Goal: Task Accomplishment & Management: Manage account settings

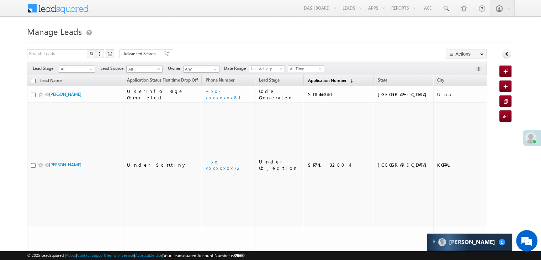
click at [309, 81] on span "Application Number" at bounding box center [327, 79] width 38 height 5
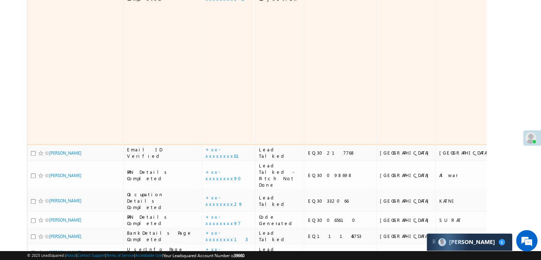
scroll to position [284, 0]
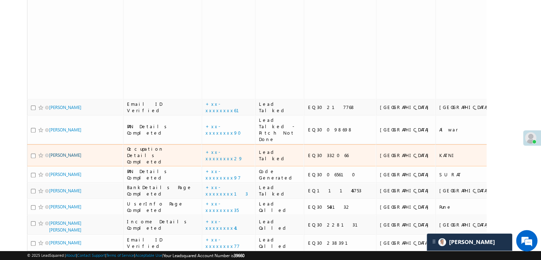
click at [55, 157] on link "[PERSON_NAME]" at bounding box center [65, 154] width 32 height 5
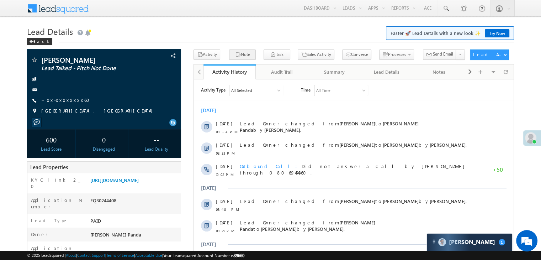
scroll to position [107, 0]
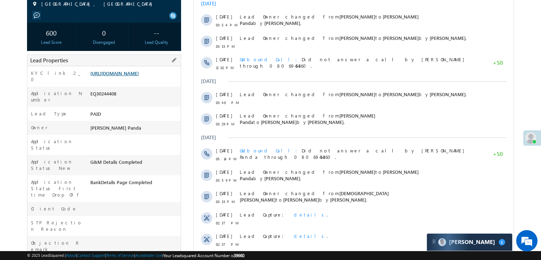
click at [139, 76] on link "https://angelbroking1-pk3em7sa.customui-test.leadsquared.com?leadId=00d1f360-20…" at bounding box center [114, 73] width 48 height 6
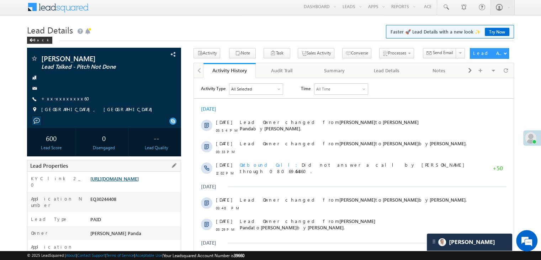
scroll to position [0, 0]
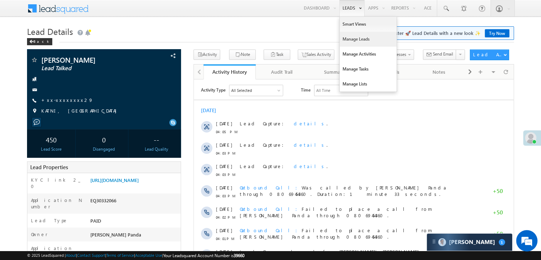
click at [351, 36] on link "Manage Leads" at bounding box center [367, 39] width 57 height 15
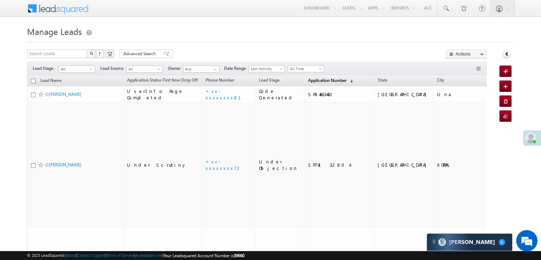
click at [314, 81] on span "Application Number" at bounding box center [327, 79] width 38 height 5
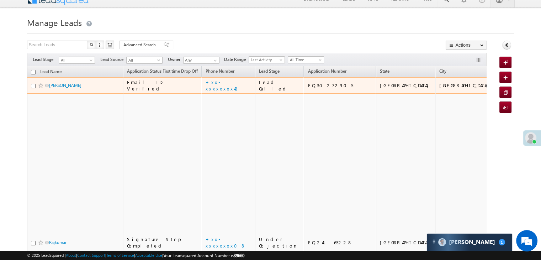
scroll to position [36, 0]
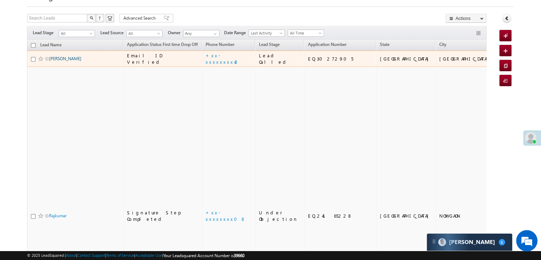
click at [65, 61] on link "Mohd irfan khan" at bounding box center [65, 58] width 32 height 5
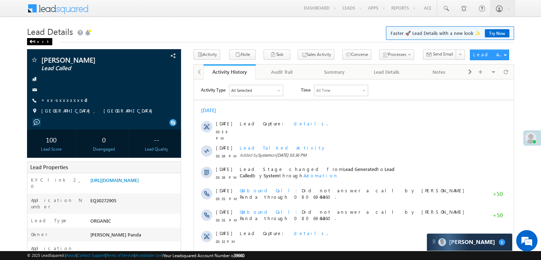
click at [37, 42] on div "Back" at bounding box center [39, 41] width 25 height 7
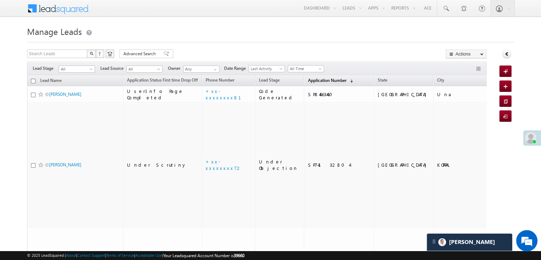
click at [317, 79] on span "Application Number" at bounding box center [327, 79] width 38 height 5
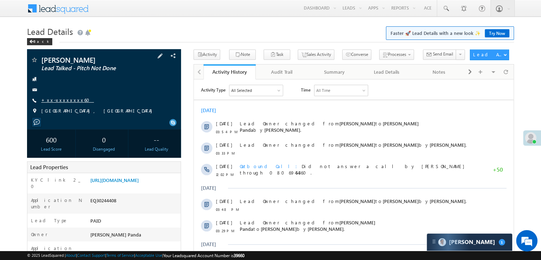
click at [61, 100] on link "+xx-xxxxxxxx60" at bounding box center [67, 100] width 53 height 6
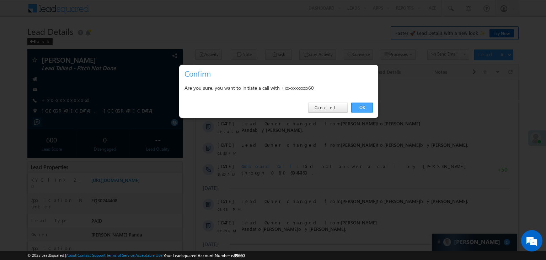
click at [363, 104] on link "OK" at bounding box center [362, 107] width 22 height 10
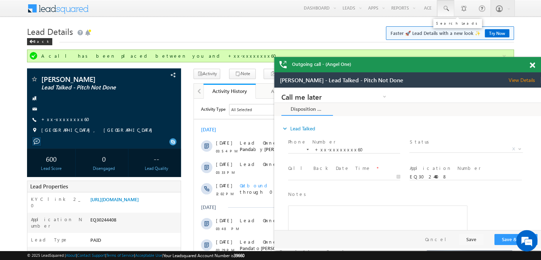
click at [448, 6] on span at bounding box center [445, 8] width 7 height 7
paste input "EQ29858570"
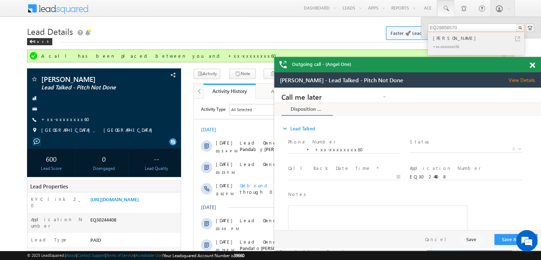
type input "EQ29858570"
click at [443, 38] on div "[PERSON_NAME]" at bounding box center [478, 38] width 95 height 8
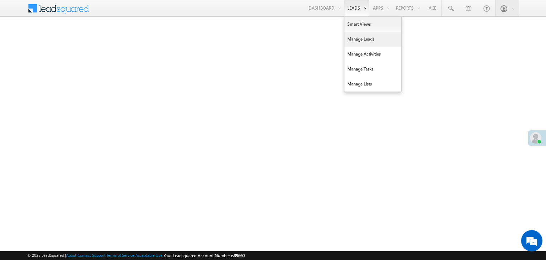
click at [364, 40] on link "Manage Leads" at bounding box center [372, 39] width 57 height 15
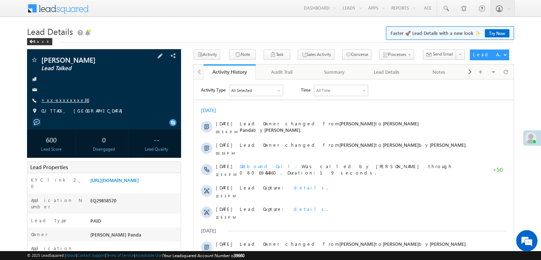
click at [60, 100] on link "+xx-xxxxxxxx36" at bounding box center [65, 100] width 48 height 6
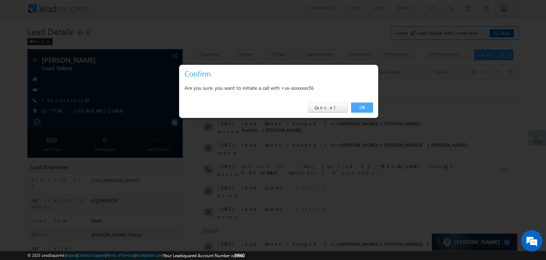
click at [362, 108] on link "OK" at bounding box center [362, 107] width 22 height 10
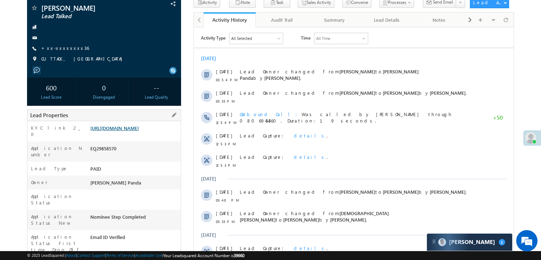
scroll to position [90, 0]
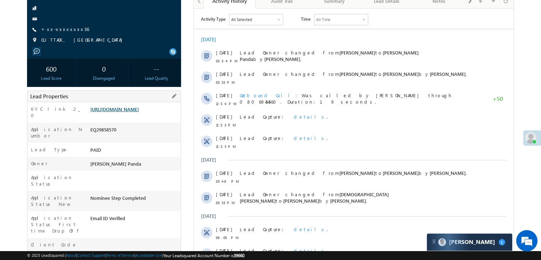
click at [134, 112] on link "https://angelbroking1-pk3em7sa.customui-test.leadsquared.com?leadId=bfe0d745-dc…" at bounding box center [114, 109] width 48 height 6
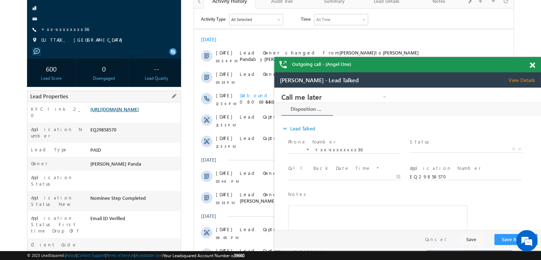
scroll to position [0, 0]
click at [57, 29] on link "+xx-xxxxxxxx36" at bounding box center [65, 29] width 48 height 6
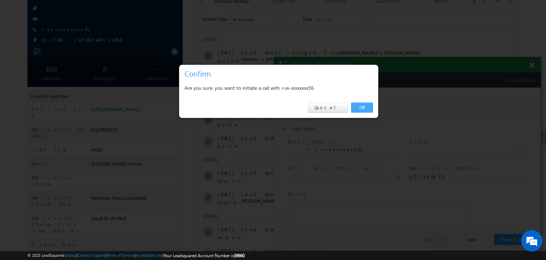
click at [364, 106] on link "OK" at bounding box center [362, 107] width 22 height 10
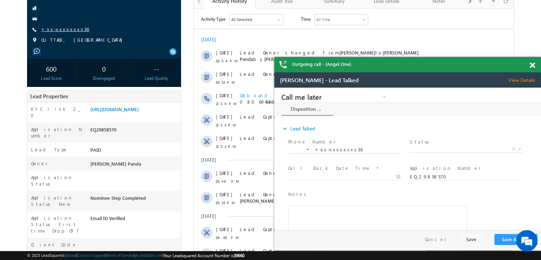
click at [63, 30] on link "+xx-xxxxxxxx36" at bounding box center [65, 29] width 48 height 6
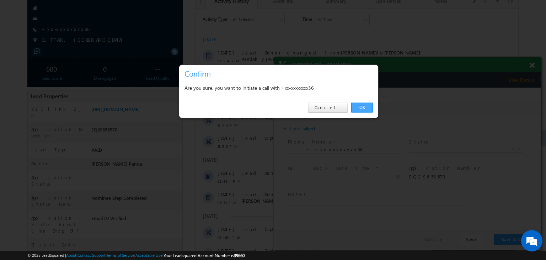
click at [362, 106] on link "OK" at bounding box center [362, 107] width 22 height 10
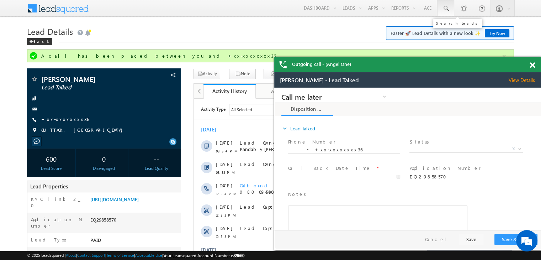
click at [446, 9] on span at bounding box center [445, 8] width 7 height 7
paste input "EQ30248648"
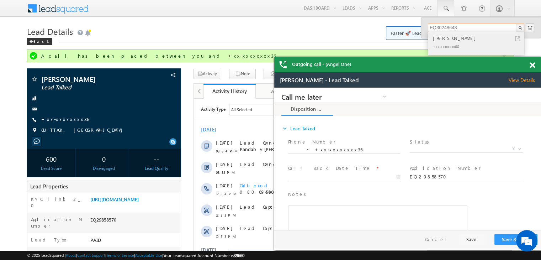
type input "EQ30248648"
click at [443, 39] on div "BHAGATSING PADVI" at bounding box center [478, 38] width 95 height 8
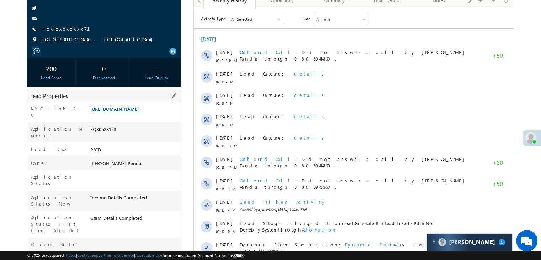
click at [111, 112] on link "https://angelbroking1-pk3em7sa.customui-test.leadsquared.com?leadId=f7d3790a-06…" at bounding box center [114, 109] width 48 height 6
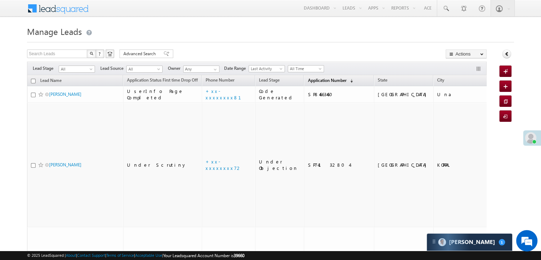
click at [315, 83] on link "Application Number (sorted descending)" at bounding box center [330, 80] width 52 height 9
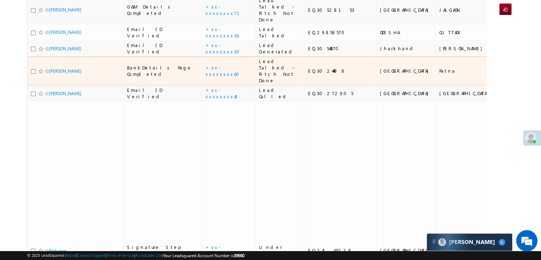
scroll to position [178, 0]
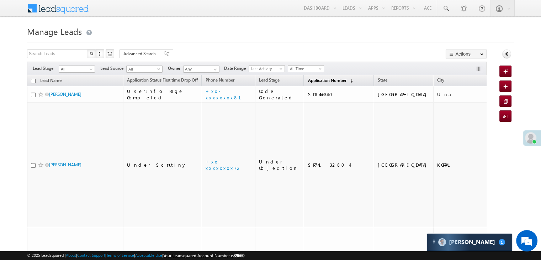
click at [311, 80] on span "Application Number" at bounding box center [327, 79] width 38 height 5
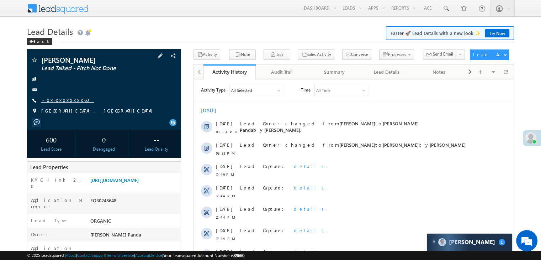
click at [59, 102] on link "+xx-xxxxxxxx60" at bounding box center [67, 100] width 53 height 6
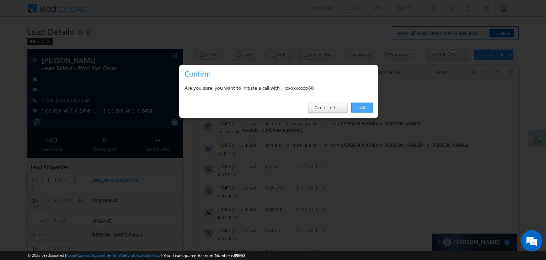
click at [365, 108] on link "OK" at bounding box center [362, 107] width 22 height 10
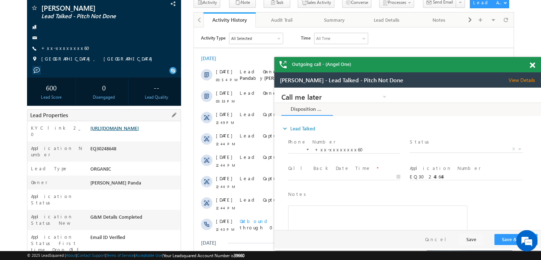
click at [133, 131] on link "https://angelbroking1-pk3em7sa.customui-test.leadsquared.com?leadId=24948666-9a…" at bounding box center [114, 128] width 48 height 6
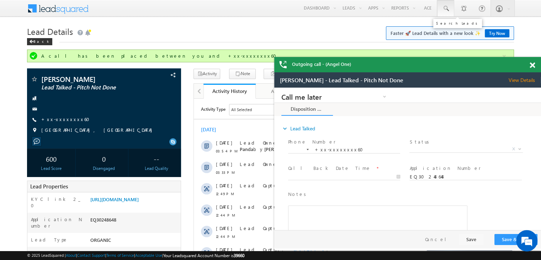
click at [445, 8] on span at bounding box center [445, 8] width 7 height 7
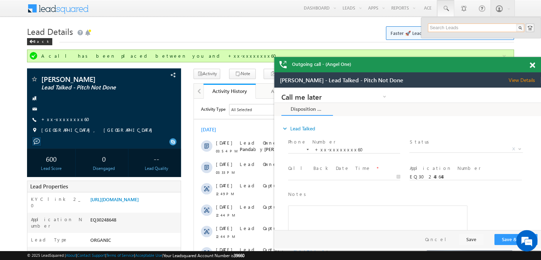
paste input "EQ18678264"
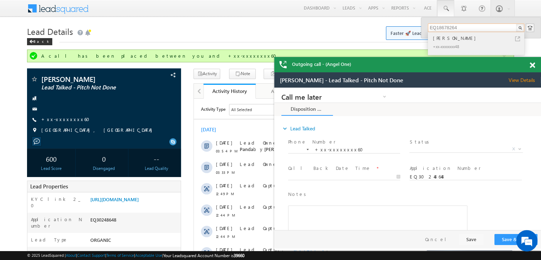
type input "EQ18678264"
click at [445, 38] on div "[PERSON_NAME]" at bounding box center [478, 38] width 95 height 8
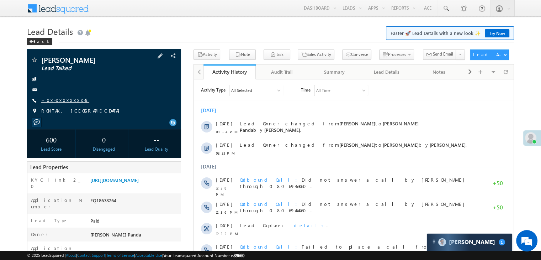
click at [57, 99] on link "+xx-xxxxxxxx48" at bounding box center [65, 100] width 48 height 6
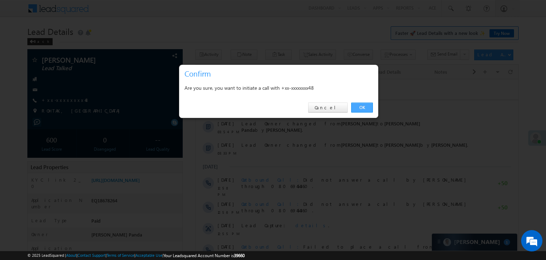
click at [360, 108] on link "OK" at bounding box center [362, 107] width 22 height 10
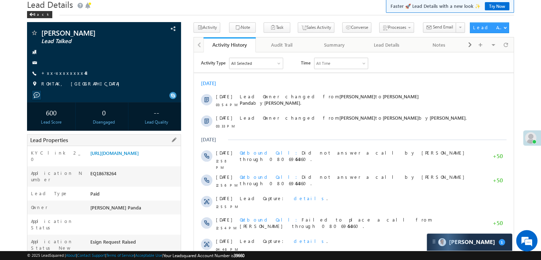
scroll to position [71, 0]
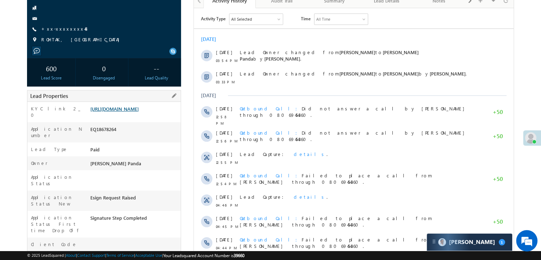
click at [118, 112] on link "[URL][DOMAIN_NAME]" at bounding box center [114, 109] width 48 height 6
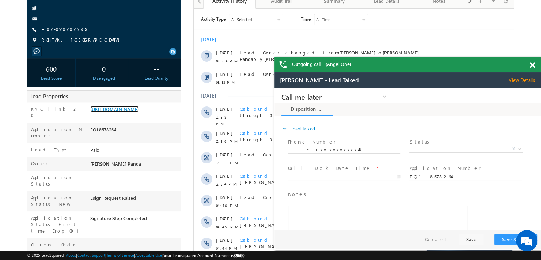
scroll to position [0, 0]
click at [61, 30] on link "+xx-xxxxxxxx48" at bounding box center [65, 29] width 48 height 6
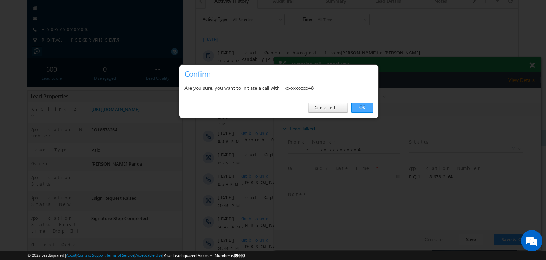
drag, startPoint x: 363, startPoint y: 106, endPoint x: 84, endPoint y: 18, distance: 292.3
click at [363, 106] on link "OK" at bounding box center [362, 107] width 22 height 10
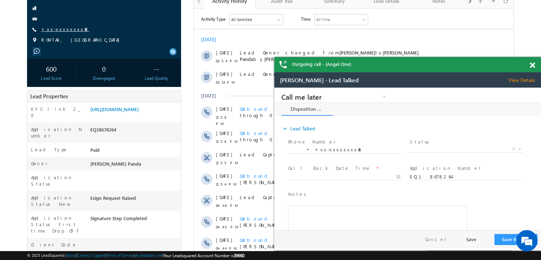
click at [58, 28] on link "+xx-xxxxxxxx48" at bounding box center [65, 29] width 48 height 6
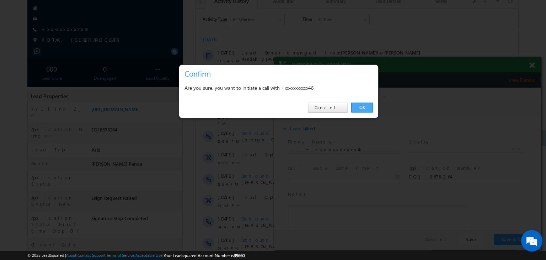
click at [363, 108] on link "OK" at bounding box center [362, 107] width 22 height 10
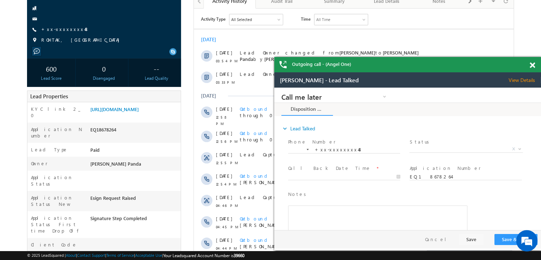
click at [532, 66] on span at bounding box center [531, 65] width 5 height 6
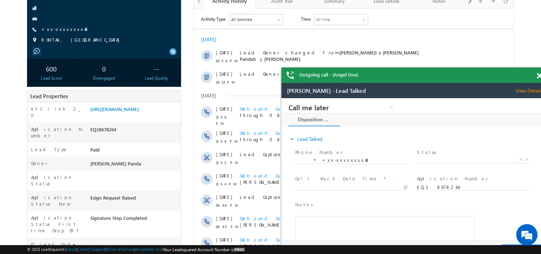
click at [539, 75] on span at bounding box center [538, 76] width 5 height 6
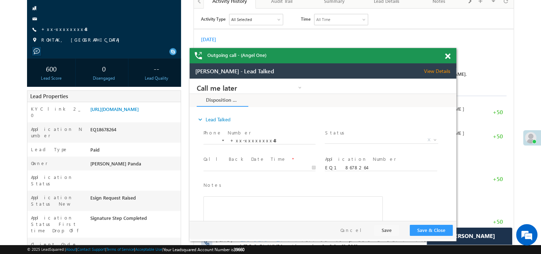
drag, startPoint x: 517, startPoint y: 86, endPoint x: 427, endPoint y: 52, distance: 96.5
click at [414, 52] on div "Outgoing call - (Angel One)" at bounding box center [322, 55] width 267 height 15
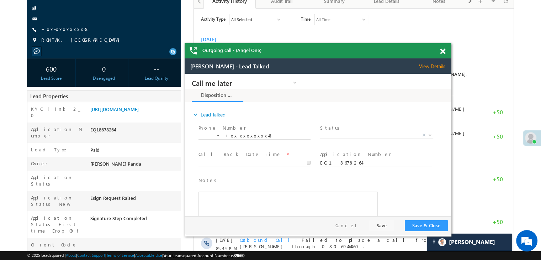
click at [443, 52] on span at bounding box center [442, 51] width 5 height 6
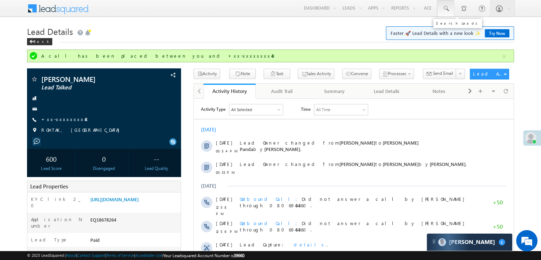
click at [443, 8] on span at bounding box center [445, 8] width 7 height 7
paste input "EQ23275873"
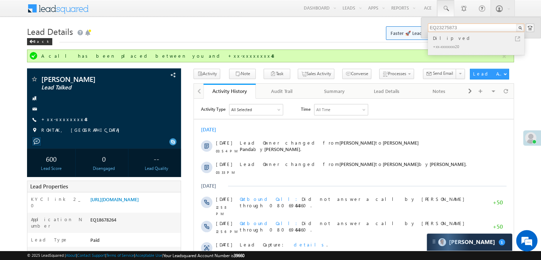
type input "EQ23275873"
click at [438, 38] on div "Dilip ved" at bounding box center [478, 38] width 95 height 8
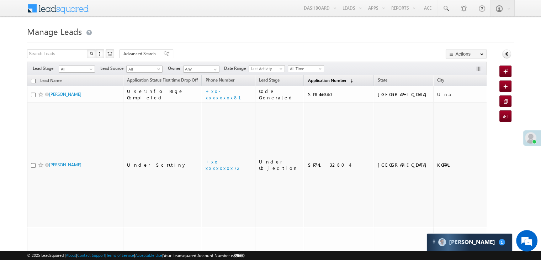
click at [308, 81] on span "Application Number" at bounding box center [327, 79] width 38 height 5
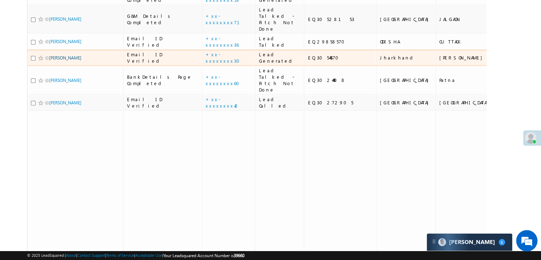
click at [61, 60] on link "[PERSON_NAME]" at bounding box center [65, 57] width 32 height 5
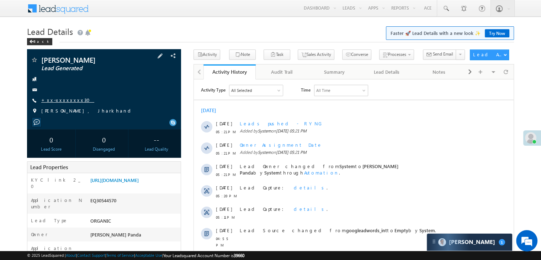
click at [63, 101] on link "+xx-xxxxxxxx30" at bounding box center [67, 100] width 53 height 6
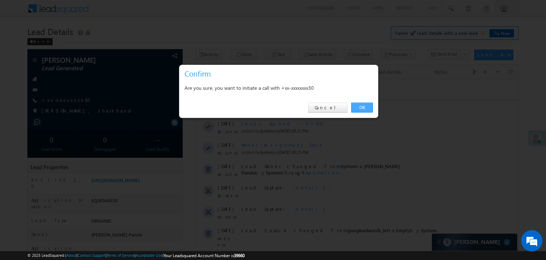
click at [367, 107] on link "OK" at bounding box center [362, 107] width 22 height 10
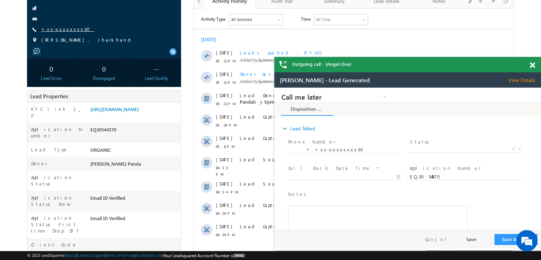
click at [57, 30] on link "+xx-xxxxxxxx30" at bounding box center [67, 29] width 53 height 6
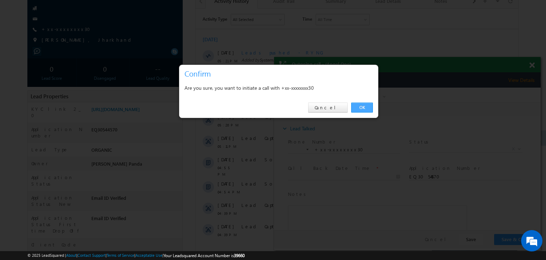
click at [363, 106] on link "OK" at bounding box center [362, 107] width 22 height 10
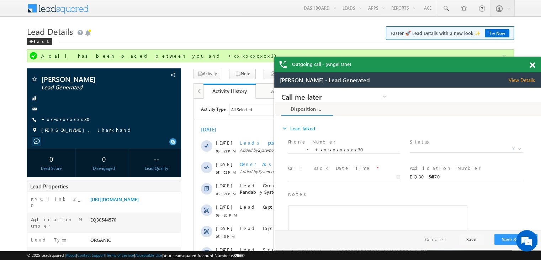
click at [532, 66] on span at bounding box center [531, 65] width 5 height 6
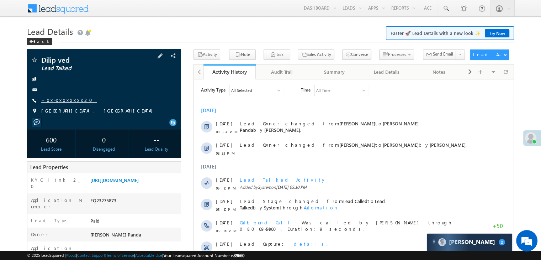
click at [56, 102] on link "+xx-xxxxxxxx20" at bounding box center [68, 100] width 55 height 6
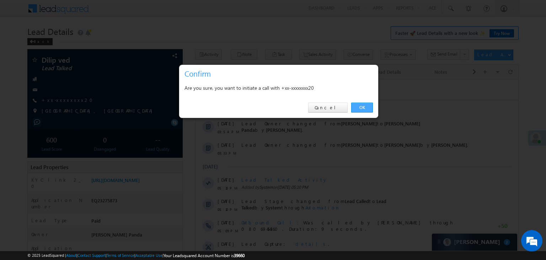
click at [357, 106] on link "OK" at bounding box center [362, 107] width 22 height 10
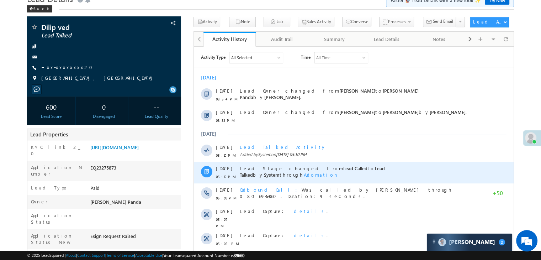
scroll to position [107, 0]
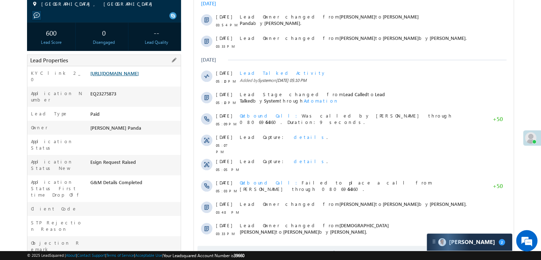
click at [130, 76] on link "[URL][DOMAIN_NAME]" at bounding box center [114, 73] width 48 height 6
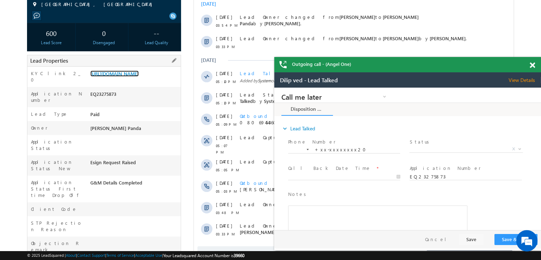
scroll to position [54, 0]
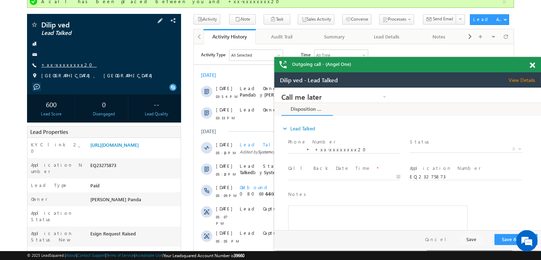
click at [59, 65] on link "+xx-xxxxxxxx20" at bounding box center [68, 65] width 55 height 6
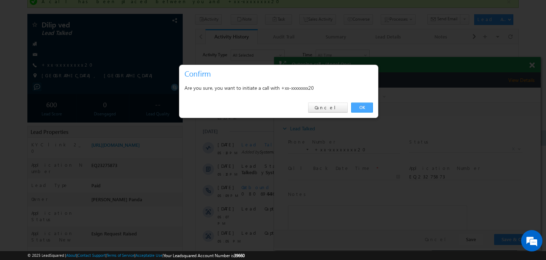
click at [360, 109] on link "OK" at bounding box center [362, 107] width 22 height 10
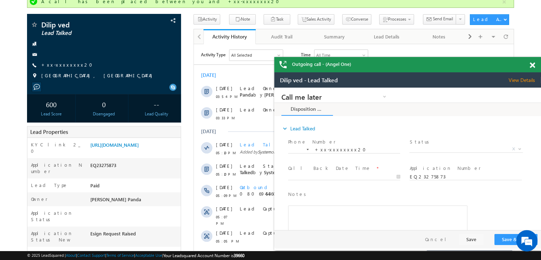
click at [532, 66] on span at bounding box center [531, 65] width 5 height 6
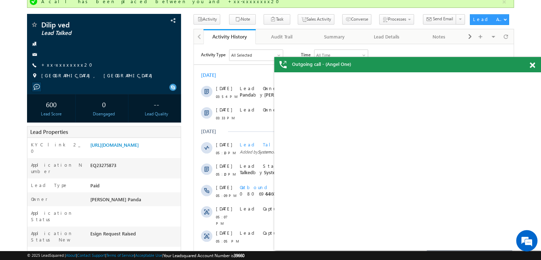
scroll to position [0, 0]
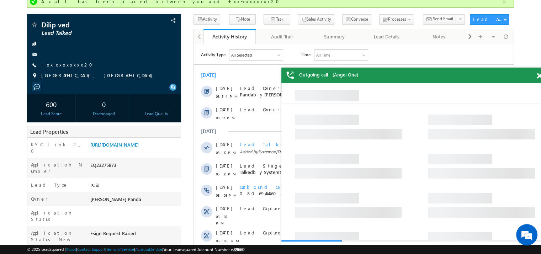
click at [538, 76] on span at bounding box center [538, 76] width 5 height 6
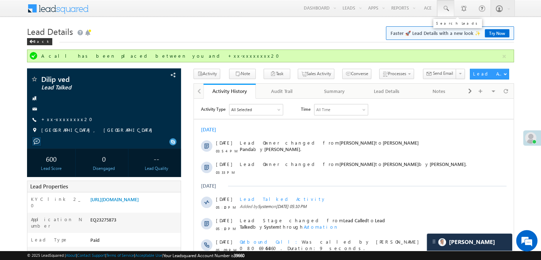
click at [446, 7] on span at bounding box center [445, 8] width 7 height 7
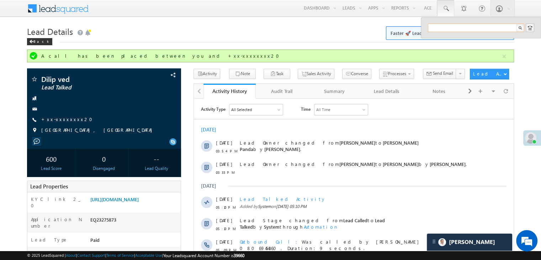
click at [449, 28] on input "text" at bounding box center [476, 27] width 96 height 9
paste input "EQ30028107"
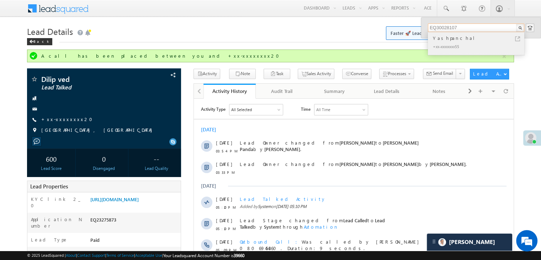
type input "EQ30028107"
click at [448, 38] on div "Yashpanchal" at bounding box center [478, 38] width 95 height 8
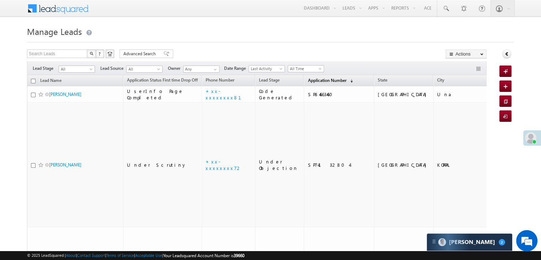
click at [311, 81] on span "Application Number" at bounding box center [327, 79] width 38 height 5
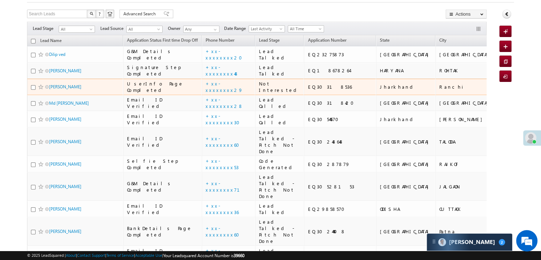
scroll to position [36, 0]
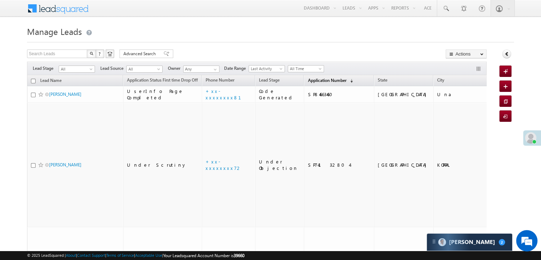
click at [308, 78] on span "Application Number" at bounding box center [327, 79] width 38 height 5
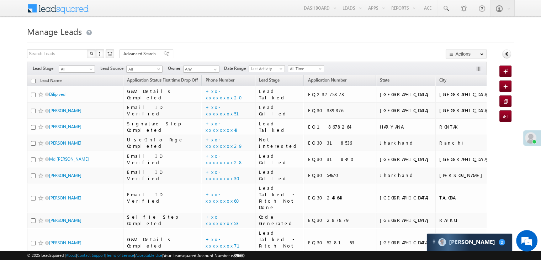
click at [90, 68] on span at bounding box center [92, 71] width 6 height 6
click at [74, 85] on link "Lead Generated" at bounding box center [77, 84] width 36 height 6
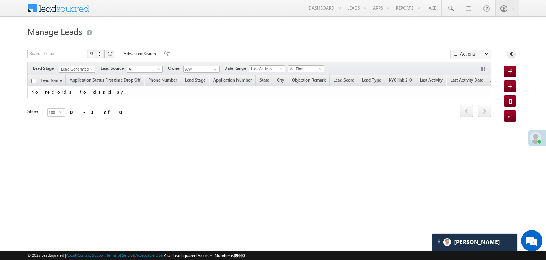
click at [88, 68] on span "Lead Generated" at bounding box center [76, 69] width 34 height 6
click at [76, 74] on link "All" at bounding box center [77, 77] width 36 height 6
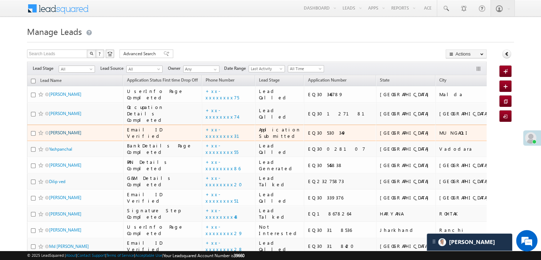
click at [73, 135] on link "Surendra Singh Kushwah" at bounding box center [65, 132] width 32 height 5
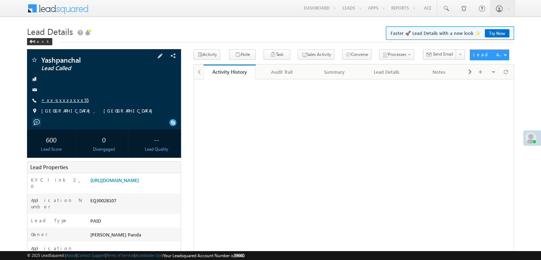
click at [55, 101] on link "+xx-xxxxxxxx55" at bounding box center [64, 100] width 47 height 6
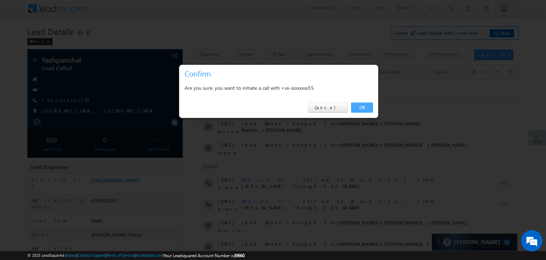
click at [363, 108] on link "OK" at bounding box center [362, 107] width 22 height 10
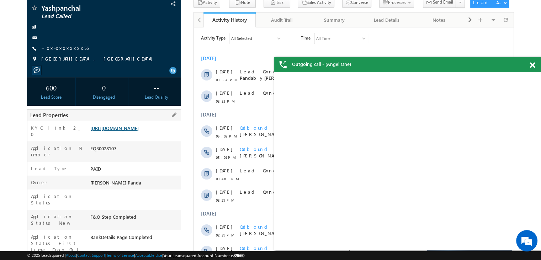
click at [129, 131] on link "https://angelbroking1-pk3em7sa.customui-test.leadsquared.com?leadId=f68a73dd-63…" at bounding box center [114, 128] width 48 height 6
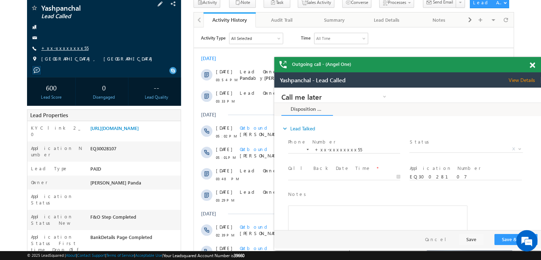
click at [67, 46] on link "+xx-xxxxxxxx55" at bounding box center [64, 48] width 47 height 6
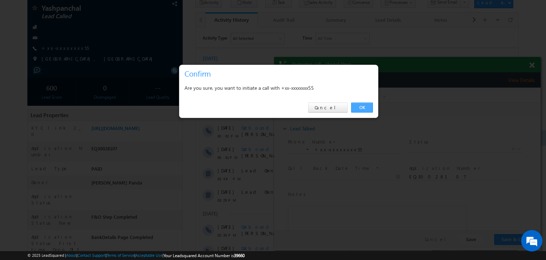
drag, startPoint x: 359, startPoint y: 107, endPoint x: 83, endPoint y: 34, distance: 285.7
click at [359, 107] on link "OK" at bounding box center [362, 107] width 22 height 10
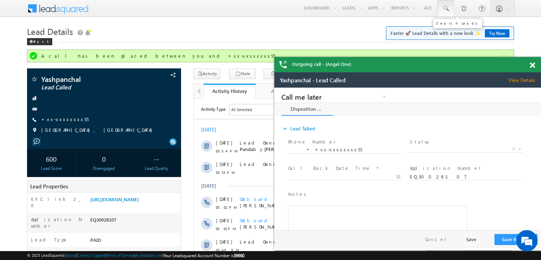
click at [449, 11] on link at bounding box center [445, 8] width 17 height 16
paste input "EQ30127181"
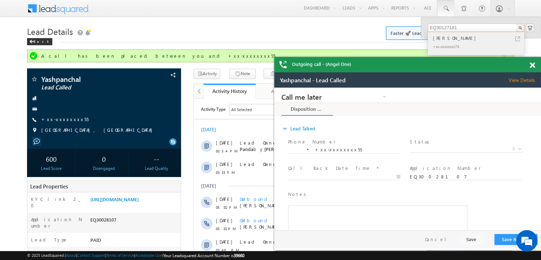
type input "EQ30127181"
click at [440, 37] on div "Karan Singh" at bounding box center [478, 38] width 95 height 8
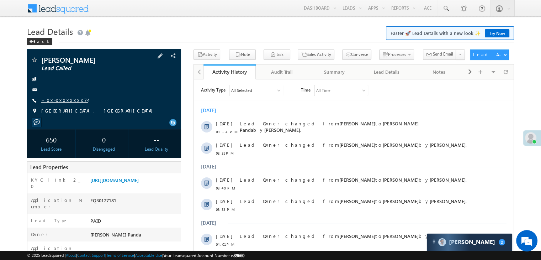
click at [53, 98] on link "+xx-xxxxxxxx74" at bounding box center [64, 100] width 47 height 6
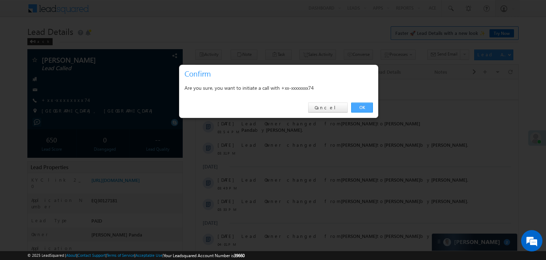
click at [364, 107] on link "OK" at bounding box center [362, 107] width 22 height 10
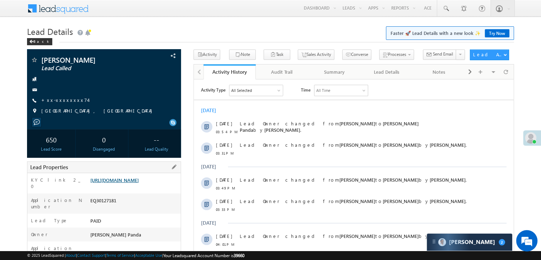
click at [139, 183] on link "[URL][DOMAIN_NAME]" at bounding box center [114, 180] width 48 height 6
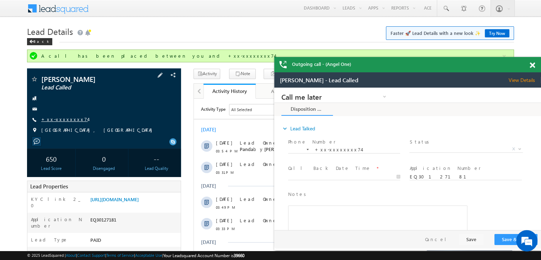
click at [56, 119] on link "+xx-xxxxxxxx74" at bounding box center [64, 119] width 47 height 6
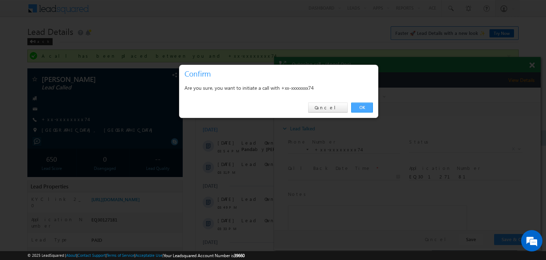
click at [363, 108] on link "OK" at bounding box center [362, 107] width 22 height 10
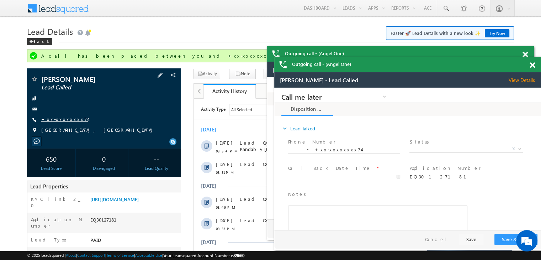
click at [60, 117] on link "+xx-xxxxxxxx74" at bounding box center [64, 119] width 47 height 6
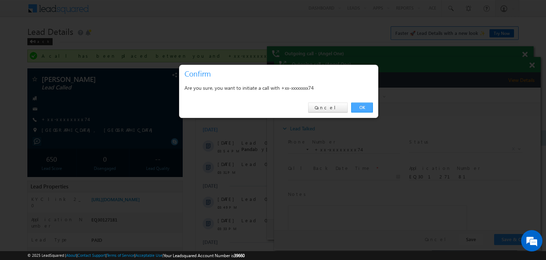
click at [365, 106] on link "OK" at bounding box center [362, 107] width 22 height 10
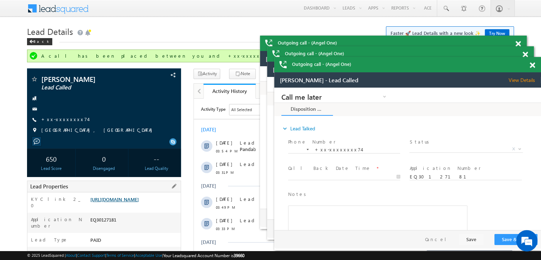
click at [130, 202] on link "https://angelbroking1-pk3em7sa.customui-test.leadsquared.com?leadId=51a917e2-e8…" at bounding box center [114, 199] width 48 height 6
click at [57, 118] on link "+xx-xxxxxxxx74" at bounding box center [64, 119] width 47 height 6
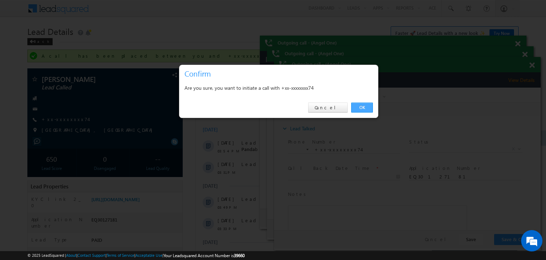
click at [360, 106] on link "OK" at bounding box center [362, 107] width 22 height 10
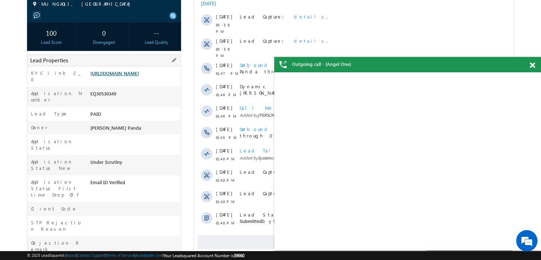
click at [131, 76] on link "[URL][DOMAIN_NAME]" at bounding box center [114, 73] width 48 height 6
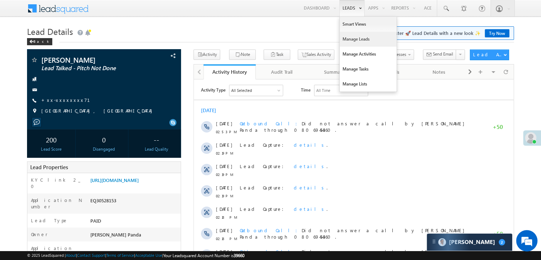
click at [349, 41] on link "Manage Leads" at bounding box center [367, 39] width 57 height 15
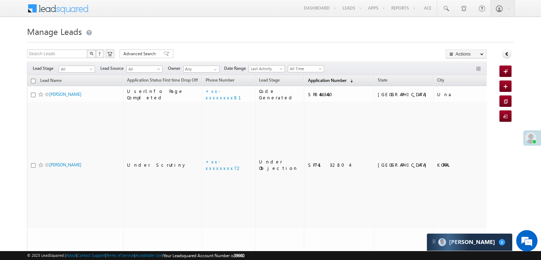
click at [311, 79] on span "Application Number" at bounding box center [327, 79] width 38 height 5
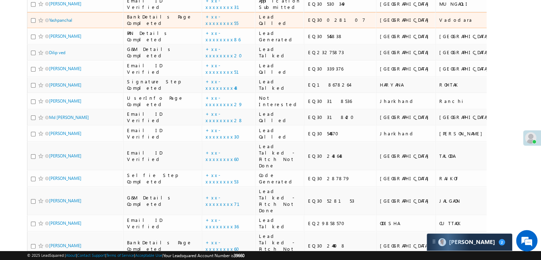
scroll to position [142, 0]
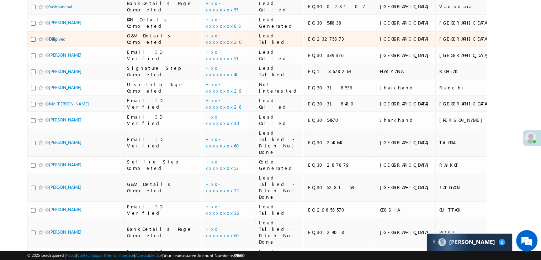
click at [62, 42] on link "Dilip ved" at bounding box center [57, 38] width 16 height 5
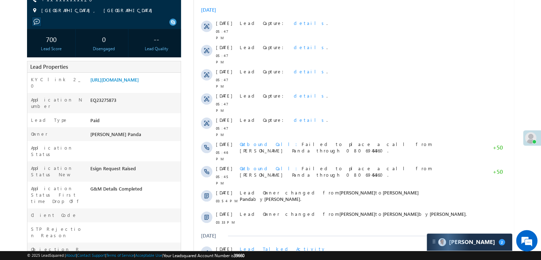
scroll to position [107, 0]
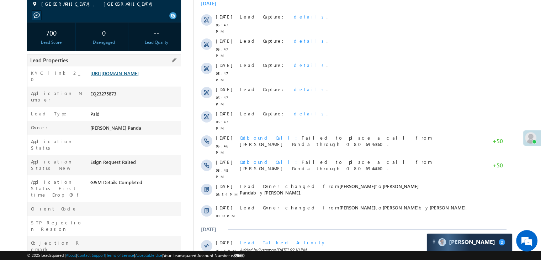
click at [138, 76] on link "[URL][DOMAIN_NAME]" at bounding box center [114, 73] width 48 height 6
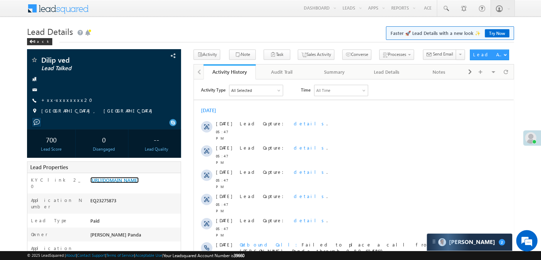
scroll to position [0, 0]
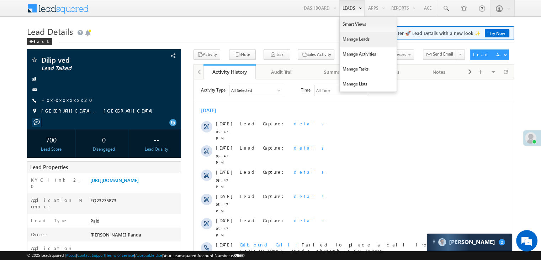
click at [346, 36] on link "Manage Leads" at bounding box center [367, 39] width 57 height 15
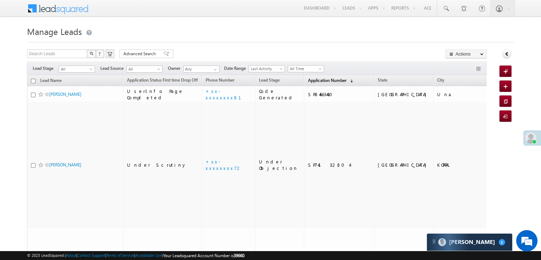
click at [314, 82] on span "Application Number" at bounding box center [327, 79] width 38 height 5
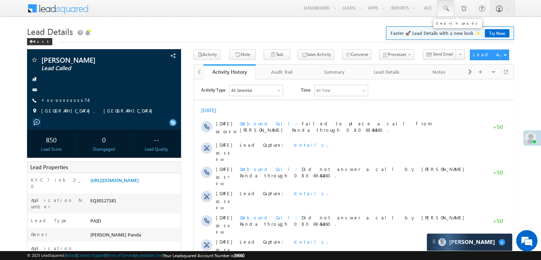
click at [443, 9] on span at bounding box center [445, 8] width 7 height 7
paste input "EQ30135590"
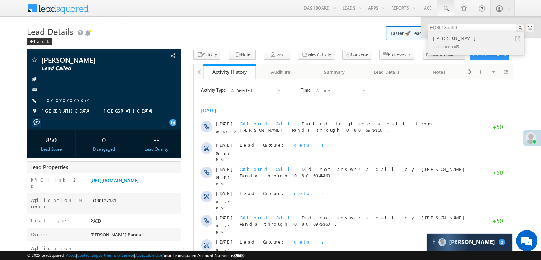
type input "EQ30135590"
click at [444, 40] on div "[PERSON_NAME]" at bounding box center [478, 38] width 95 height 8
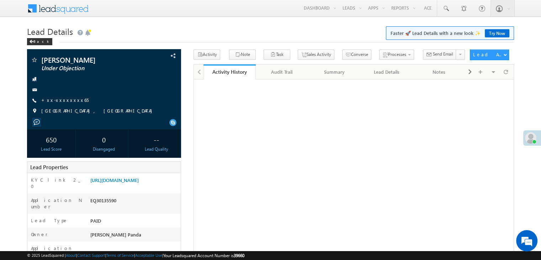
click at [66, 101] on link "+xx-xxxxxxxx65" at bounding box center [64, 100] width 47 height 6
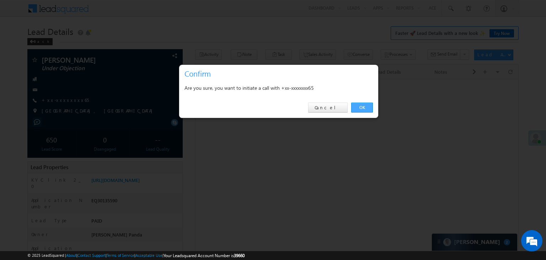
click at [364, 107] on link "OK" at bounding box center [362, 107] width 22 height 10
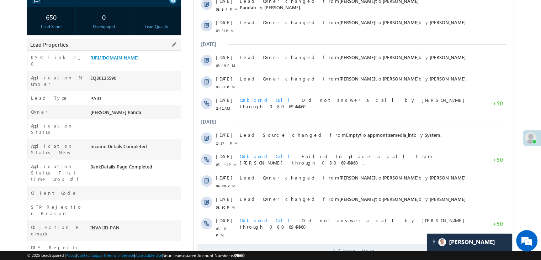
scroll to position [142, 0]
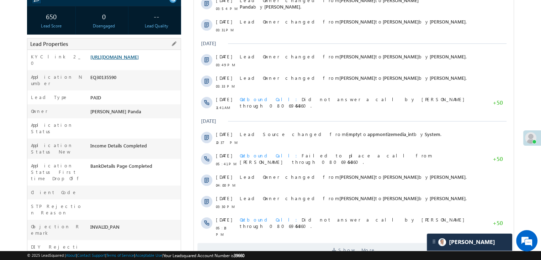
click at [139, 60] on link "https://angelbroking1-pk3em7sa.customui-test.leadsquared.com?leadId=07eb981b-59…" at bounding box center [114, 57] width 48 height 6
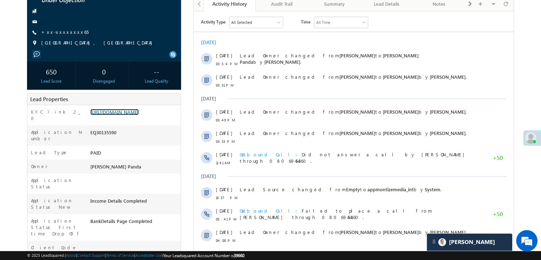
scroll to position [0, 0]
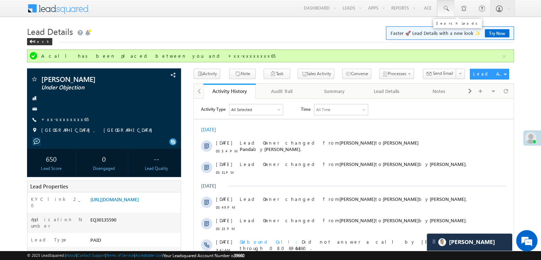
click at [444, 10] on span at bounding box center [445, 8] width 7 height 7
paste input "EQ30248020"
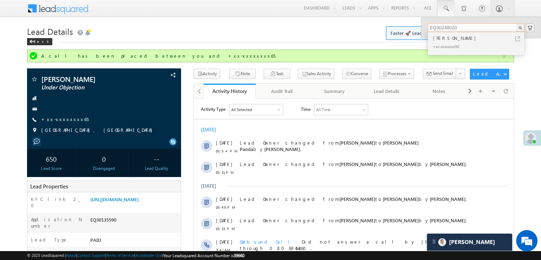
type input "EQ30248020"
click at [442, 36] on div "[PERSON_NAME]" at bounding box center [478, 38] width 95 height 8
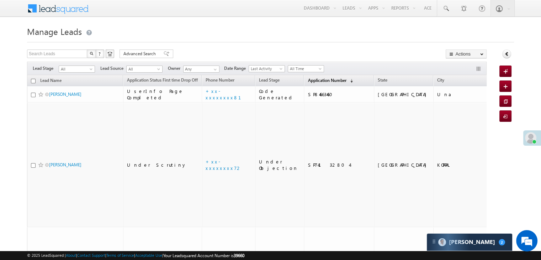
click at [315, 79] on span "Application Number" at bounding box center [327, 79] width 38 height 5
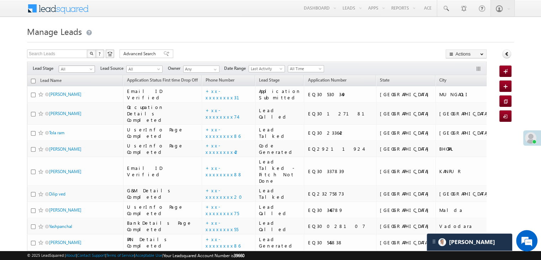
click at [92, 69] on span at bounding box center [92, 71] width 6 height 6
click at [80, 83] on link "Lead Generated" at bounding box center [77, 84] width 36 height 6
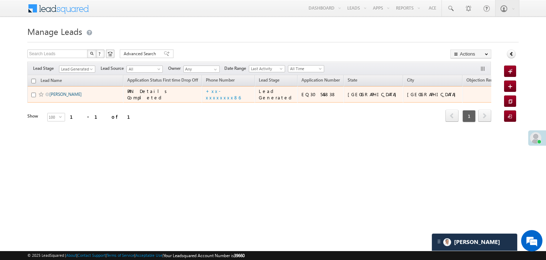
click at [66, 97] on link "[PERSON_NAME]" at bounding box center [65, 93] width 32 height 5
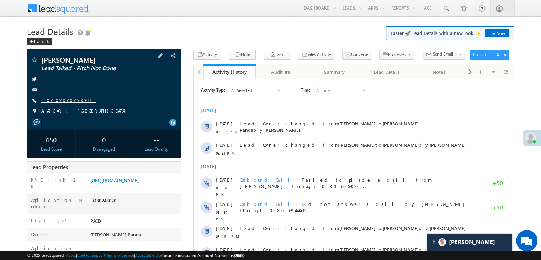
click at [65, 98] on link "+xx-xxxxxxxx90" at bounding box center [68, 100] width 54 height 6
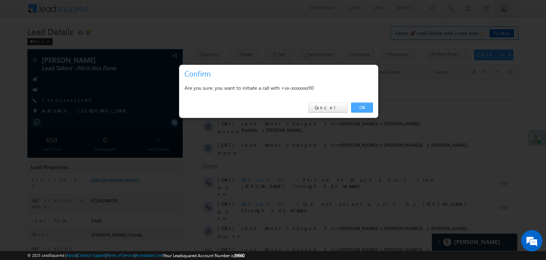
drag, startPoint x: 365, startPoint y: 106, endPoint x: 171, endPoint y: 26, distance: 209.5
click at [365, 106] on link "OK" at bounding box center [362, 107] width 22 height 10
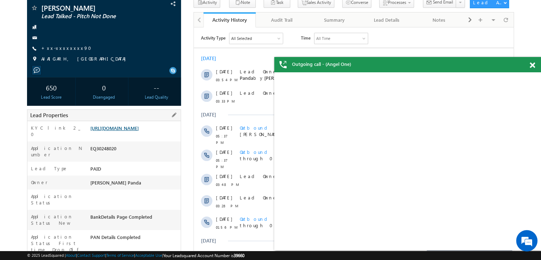
click at [139, 131] on link "https://angelbroking1-pk3em7sa.customui-test.leadsquared.com?leadId=9070d660-ab…" at bounding box center [114, 128] width 48 height 6
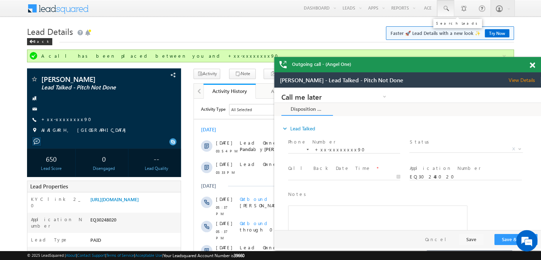
click at [448, 8] on span at bounding box center [445, 8] width 7 height 7
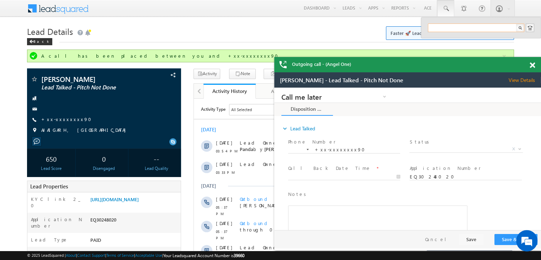
click at [445, 29] on input "text" at bounding box center [476, 27] width 96 height 9
paste input "EQ25721284"
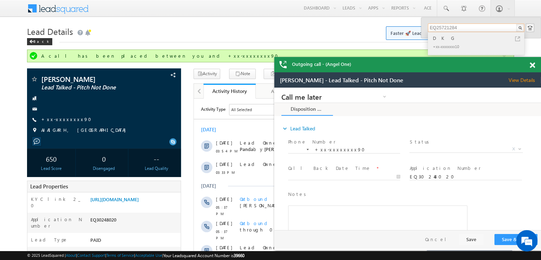
type input "EQ25721284"
click at [442, 37] on div "D K G" at bounding box center [478, 38] width 95 height 8
click at [57, 119] on link "+xx-xxxxxxxx90" at bounding box center [68, 119] width 54 height 6
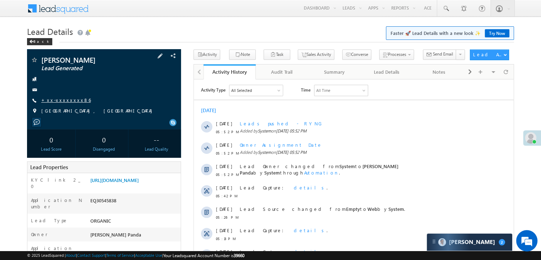
click at [63, 100] on link "+xx-xxxxxxxx86" at bounding box center [65, 100] width 49 height 6
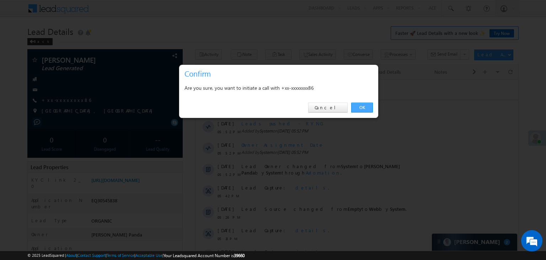
click at [362, 106] on link "OK" at bounding box center [362, 107] width 22 height 10
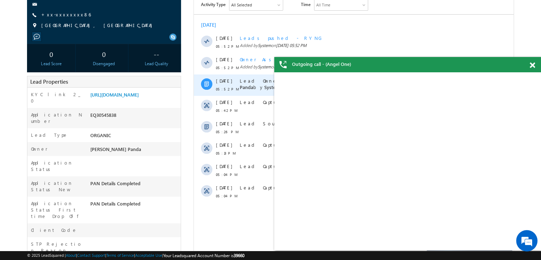
scroll to position [107, 0]
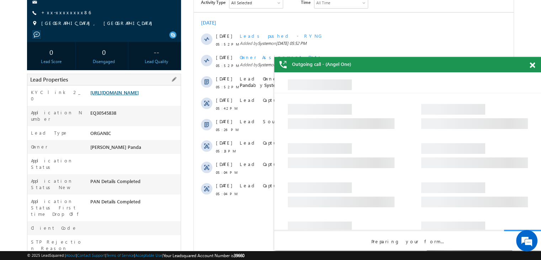
click at [122, 95] on link "[URL][DOMAIN_NAME]" at bounding box center [114, 92] width 48 height 6
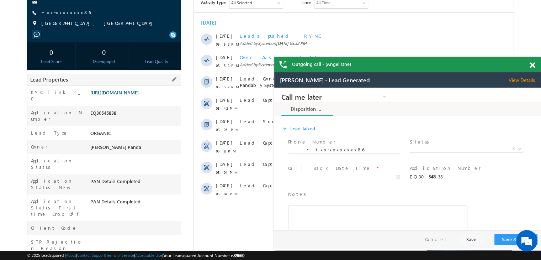
scroll to position [0, 0]
click at [530, 64] on span at bounding box center [531, 65] width 5 height 6
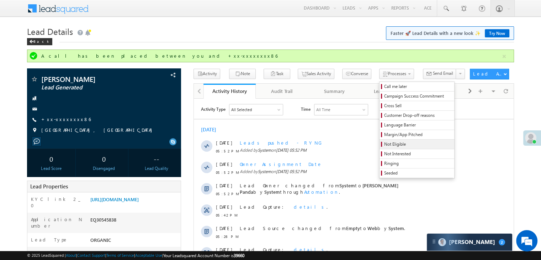
click at [384, 146] on span "Not Eligible" at bounding box center [418, 144] width 68 height 6
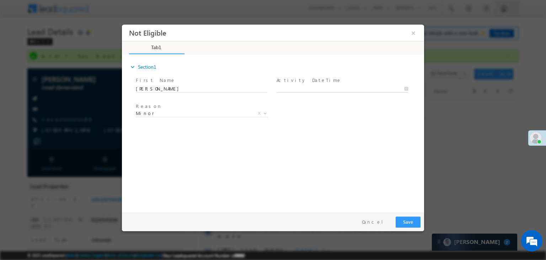
type input "10/14/25 6:07 PM"
click at [308, 90] on input "10/14/25 6:07 PM" at bounding box center [343, 88] width 132 height 7
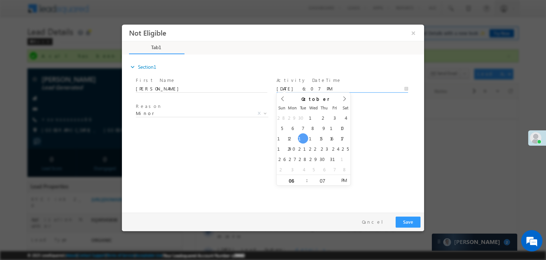
click at [367, 130] on div "expand_more Section1 First Name *" at bounding box center [274, 132] width 299 height 154
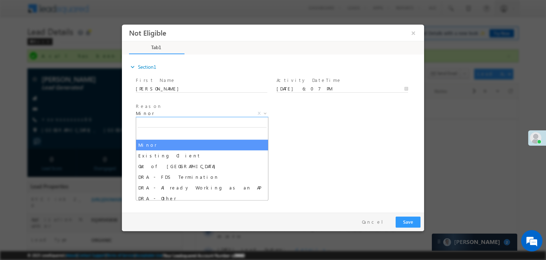
click at [207, 112] on span "Minor" at bounding box center [194, 113] width 116 height 6
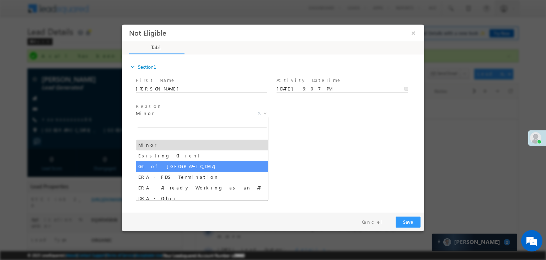
select select "Out of India"
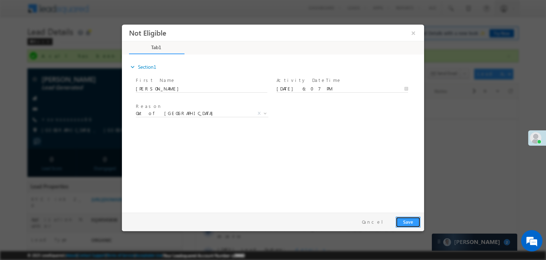
click at [402, 220] on button "Save" at bounding box center [408, 221] width 25 height 11
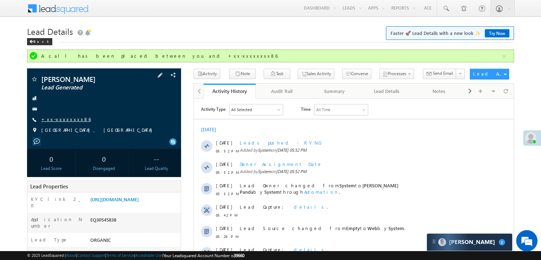
click at [60, 120] on link "+xx-xxxxxxxx86" at bounding box center [65, 119] width 49 height 6
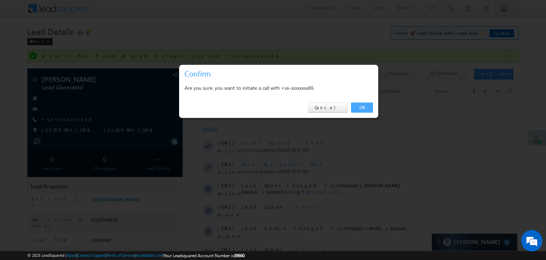
drag, startPoint x: 363, startPoint y: 107, endPoint x: 167, endPoint y: 2, distance: 222.5
click at [363, 107] on link "OK" at bounding box center [362, 107] width 22 height 10
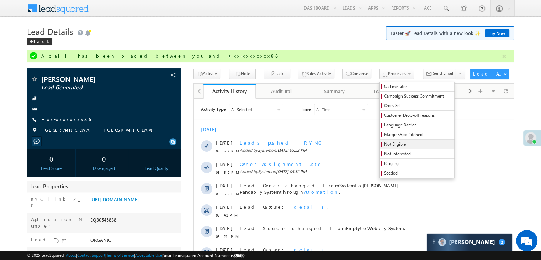
click at [384, 145] on span "Not Eligible" at bounding box center [418, 144] width 68 height 6
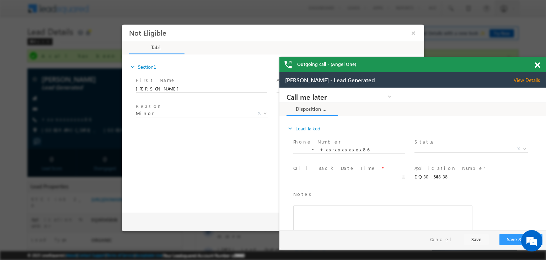
drag, startPoint x: 537, startPoint y: 68, endPoint x: 539, endPoint y: 62, distance: 6.2
click at [538, 68] on span at bounding box center [537, 65] width 5 height 6
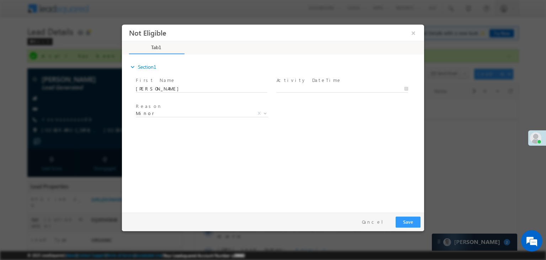
click at [359, 84] on span "Activity DateTime *" at bounding box center [342, 80] width 131 height 8
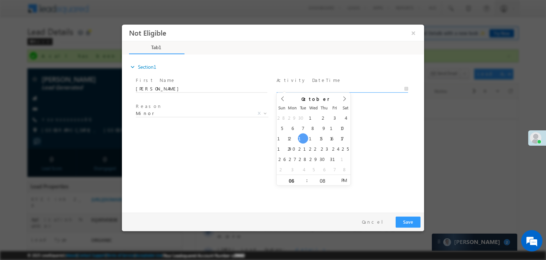
type input "10/14/25 6:08 PM"
click at [341, 87] on input "10/14/25 6:08 PM" at bounding box center [343, 88] width 132 height 7
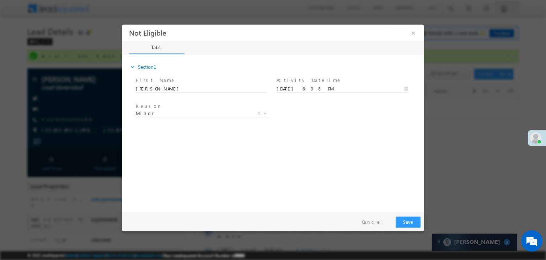
click at [390, 154] on div "expand_more Section1 First Name *" at bounding box center [274, 132] width 299 height 154
click at [193, 115] on span "Minor" at bounding box center [194, 113] width 116 height 6
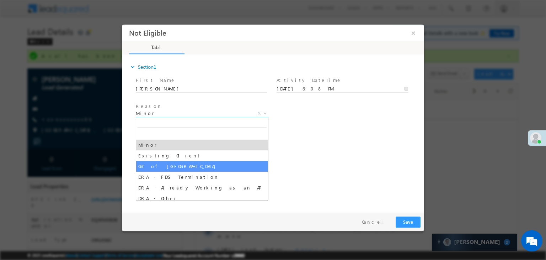
select select "Out of India"
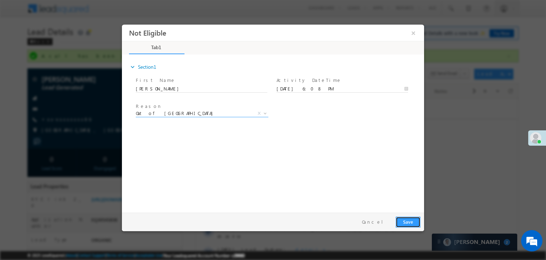
click at [405, 222] on button "Save" at bounding box center [408, 221] width 25 height 11
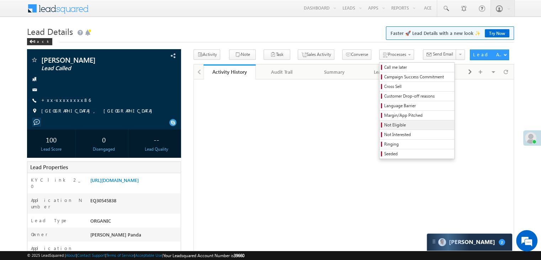
click at [384, 125] on span "Not Eligible" at bounding box center [418, 125] width 68 height 6
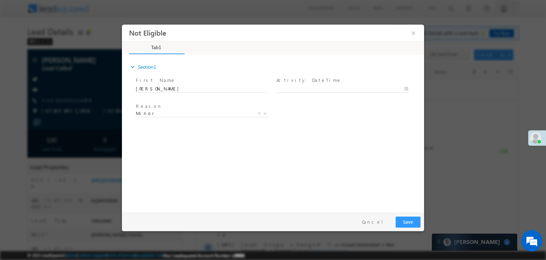
click at [342, 90] on body "Not Eligible ×" at bounding box center [273, 117] width 302 height 185
type input "10/14/25 6:08 PM"
click at [371, 115] on div "Reason * Minor Existing Client Out of India DRA - FDS Termination DRA - Already…" at bounding box center [279, 114] width 290 height 26
click at [215, 112] on span "Minor" at bounding box center [194, 113] width 116 height 6
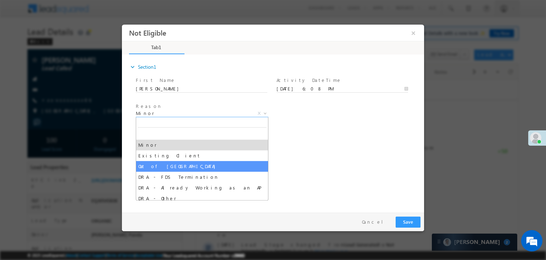
select select "Out of India"
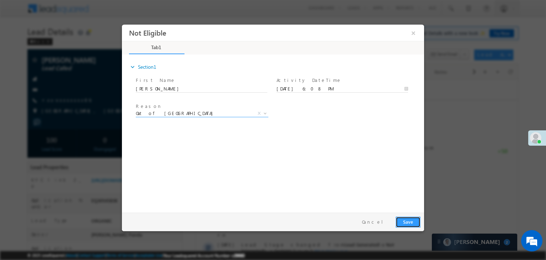
click at [411, 220] on button "Save" at bounding box center [408, 221] width 25 height 11
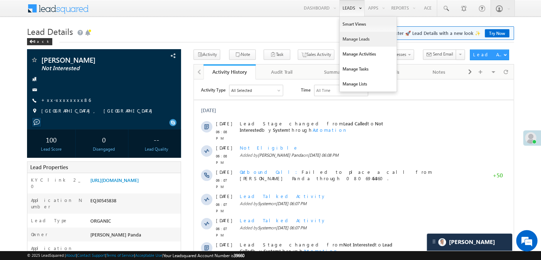
click at [348, 38] on link "Manage Leads" at bounding box center [367, 39] width 57 height 15
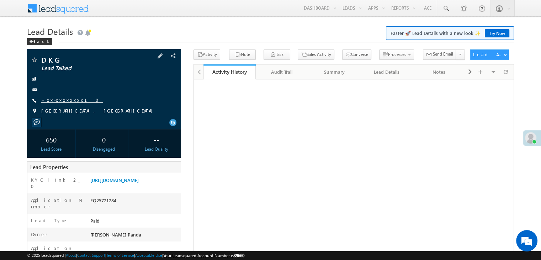
click at [57, 100] on link "+xx-xxxxxxxx10" at bounding box center [72, 100] width 62 height 6
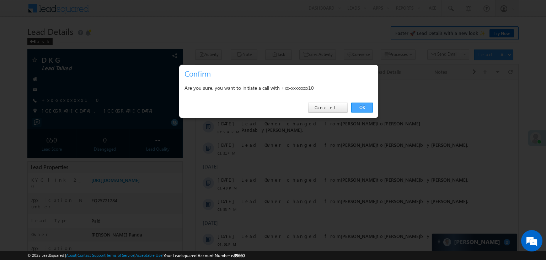
click at [364, 106] on link "OK" at bounding box center [362, 107] width 22 height 10
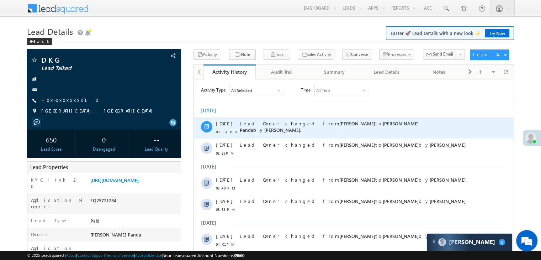
scroll to position [107, 0]
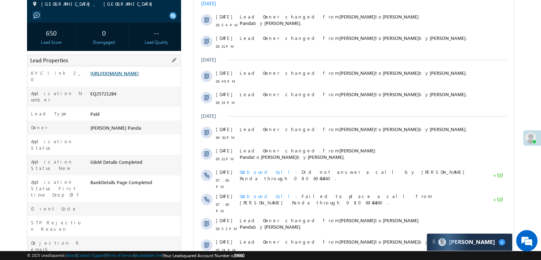
click at [139, 76] on link "[URL][DOMAIN_NAME]" at bounding box center [114, 73] width 48 height 6
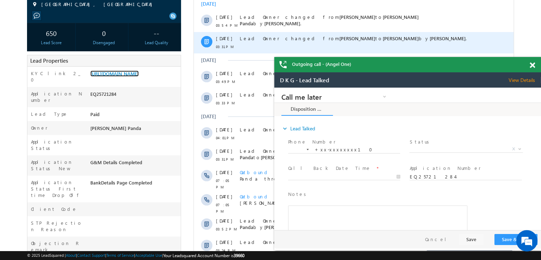
scroll to position [0, 0]
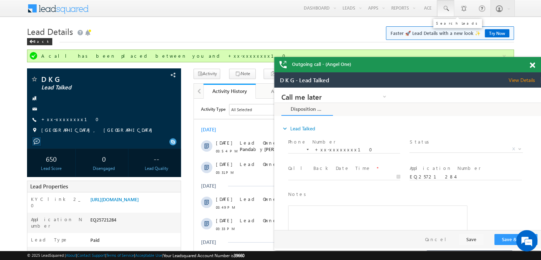
click at [447, 10] on span at bounding box center [445, 8] width 7 height 7
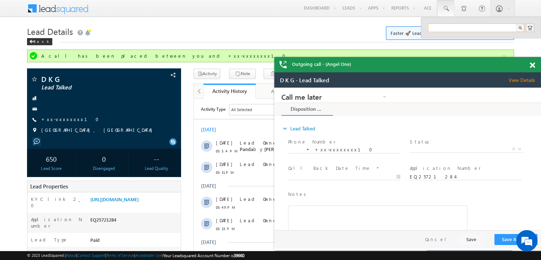
click at [448, 25] on input "text" at bounding box center [476, 27] width 96 height 9
paste input "EQ30340612"
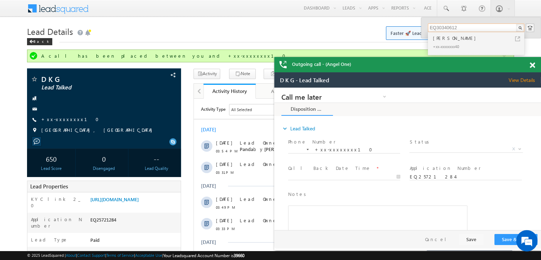
type input "EQ30340612"
click at [446, 40] on div "[PERSON_NAME]" at bounding box center [478, 38] width 95 height 8
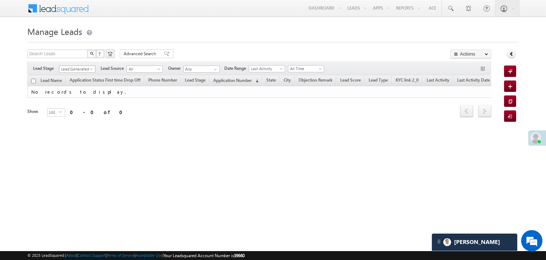
click at [93, 69] on span at bounding box center [92, 71] width 6 height 6
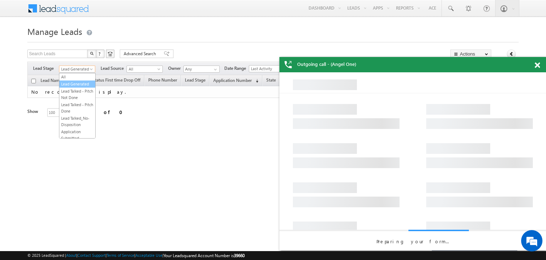
click at [73, 80] on li "Lead Generated" at bounding box center [77, 83] width 36 height 7
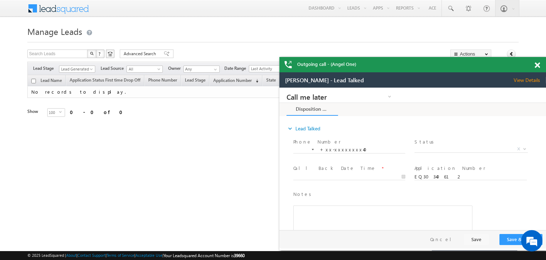
click at [538, 66] on span at bounding box center [537, 65] width 5 height 6
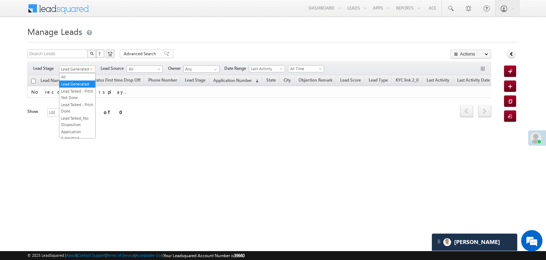
click at [89, 71] on span at bounding box center [92, 71] width 6 height 6
click at [78, 76] on link "All" at bounding box center [77, 77] width 36 height 6
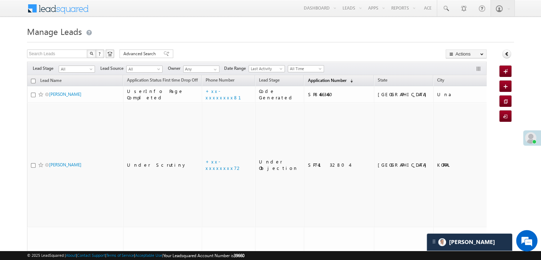
click at [312, 81] on span "Application Number" at bounding box center [327, 79] width 38 height 5
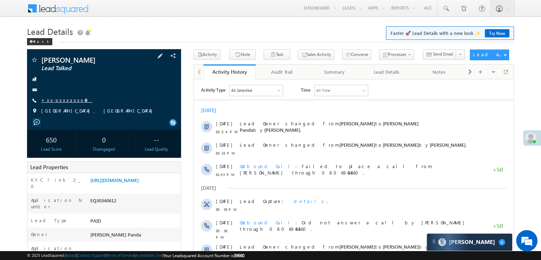
click at [55, 97] on link "+xx-xxxxxxxx40" at bounding box center [66, 100] width 51 height 6
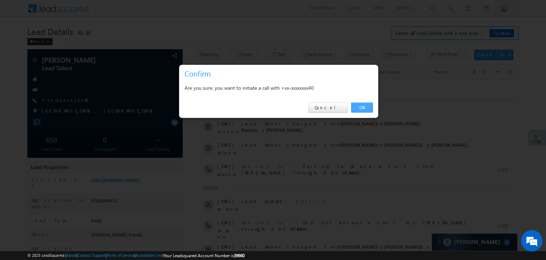
click at [365, 106] on link "OK" at bounding box center [362, 107] width 22 height 10
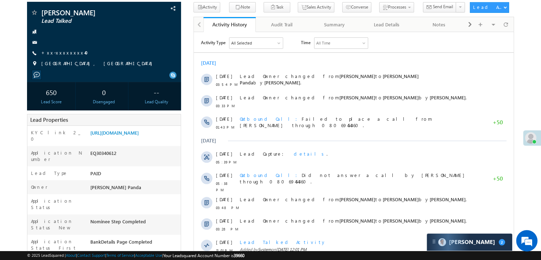
scroll to position [71, 0]
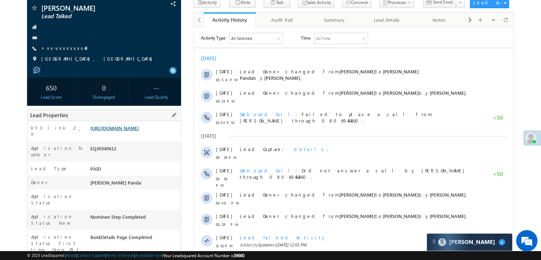
click at [124, 131] on link "[URL][DOMAIN_NAME]" at bounding box center [114, 128] width 48 height 6
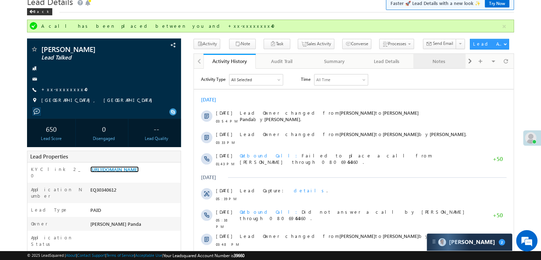
scroll to position [0, 0]
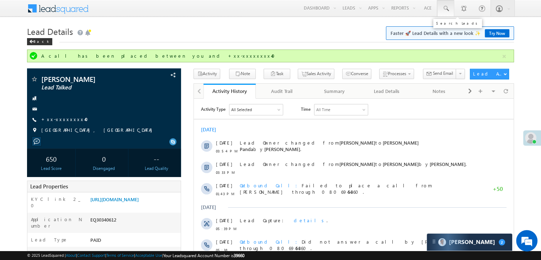
click at [449, 9] on link at bounding box center [445, 8] width 17 height 16
paste input "EQ30246481"
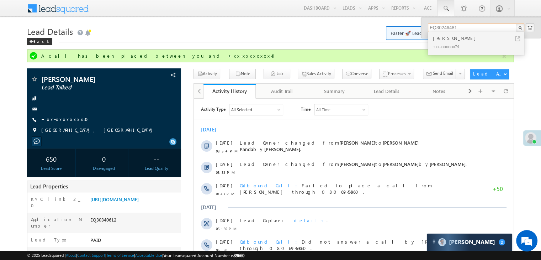
type input "EQ30246481"
click at [444, 38] on div "Nitish Kumar" at bounding box center [478, 38] width 95 height 8
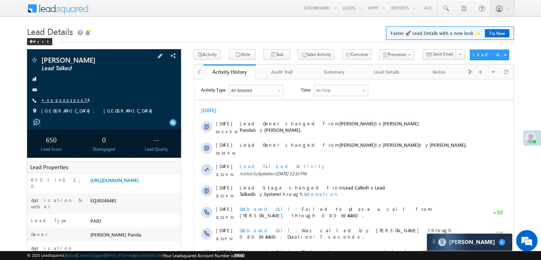
click at [70, 100] on link "+xx-xxxxxxxx74" at bounding box center [64, 100] width 47 height 6
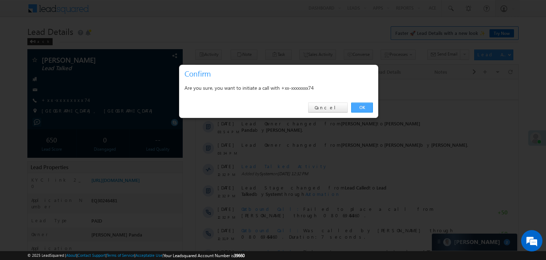
click at [362, 105] on link "OK" at bounding box center [362, 107] width 22 height 10
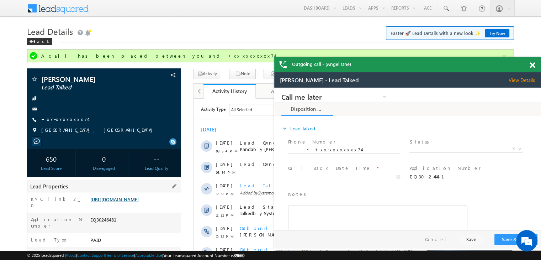
click at [128, 202] on link "[URL][DOMAIN_NAME]" at bounding box center [114, 199] width 48 height 6
click at [530, 66] on span at bounding box center [531, 65] width 5 height 6
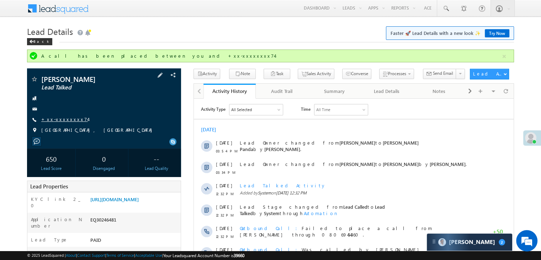
click at [69, 120] on link "+xx-xxxxxxxx74" at bounding box center [64, 119] width 47 height 6
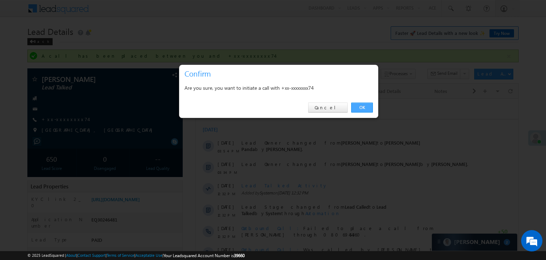
click at [360, 105] on link "OK" at bounding box center [362, 107] width 22 height 10
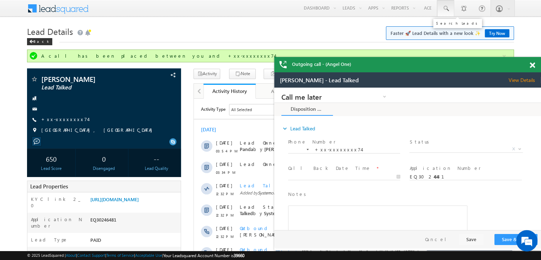
click at [444, 6] on span at bounding box center [445, 8] width 7 height 7
paste input "EQ30095309"
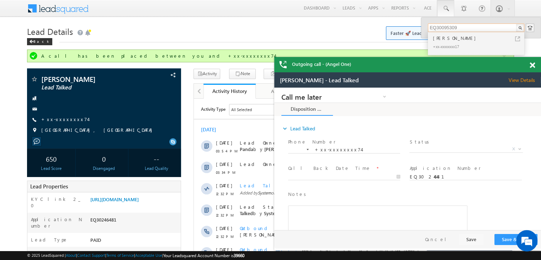
type input "EQ30095309"
click at [446, 40] on div "Birjesh Singh" at bounding box center [478, 38] width 95 height 8
click at [64, 120] on link "+xx-xxxxxxxx74" at bounding box center [64, 119] width 47 height 6
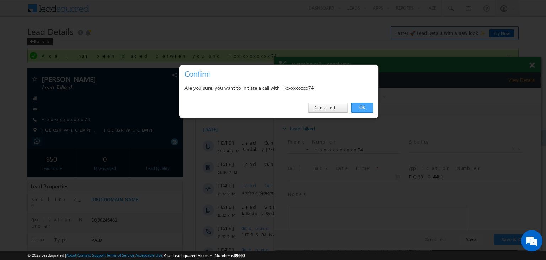
click at [358, 109] on link "OK" at bounding box center [362, 107] width 22 height 10
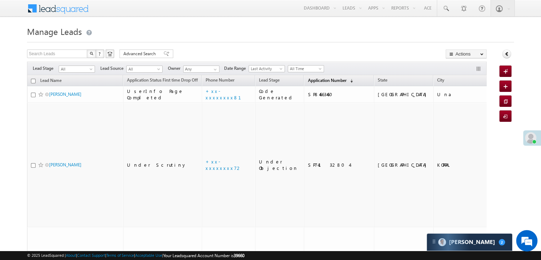
click at [313, 80] on span "Application Number" at bounding box center [327, 79] width 38 height 5
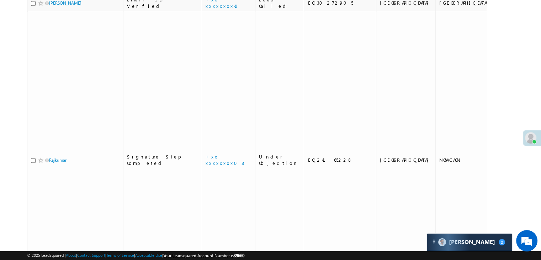
scroll to position [640, 0]
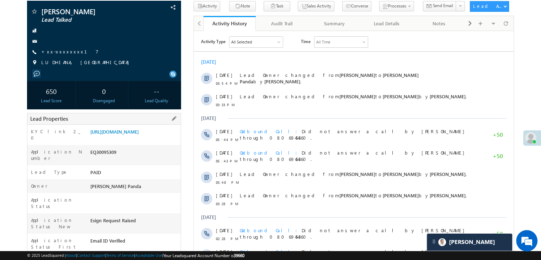
scroll to position [107, 0]
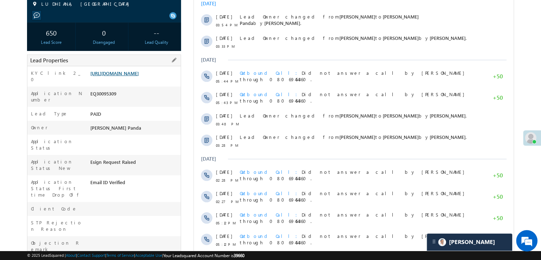
click at [123, 76] on link "[URL][DOMAIN_NAME]" at bounding box center [114, 73] width 48 height 6
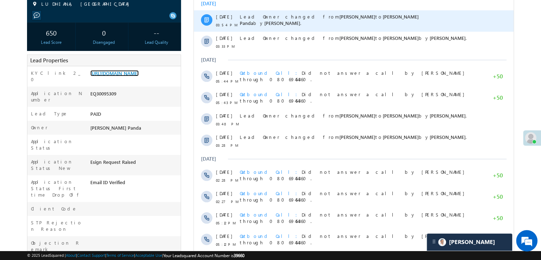
scroll to position [0, 0]
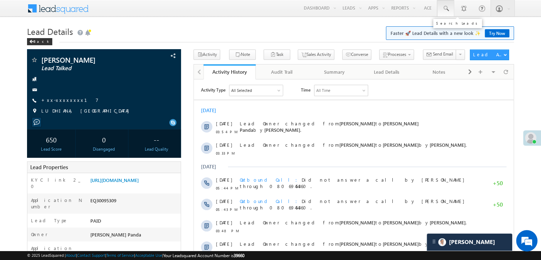
click at [444, 8] on span at bounding box center [445, 8] width 7 height 7
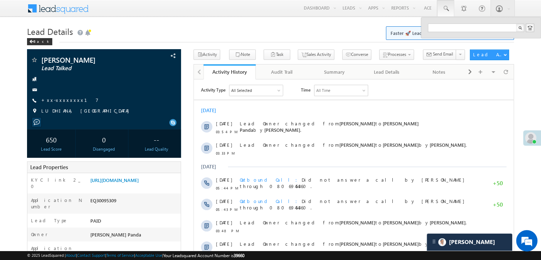
click at [448, 33] on div at bounding box center [481, 27] width 120 height 21
click at [449, 28] on input "text" at bounding box center [476, 27] width 96 height 9
paste input "EQ29935087"
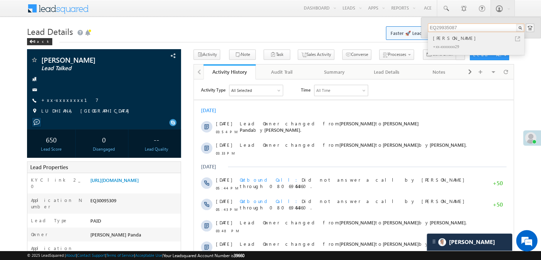
type input "EQ29935087"
click at [442, 39] on div "Sudhansu Sekhar Nayak" at bounding box center [478, 38] width 95 height 8
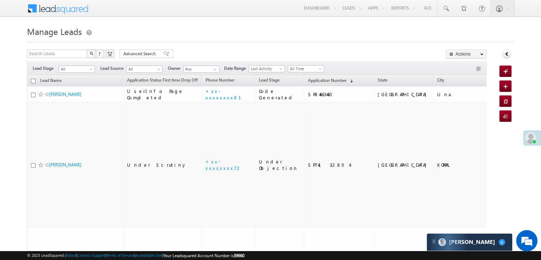
click at [311, 76] on th "Application Number (sorted descending)" at bounding box center [339, 80] width 70 height 11
click at [309, 81] on span "Application Number" at bounding box center [327, 79] width 38 height 5
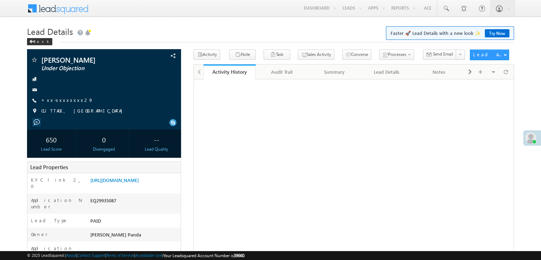
click at [57, 100] on link "+xx-xxxxxxxx29" at bounding box center [67, 100] width 52 height 6
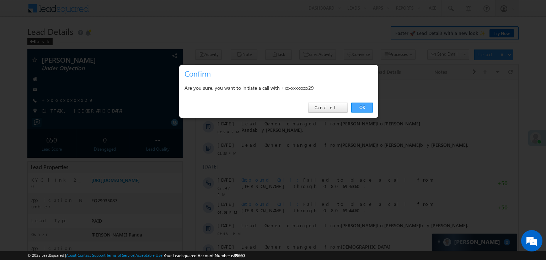
drag, startPoint x: 362, startPoint y: 105, endPoint x: 17, endPoint y: 22, distance: 354.6
click at [362, 105] on link "OK" at bounding box center [362, 107] width 22 height 10
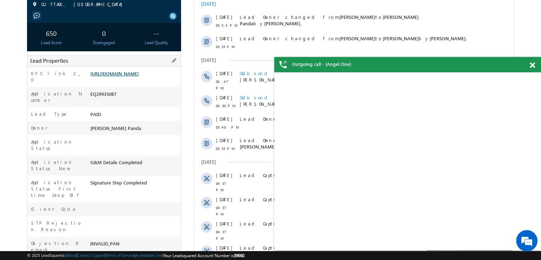
click at [138, 76] on link "[URL][DOMAIN_NAME]" at bounding box center [114, 73] width 48 height 6
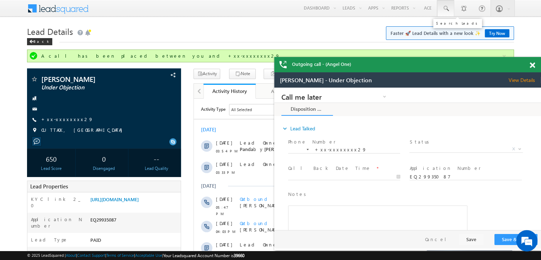
click at [448, 6] on span at bounding box center [445, 8] width 7 height 7
paste input "EQ29863726"
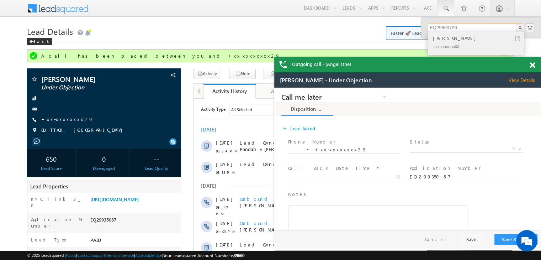
type input "EQ29863726"
click at [446, 34] on div "[PERSON_NAME]" at bounding box center [478, 38] width 95 height 8
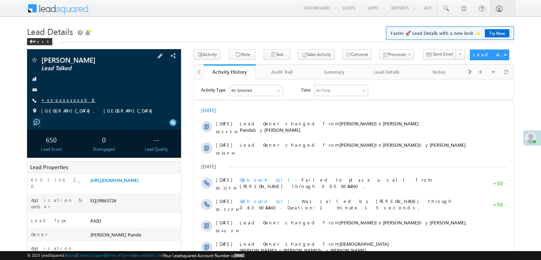
click at [55, 100] on link "+xx-xxxxxxxx08" at bounding box center [68, 100] width 55 height 6
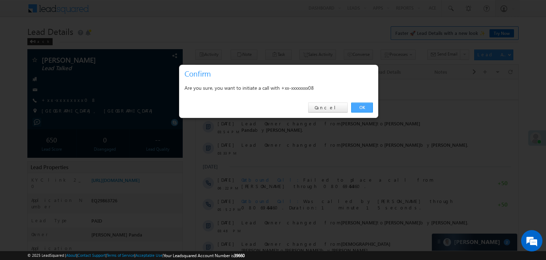
drag, startPoint x: 366, startPoint y: 106, endPoint x: 152, endPoint y: 30, distance: 226.8
click at [366, 106] on link "OK" at bounding box center [362, 107] width 22 height 10
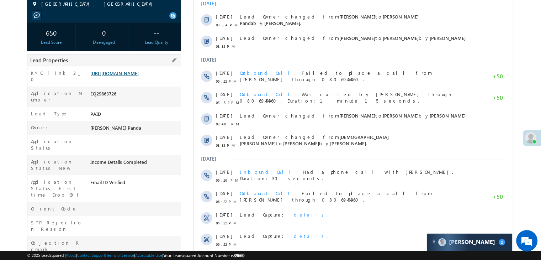
scroll to position [125, 0]
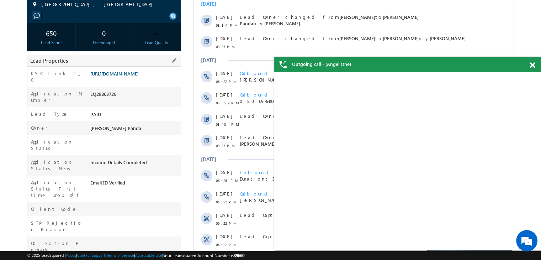
click at [130, 76] on link "[URL][DOMAIN_NAME]" at bounding box center [114, 73] width 48 height 6
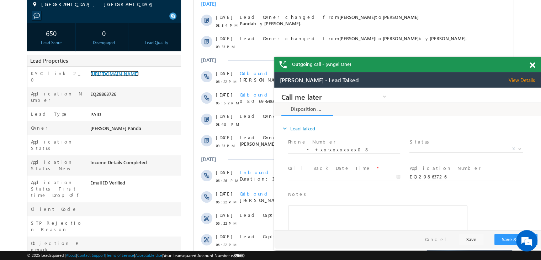
scroll to position [0, 0]
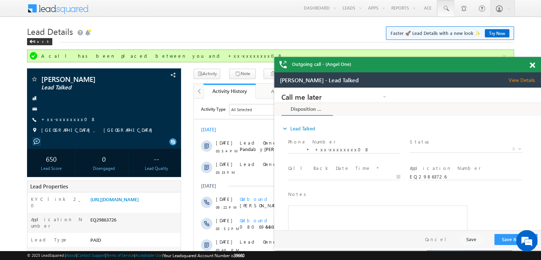
click at [446, 6] on span at bounding box center [445, 8] width 7 height 7
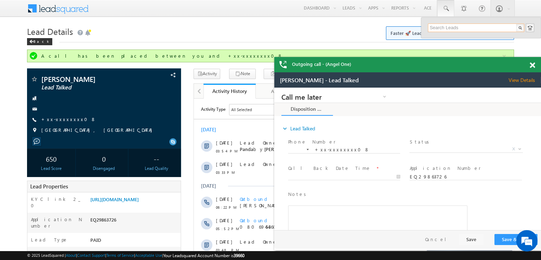
paste input "EQ29848254"
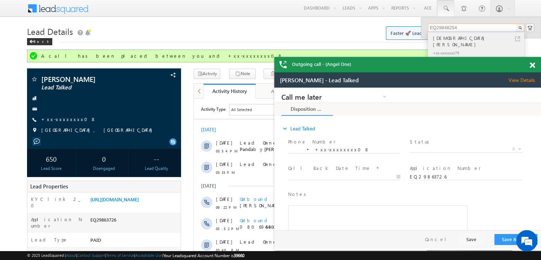
type input "EQ29848254"
click at [442, 40] on div "Shaista Anjum" at bounding box center [478, 41] width 95 height 14
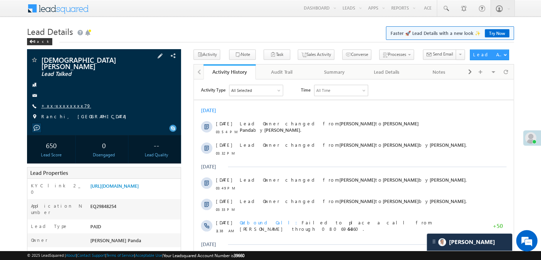
click at [59, 102] on link "+xx-xxxxxxxx79" at bounding box center [66, 105] width 50 height 6
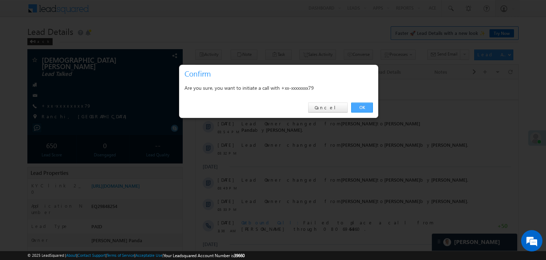
click at [363, 108] on link "OK" at bounding box center [362, 107] width 22 height 10
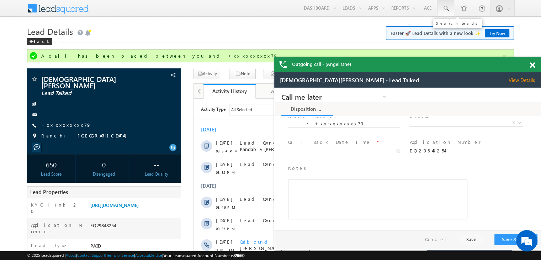
click at [446, 7] on span at bounding box center [445, 8] width 7 height 7
paste input "EQ29978524"
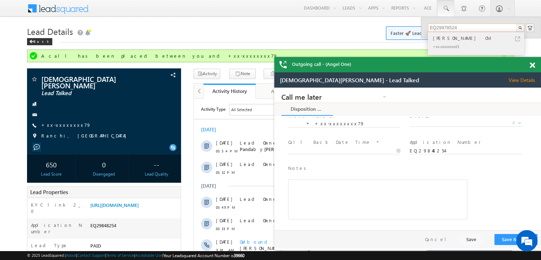
type input "EQ29978524"
click at [469, 39] on div "MUHAMMAD RISHAL CM" at bounding box center [478, 38] width 95 height 8
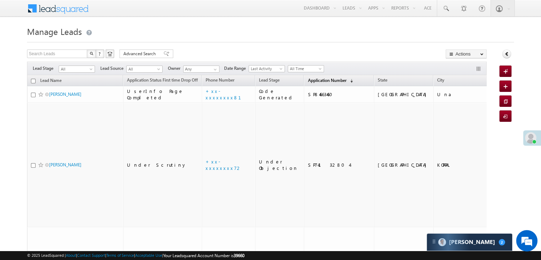
click at [308, 80] on span "Application Number" at bounding box center [327, 79] width 38 height 5
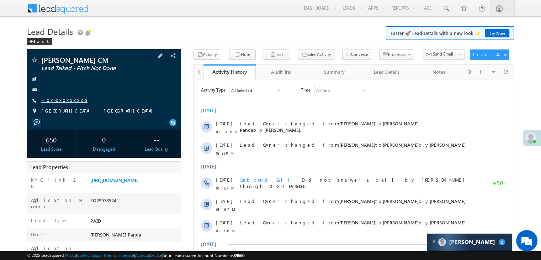
click at [57, 100] on link "+xx-xxxxxxxx43" at bounding box center [64, 100] width 46 height 6
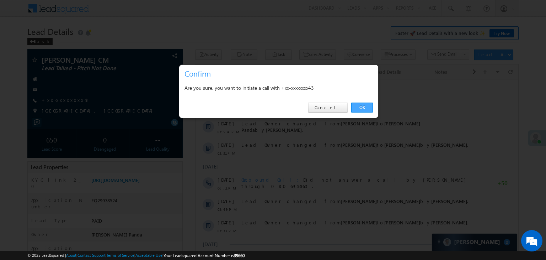
click at [361, 107] on link "OK" at bounding box center [362, 107] width 22 height 10
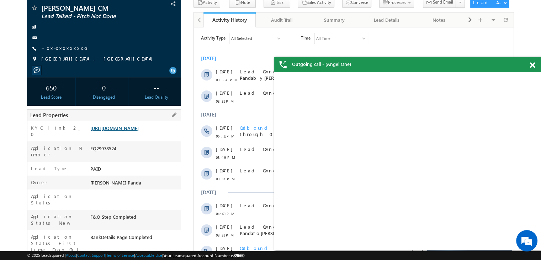
click at [135, 131] on link "[URL][DOMAIN_NAME]" at bounding box center [114, 128] width 48 height 6
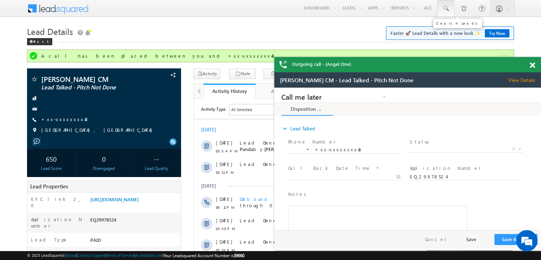
click at [445, 9] on span at bounding box center [445, 8] width 7 height 7
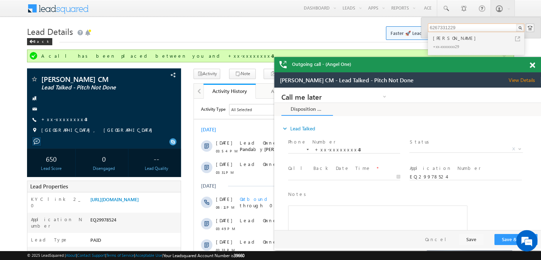
click at [442, 26] on input "6267331229" at bounding box center [476, 27] width 96 height 9
paste input "EQ2994100"
type input "EQ29941009"
click at [441, 40] on div "[PERSON_NAME]" at bounding box center [478, 38] width 95 height 8
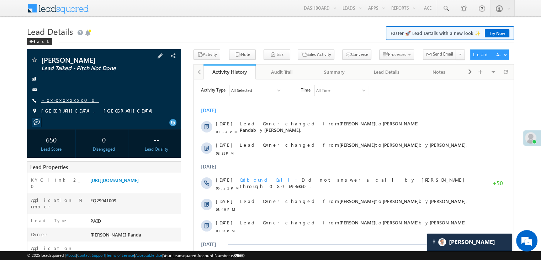
click at [58, 103] on link "+xx-xxxxxxxx00" at bounding box center [70, 100] width 58 height 6
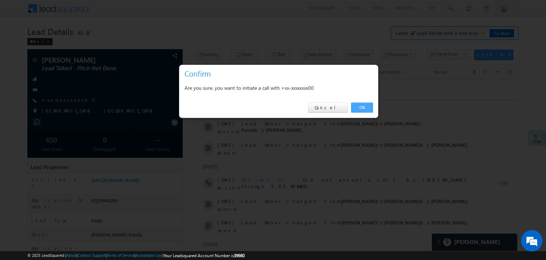
drag, startPoint x: 363, startPoint y: 105, endPoint x: 44, endPoint y: 21, distance: 330.3
click at [363, 105] on link "OK" at bounding box center [362, 107] width 22 height 10
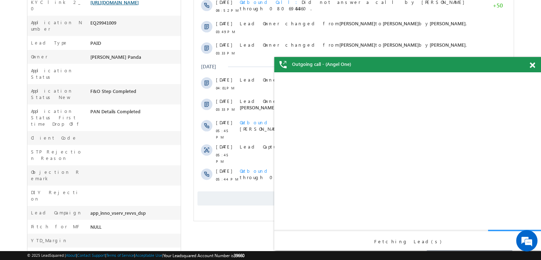
click at [134, 5] on link "[URL][DOMAIN_NAME]" at bounding box center [114, 2] width 48 height 6
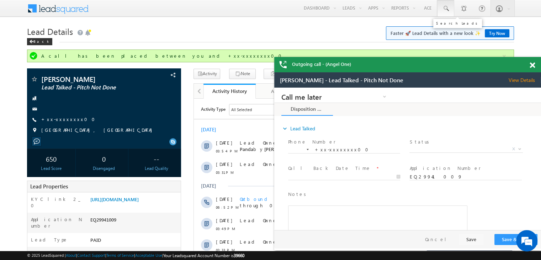
click at [443, 6] on span at bounding box center [445, 8] width 7 height 7
paste input "EQ29822308"
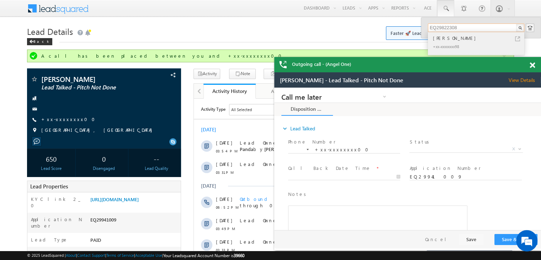
type input "EQ29822308"
click at [439, 38] on div "[PERSON_NAME]" at bounding box center [478, 38] width 95 height 8
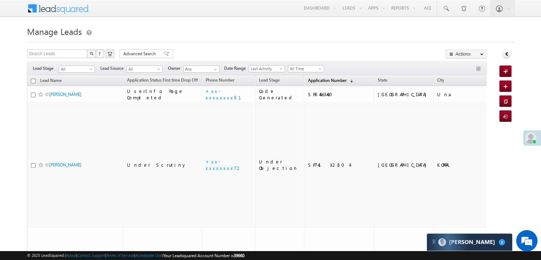
click at [313, 80] on span "Application Number" at bounding box center [327, 79] width 38 height 5
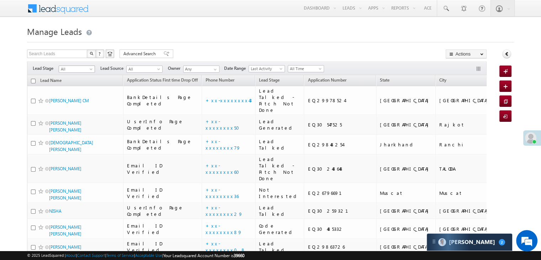
click at [89, 70] on span at bounding box center [92, 71] width 6 height 6
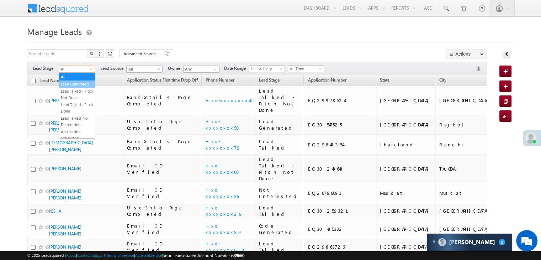
click at [82, 84] on link "Lead Generated" at bounding box center [77, 84] width 36 height 6
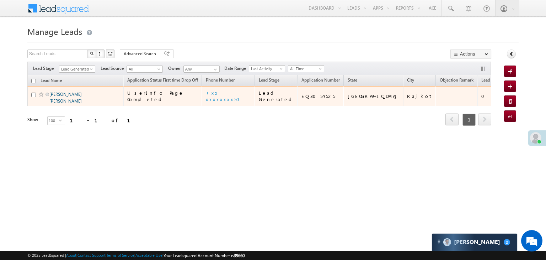
click at [67, 103] on link "[PERSON_NAME] [PERSON_NAME]" at bounding box center [65, 97] width 32 height 12
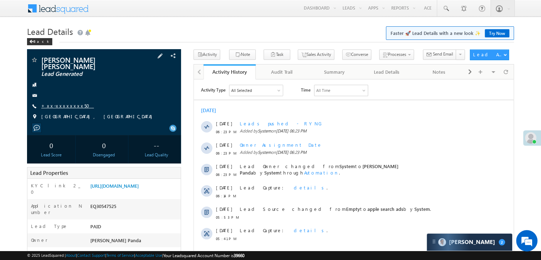
click at [64, 102] on link "+xx-xxxxxxxx50" at bounding box center [67, 105] width 53 height 6
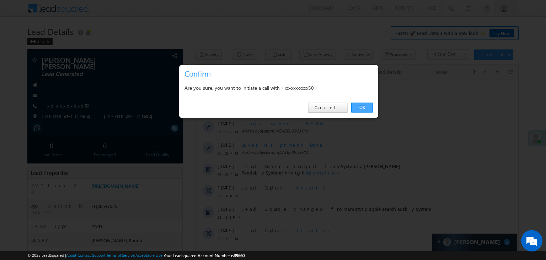
click at [362, 109] on link "OK" at bounding box center [362, 107] width 22 height 10
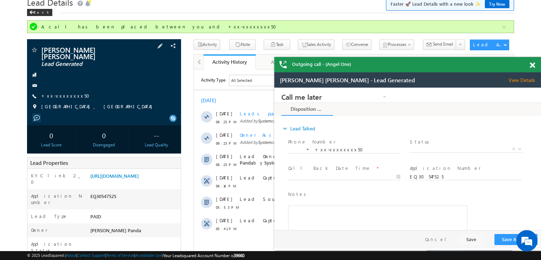
scroll to position [71, 0]
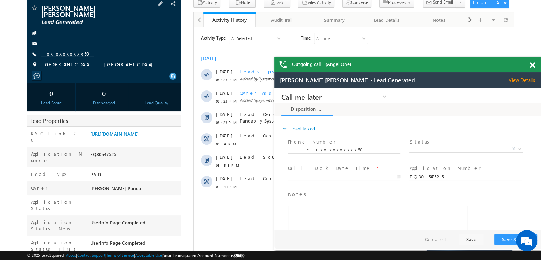
click at [58, 50] on link "+xx-xxxxxxxx50" at bounding box center [67, 53] width 53 height 6
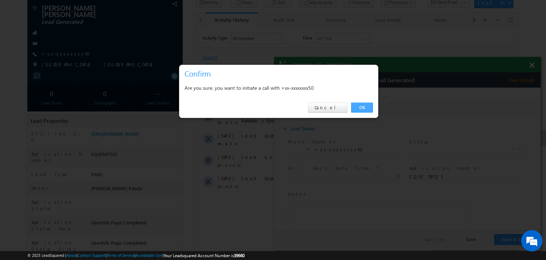
click at [362, 109] on link "OK" at bounding box center [362, 107] width 22 height 10
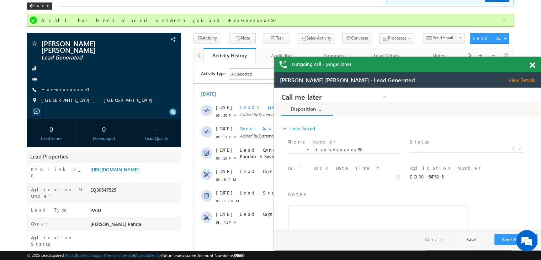
scroll to position [0, 0]
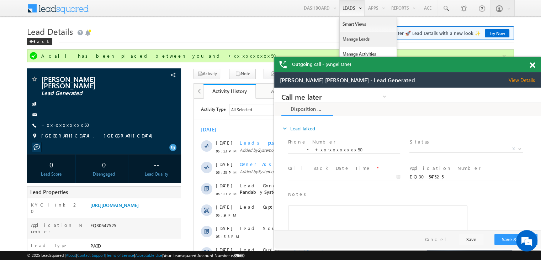
click at [351, 40] on link "Manage Leads" at bounding box center [367, 39] width 57 height 15
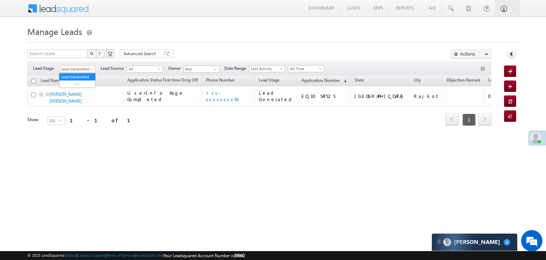
click at [91, 71] on span at bounding box center [92, 71] width 6 height 6
click at [75, 75] on link "All" at bounding box center [77, 77] width 36 height 6
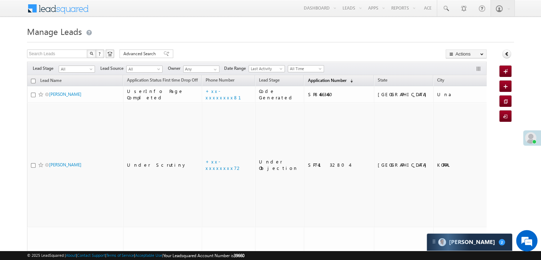
click at [309, 79] on span "Application Number" at bounding box center [327, 79] width 38 height 5
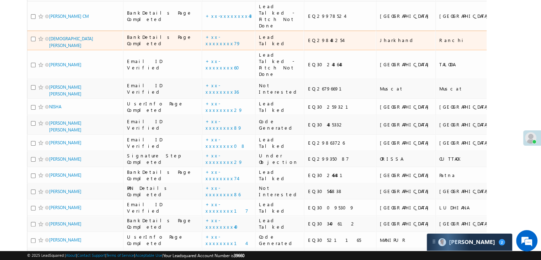
scroll to position [71, 0]
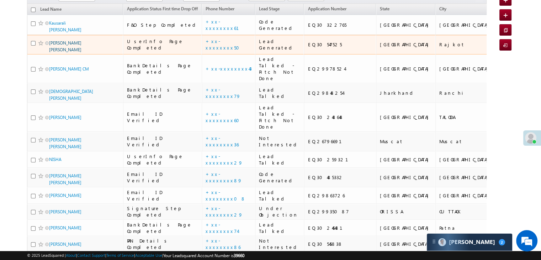
click at [67, 52] on link "[PERSON_NAME] [PERSON_NAME]" at bounding box center [65, 46] width 32 height 12
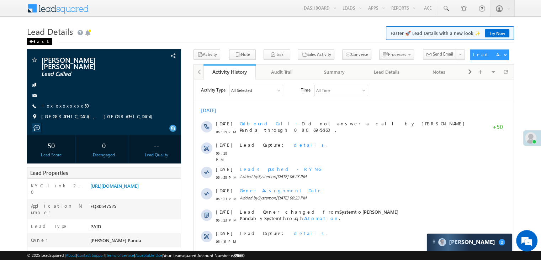
click at [37, 42] on div "Back" at bounding box center [39, 41] width 25 height 7
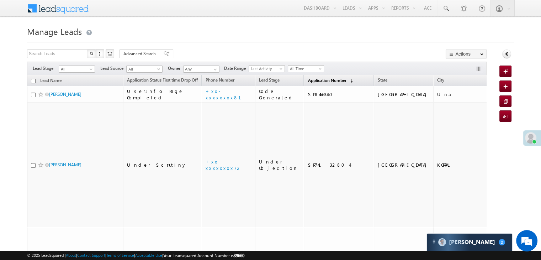
click at [315, 79] on span "Application Number" at bounding box center [327, 79] width 38 height 5
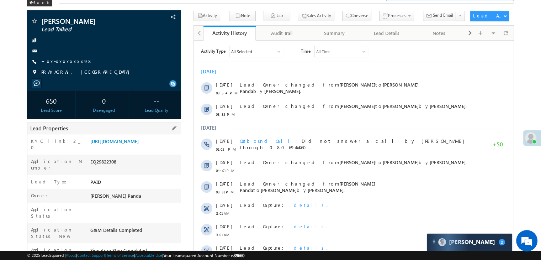
scroll to position [36, 0]
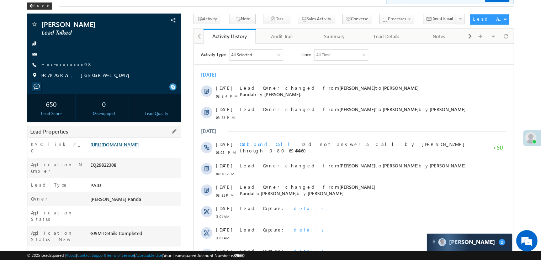
click at [139, 147] on link "https://angelbroking1-pk3em7sa.customui-test.leadsquared.com?leadId=24d03b60-9d…" at bounding box center [114, 144] width 48 height 6
click at [55, 66] on link "+xx-xxxxxxxx98" at bounding box center [66, 64] width 51 height 6
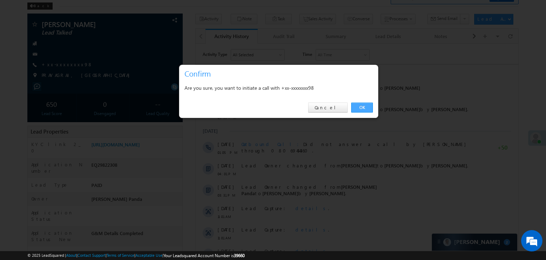
click at [358, 107] on link "OK" at bounding box center [362, 107] width 22 height 10
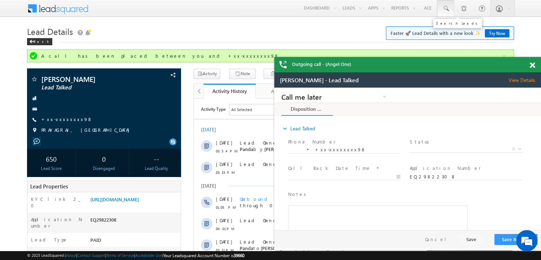
click at [447, 9] on span at bounding box center [445, 8] width 7 height 7
paste input "EQ29928958"
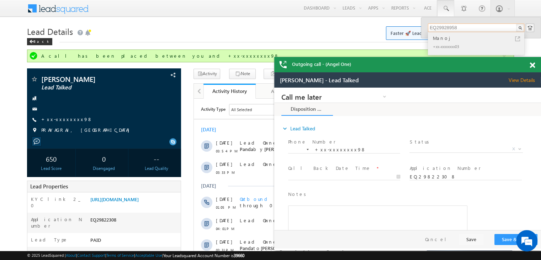
type input "EQ29928958"
click at [438, 39] on div "Manoj" at bounding box center [478, 38] width 95 height 8
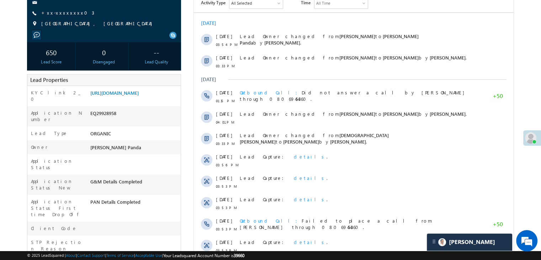
scroll to position [107, 0]
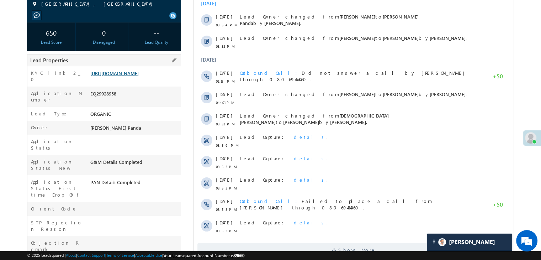
click at [135, 76] on link "https://angelbroking1-pk3em7sa.customui-test.leadsquared.com?leadId=9d66d64d-c8…" at bounding box center [114, 73] width 48 height 6
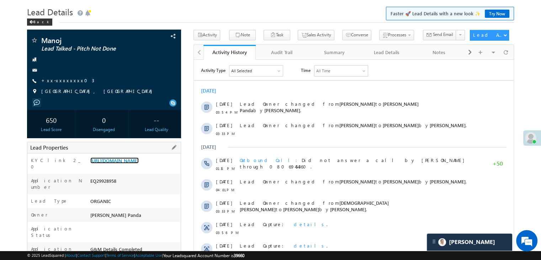
scroll to position [0, 0]
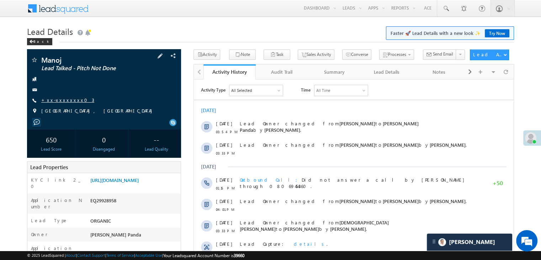
click at [59, 100] on link "+xx-xxxxxxxx03" at bounding box center [67, 100] width 53 height 6
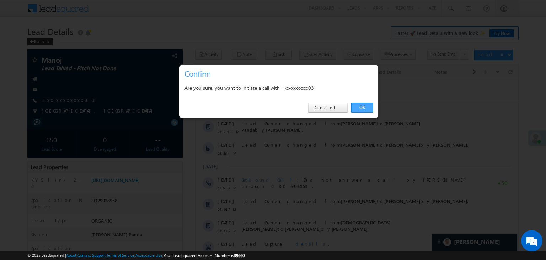
click at [364, 107] on link "OK" at bounding box center [362, 107] width 22 height 10
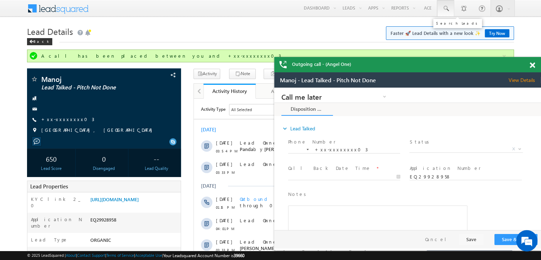
click at [445, 7] on span at bounding box center [445, 8] width 7 height 7
paste input "EQ29881893"
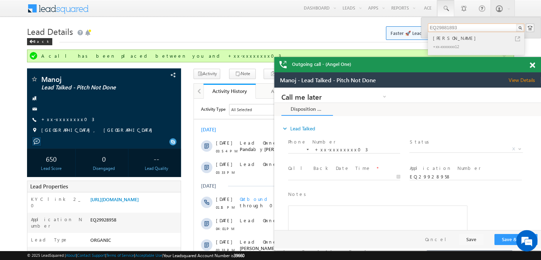
type input "EQ29881893"
click at [441, 38] on div "Chanu Debsharma" at bounding box center [478, 38] width 95 height 8
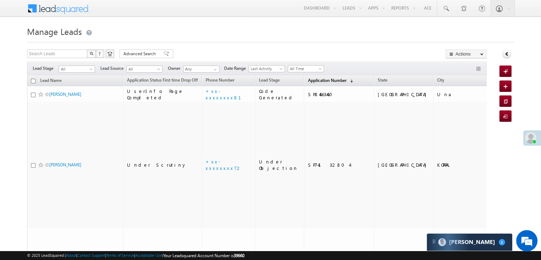
click at [308, 80] on span "Application Number" at bounding box center [327, 79] width 38 height 5
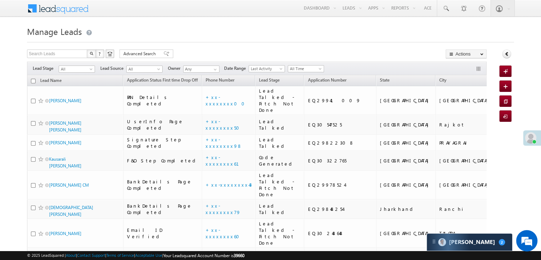
drag, startPoint x: 530, startPoint y: 137, endPoint x: 523, endPoint y: 138, distance: 6.6
click at [530, 137] on span at bounding box center [530, 137] width 11 height 11
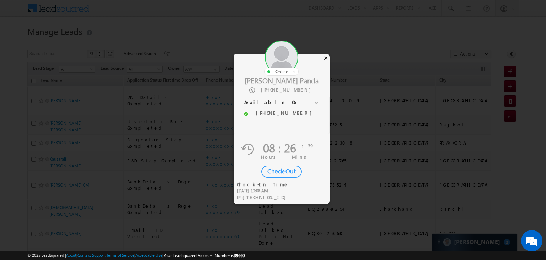
click at [324, 58] on div "×" at bounding box center [325, 58] width 7 height 8
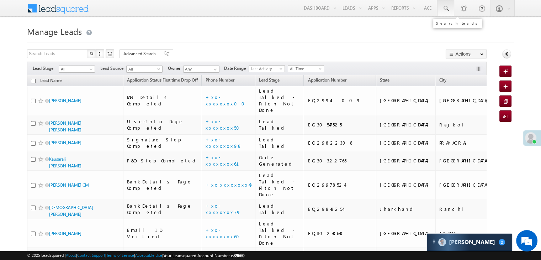
click at [445, 8] on span at bounding box center [445, 8] width 7 height 7
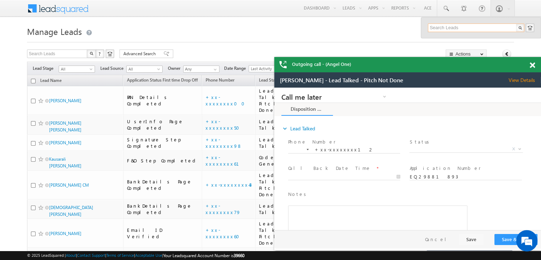
click at [533, 68] on span at bounding box center [531, 65] width 5 height 6
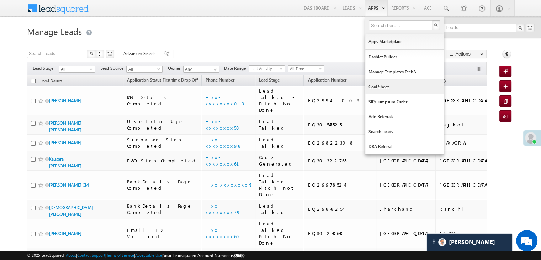
click at [375, 86] on link "Goal Sheet" at bounding box center [404, 86] width 78 height 15
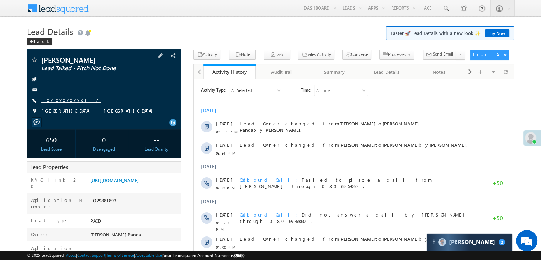
click at [61, 98] on link "+xx-xxxxxxxx12" at bounding box center [70, 100] width 59 height 6
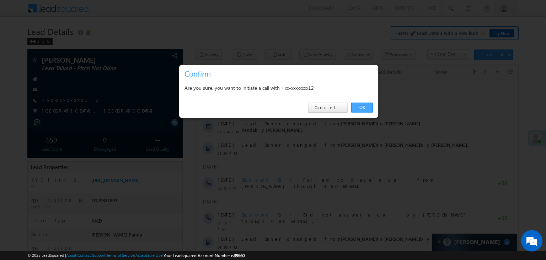
click at [365, 108] on link "OK" at bounding box center [362, 107] width 22 height 10
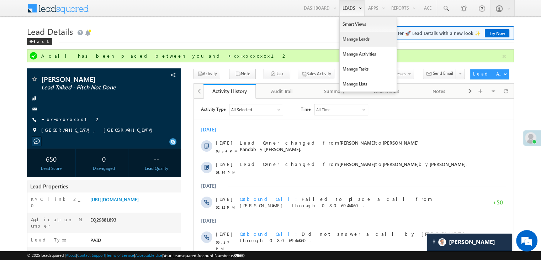
click at [353, 39] on link "Manage Leads" at bounding box center [367, 39] width 57 height 15
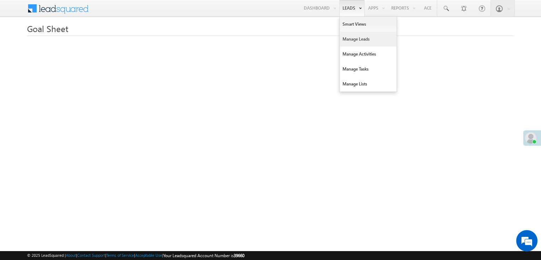
click at [352, 37] on link "Manage Leads" at bounding box center [367, 39] width 57 height 15
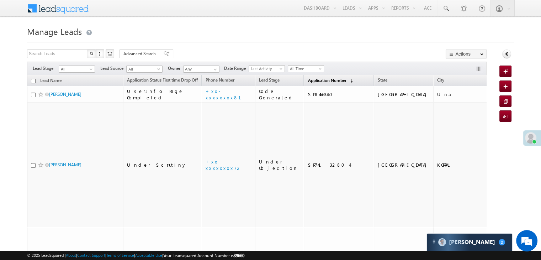
click at [308, 79] on span "Application Number" at bounding box center [327, 79] width 38 height 5
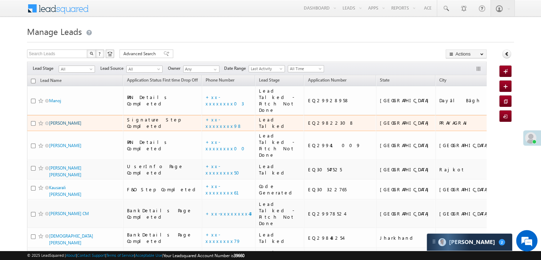
click at [71, 125] on link "Ashish Gupta" at bounding box center [65, 122] width 32 height 5
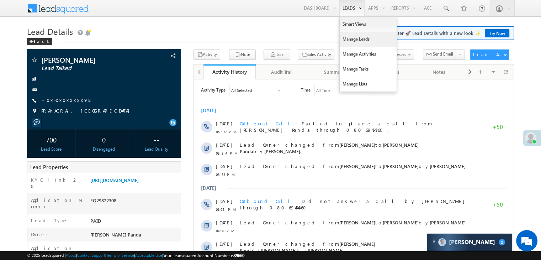
click at [349, 37] on link "Manage Leads" at bounding box center [367, 39] width 57 height 15
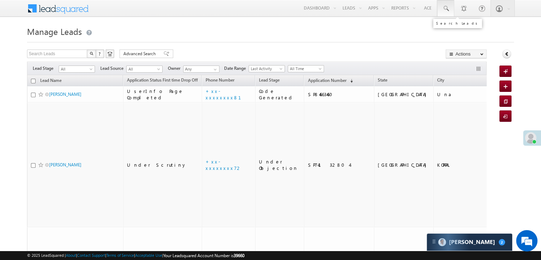
click at [442, 10] on span at bounding box center [445, 8] width 7 height 7
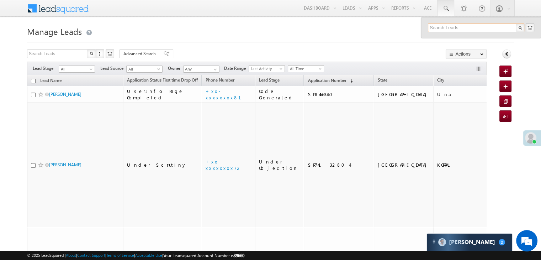
paste input "EQ14002477"
type input "EQ14002477"
click at [451, 40] on div "[PERSON_NAME]" at bounding box center [478, 38] width 95 height 8
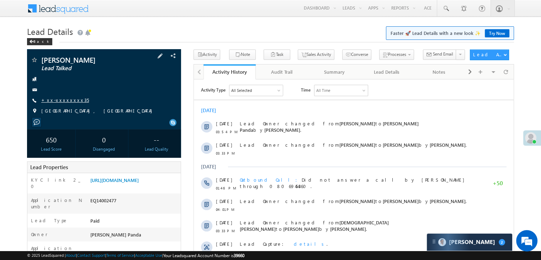
click at [60, 101] on link "+xx-xxxxxxxx35" at bounding box center [65, 100] width 48 height 6
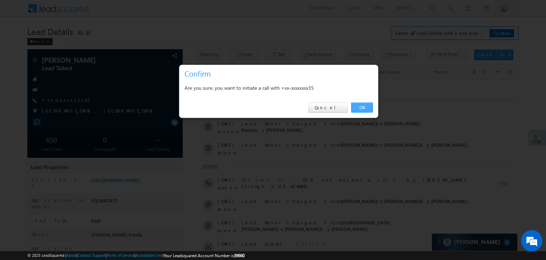
click at [363, 107] on link "OK" at bounding box center [362, 107] width 22 height 10
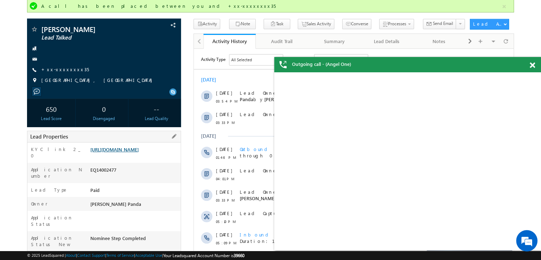
scroll to position [71, 0]
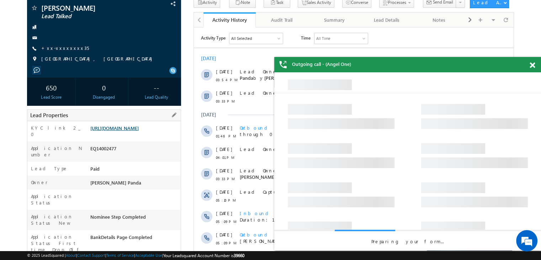
click at [132, 131] on link "[URL][DOMAIN_NAME]" at bounding box center [114, 128] width 48 height 6
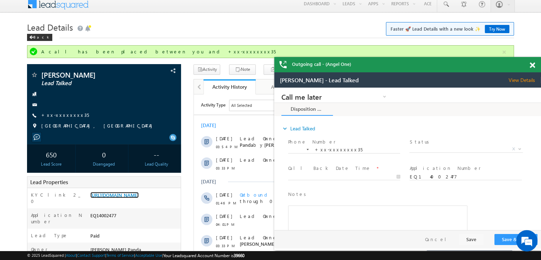
scroll to position [0, 0]
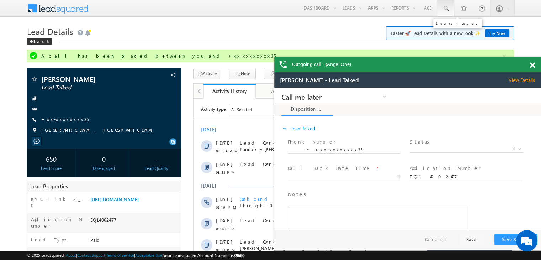
click at [447, 9] on span at bounding box center [445, 8] width 7 height 7
paste input "EQ30011336"
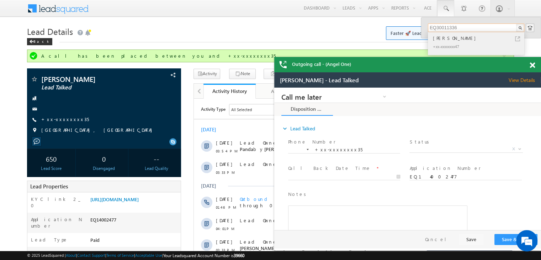
type input "EQ30011336"
click at [448, 36] on div "[PERSON_NAME]" at bounding box center [478, 38] width 95 height 8
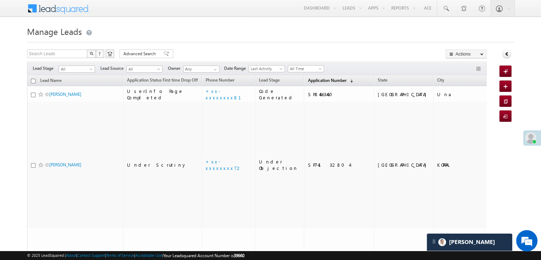
click at [309, 83] on link "Application Number (sorted descending)" at bounding box center [330, 80] width 52 height 9
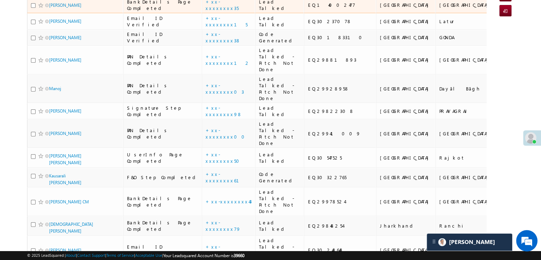
scroll to position [107, 0]
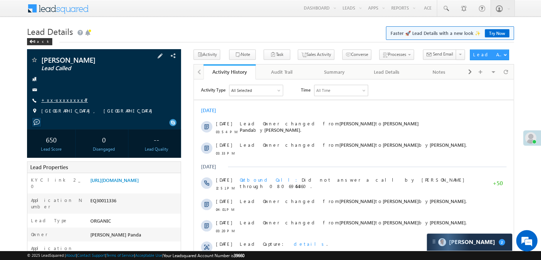
click at [63, 98] on link "+xx-xxxxxxxx47" at bounding box center [64, 100] width 47 height 6
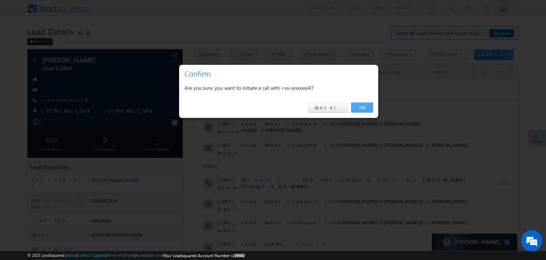
click at [363, 105] on link "OK" at bounding box center [362, 107] width 22 height 10
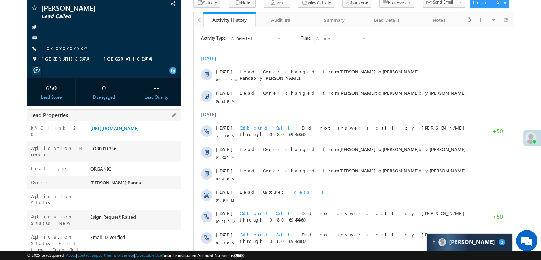
scroll to position [90, 0]
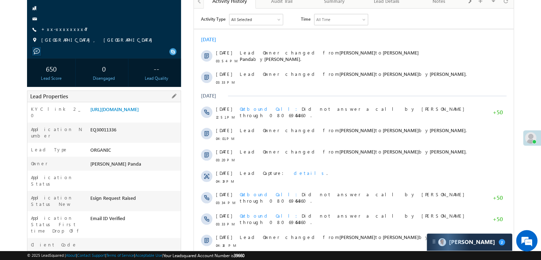
click at [133, 116] on div "https://angelbroking1-pk3em7sa.customui-test.leadsquared.com?leadId=6aad910f-cb…" at bounding box center [135, 111] width 92 height 10
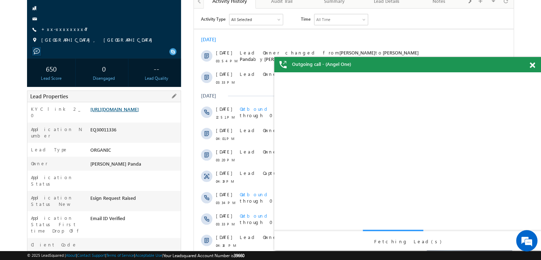
scroll to position [0, 0]
click at [138, 112] on link "https://angelbroking1-pk3em7sa.customui-test.leadsquared.com?leadId=6aad910f-cb…" at bounding box center [114, 109] width 48 height 6
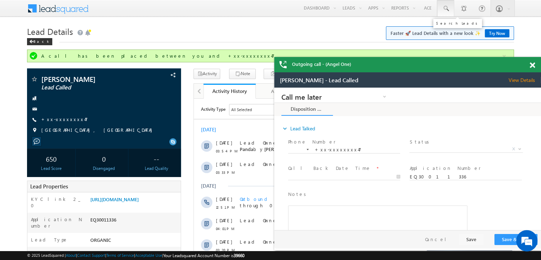
click at [445, 9] on span at bounding box center [445, 8] width 7 height 7
paste input "EQ30268581"
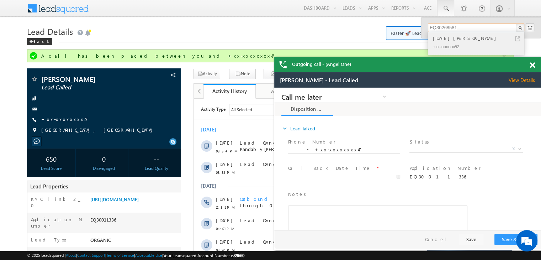
type input "EQ30268581"
click at [443, 39] on div "Kartik Kushwaha" at bounding box center [478, 38] width 95 height 8
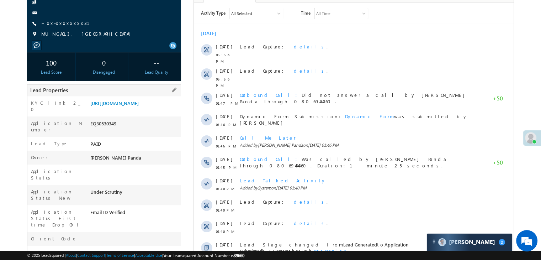
scroll to position [36, 0]
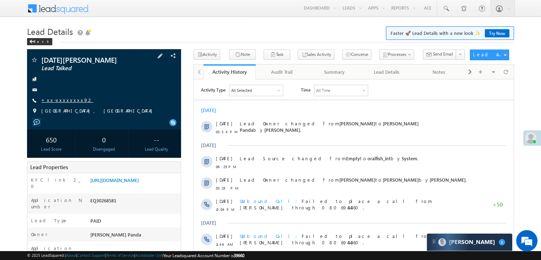
click at [67, 101] on link "+xx-xxxxxxxx92" at bounding box center [67, 100] width 52 height 6
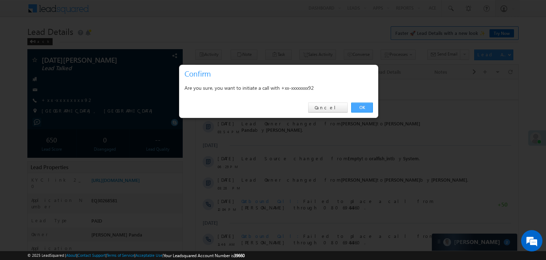
click at [362, 105] on link "OK" at bounding box center [362, 107] width 22 height 10
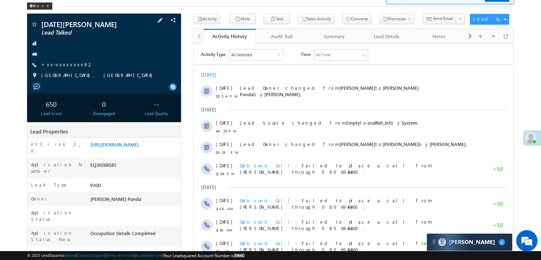
scroll to position [71, 0]
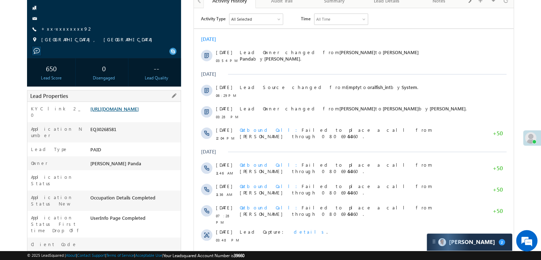
click at [139, 108] on link "https://angelbroking1-pk3em7sa.customui-test.leadsquared.com?leadId=53f02ea6-fd…" at bounding box center [114, 109] width 48 height 6
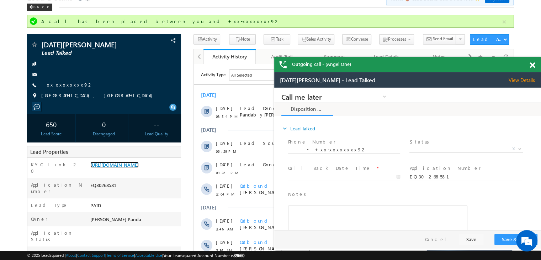
scroll to position [0, 0]
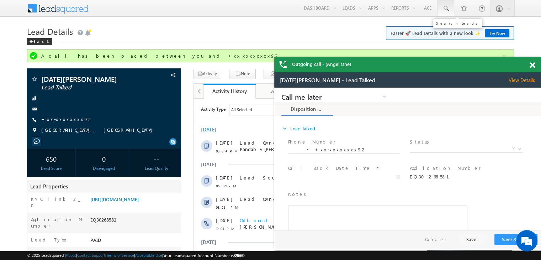
click at [446, 8] on span at bounding box center [445, 8] width 7 height 7
paste input "EQ25639821"
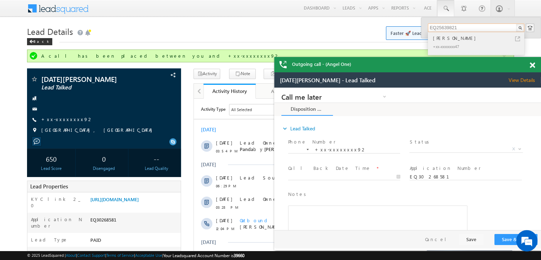
type input "EQ25639821"
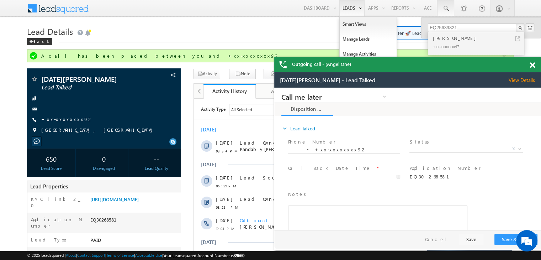
drag, startPoint x: 447, startPoint y: 40, endPoint x: 339, endPoint y: 1, distance: 114.6
click at [447, 39] on div "TANMAY KOHAD" at bounding box center [478, 38] width 95 height 8
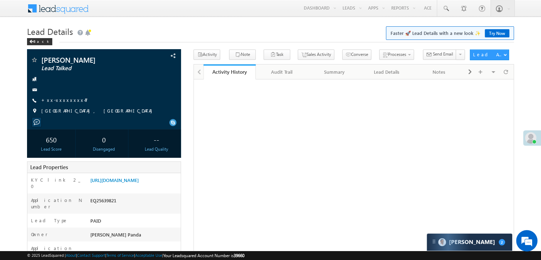
click at [60, 97] on link "+xx-xxxxxxxx47" at bounding box center [64, 100] width 47 height 6
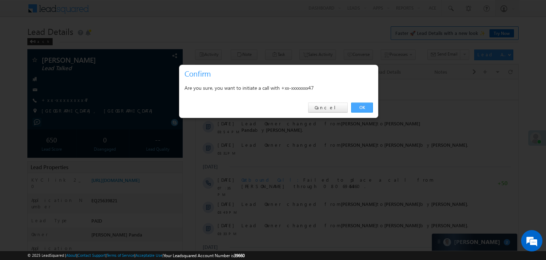
click at [366, 107] on link "OK" at bounding box center [362, 107] width 22 height 10
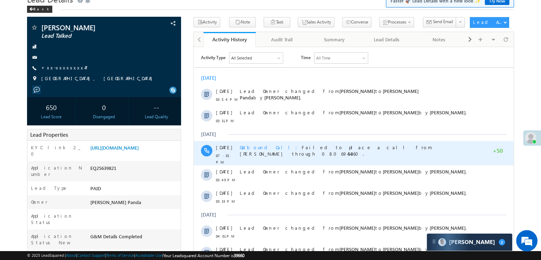
scroll to position [71, 0]
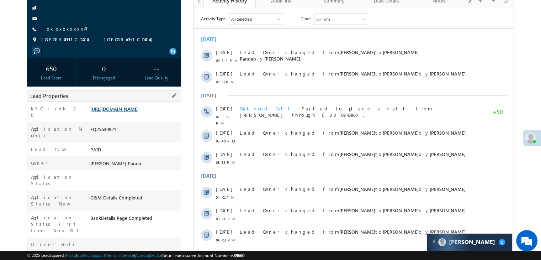
click at [136, 108] on link "[URL][DOMAIN_NAME]" at bounding box center [114, 109] width 48 height 6
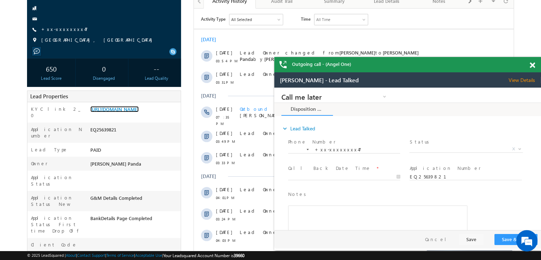
scroll to position [0, 0]
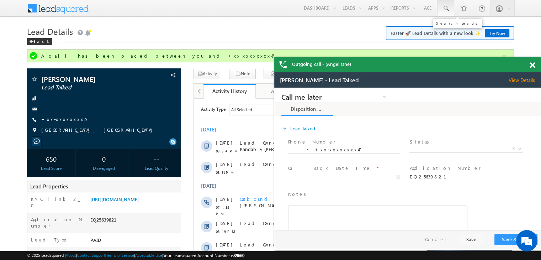
click at [444, 10] on span at bounding box center [445, 8] width 7 height 7
paste input "EQ29921916"
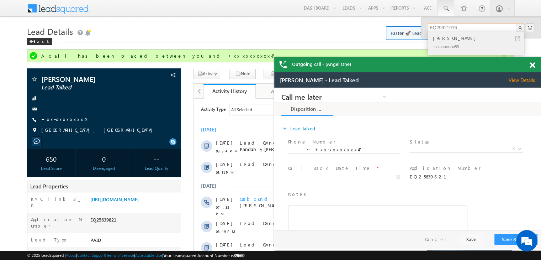
type input "EQ29921916"
click at [443, 41] on div "[PERSON_NAME]" at bounding box center [478, 38] width 95 height 8
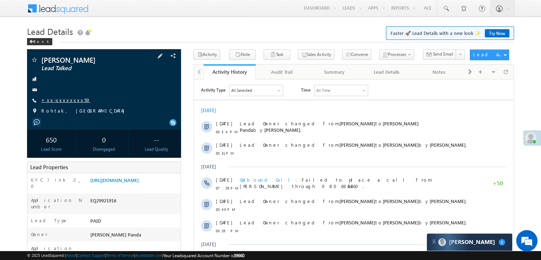
click at [63, 99] on link "+xx-xxxxxxxx59" at bounding box center [65, 100] width 49 height 6
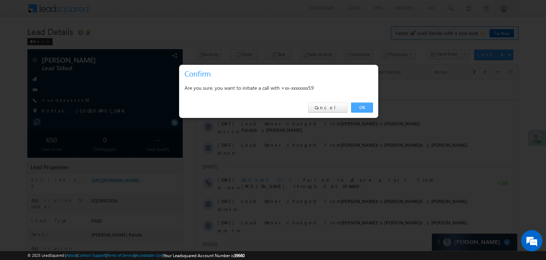
drag, startPoint x: 368, startPoint y: 107, endPoint x: 174, endPoint y: 28, distance: 209.7
click at [368, 107] on link "OK" at bounding box center [362, 107] width 22 height 10
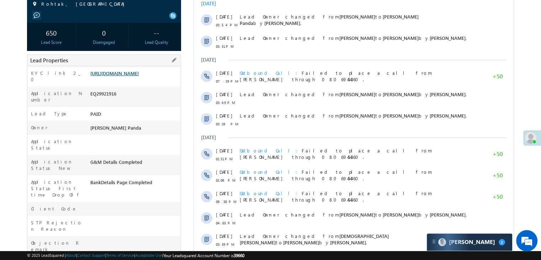
scroll to position [125, 0]
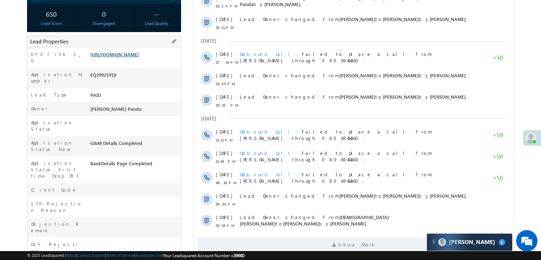
click at [139, 57] on link "[URL][DOMAIN_NAME]" at bounding box center [114, 54] width 48 height 6
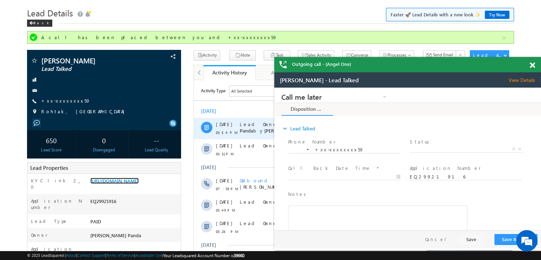
scroll to position [0, 0]
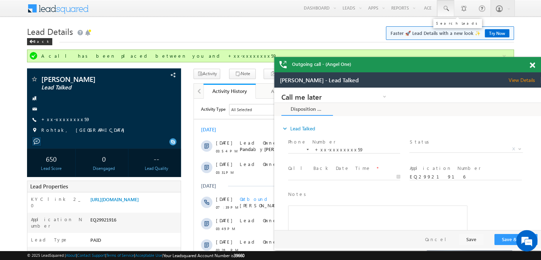
click at [443, 9] on span at bounding box center [445, 8] width 7 height 7
paste input "EQ30211752"
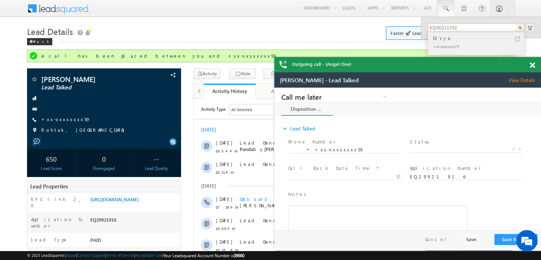
type input "EQ30211752"
click at [438, 40] on div "Divya" at bounding box center [478, 38] width 95 height 8
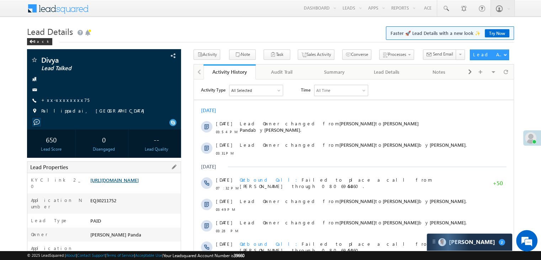
click at [134, 183] on link "[URL][DOMAIN_NAME]" at bounding box center [114, 180] width 48 height 6
click at [70, 100] on link "+xx-xxxxxxxx75" at bounding box center [65, 100] width 48 height 6
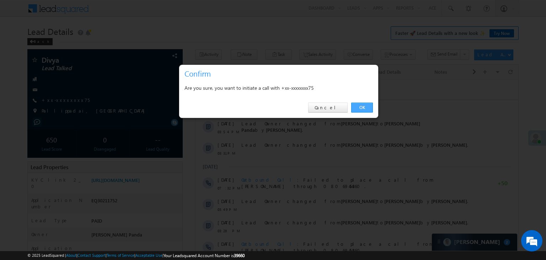
click at [362, 108] on link "OK" at bounding box center [362, 107] width 22 height 10
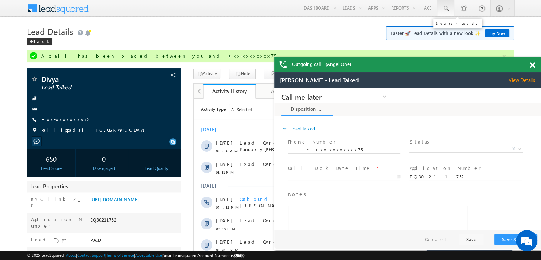
click at [445, 9] on span at bounding box center [445, 8] width 7 height 7
paste input "EQ29852471"
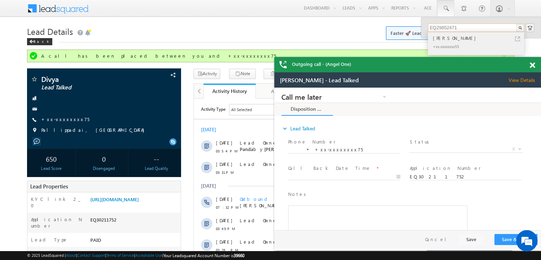
type input "EQ29852471"
click at [445, 37] on div "[PERSON_NAME]" at bounding box center [478, 38] width 95 height 8
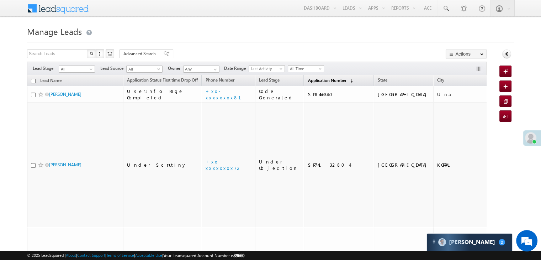
click at [314, 84] on link "Application Number (sorted descending)" at bounding box center [330, 80] width 52 height 9
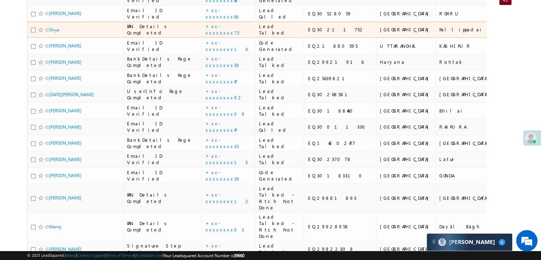
scroll to position [107, 0]
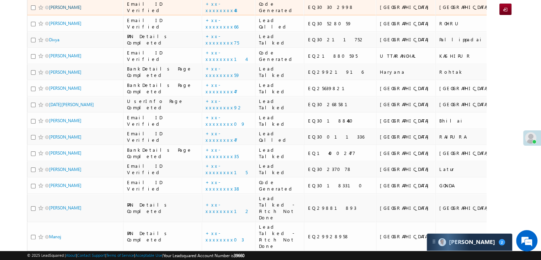
click at [65, 10] on link "[PERSON_NAME]" at bounding box center [65, 7] width 32 height 5
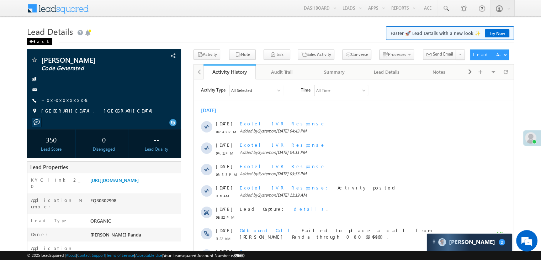
click at [32, 44] on div "Back" at bounding box center [39, 41] width 25 height 7
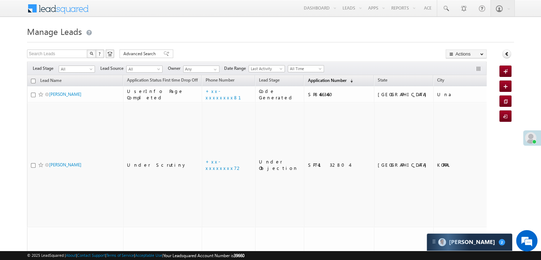
click at [312, 80] on span "Application Number" at bounding box center [327, 79] width 38 height 5
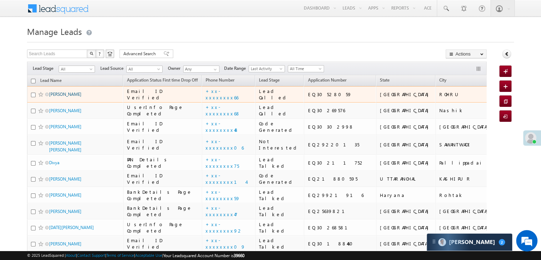
click at [73, 97] on link "Vishali Chauhan" at bounding box center [65, 93] width 32 height 5
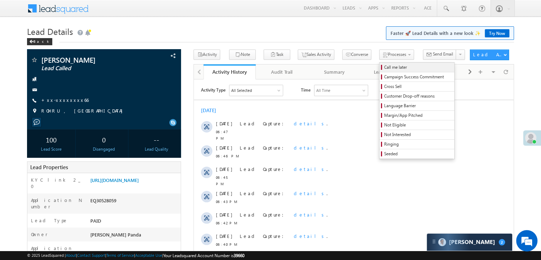
click at [384, 67] on span "Call me later" at bounding box center [418, 67] width 68 height 6
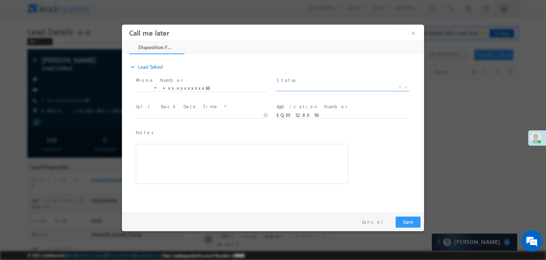
click at [337, 85] on span "X" at bounding box center [343, 87] width 133 height 7
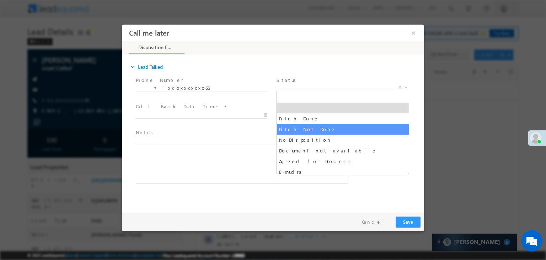
select select "Pitch Not Done"
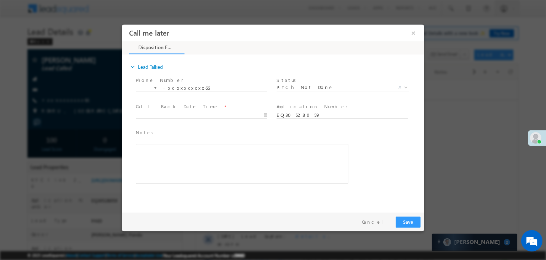
click at [235, 119] on span at bounding box center [201, 122] width 131 height 8
type input "10/14/25 6:56 PM"
click at [218, 115] on input "10/14/25 6:56 PM" at bounding box center [202, 115] width 132 height 7
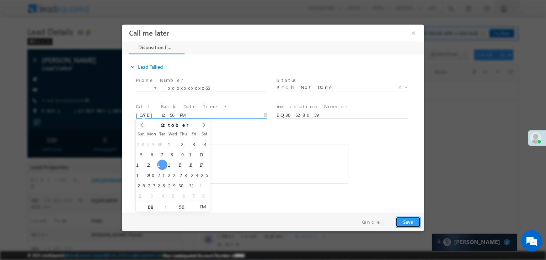
click at [413, 221] on button "Save" at bounding box center [408, 221] width 25 height 11
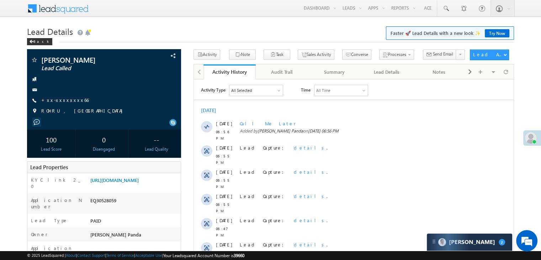
click at [134, 183] on link "[URL][DOMAIN_NAME]" at bounding box center [114, 180] width 48 height 6
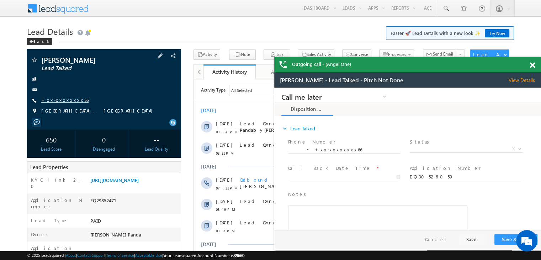
click at [69, 99] on link "+xx-xxxxxxxx55" at bounding box center [64, 100] width 47 height 6
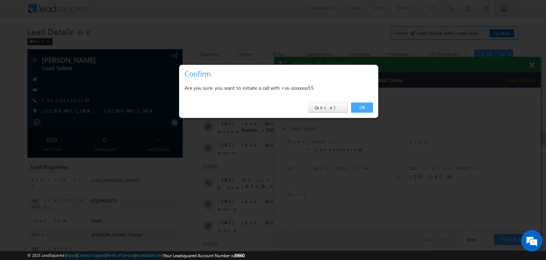
click at [358, 109] on link "OK" at bounding box center [362, 107] width 22 height 10
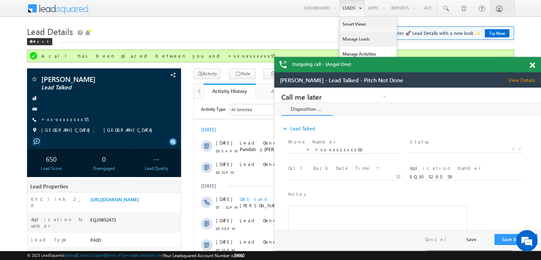
click at [347, 38] on link "Manage Leads" at bounding box center [367, 39] width 57 height 15
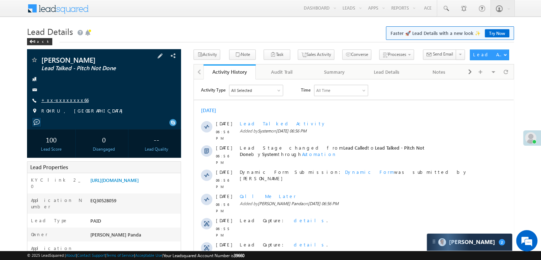
click at [55, 101] on link "+xx-xxxxxxxx66" at bounding box center [64, 100] width 47 height 6
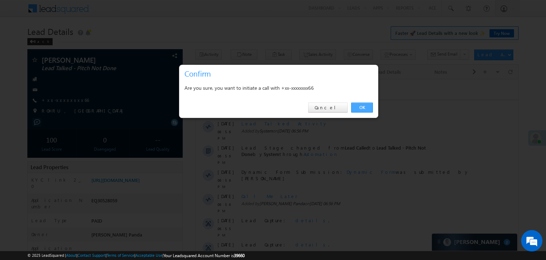
click at [362, 111] on link "OK" at bounding box center [362, 107] width 22 height 10
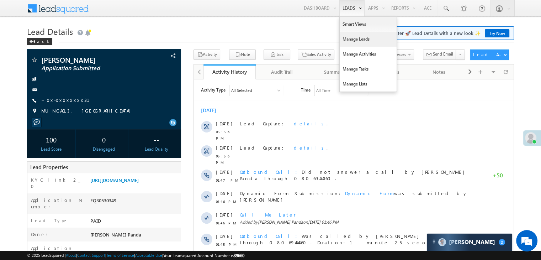
click at [349, 38] on link "Manage Leads" at bounding box center [367, 39] width 57 height 15
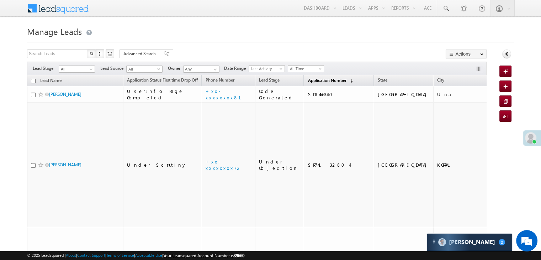
click at [314, 80] on span "Application Number" at bounding box center [327, 79] width 38 height 5
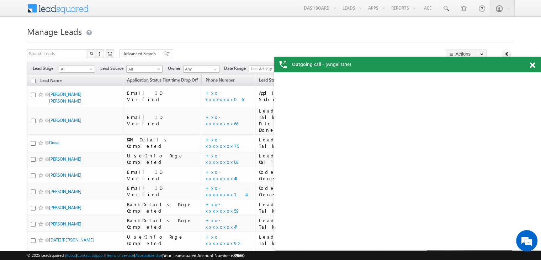
click at [530, 66] on span at bounding box center [531, 65] width 5 height 6
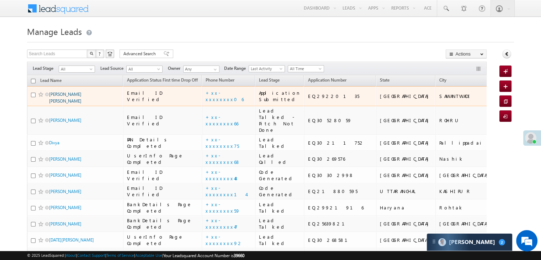
click at [74, 103] on link "[PERSON_NAME] [PERSON_NAME]" at bounding box center [65, 97] width 32 height 12
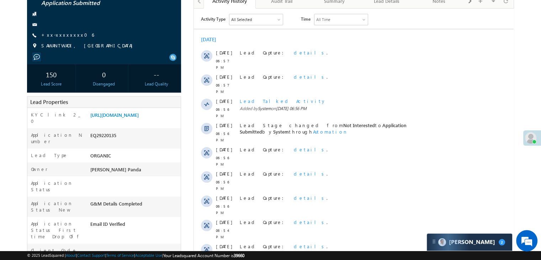
scroll to position [107, 0]
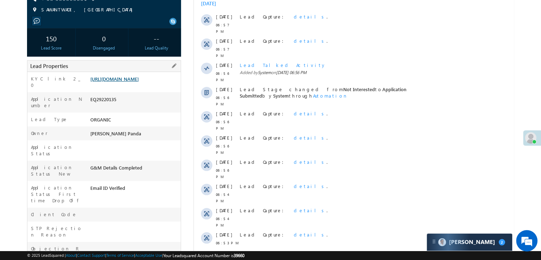
click at [129, 81] on link "https://angelbroking1-pk3em7sa.customui-test.leadsquared.com?leadId=4397b51e-f3…" at bounding box center [114, 79] width 48 height 6
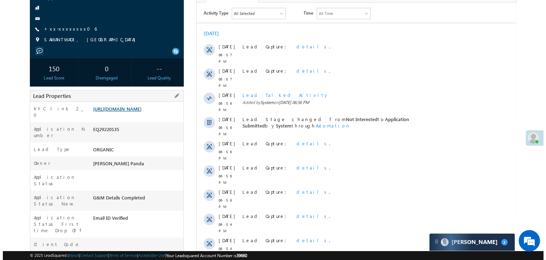
scroll to position [0, 0]
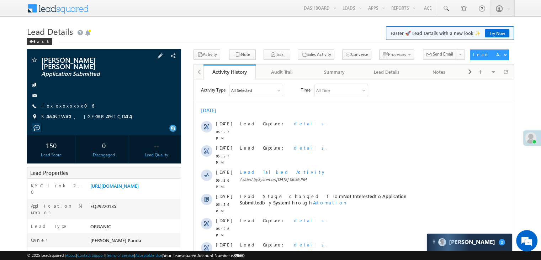
click at [61, 102] on link "+xx-xxxxxxxx06" at bounding box center [67, 105] width 53 height 6
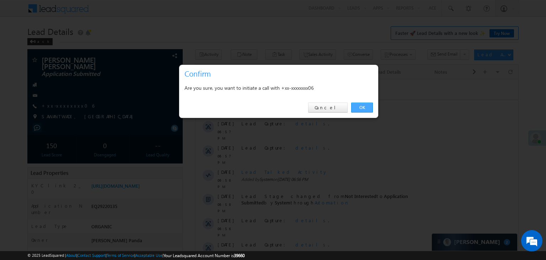
click at [367, 108] on link "OK" at bounding box center [362, 107] width 22 height 10
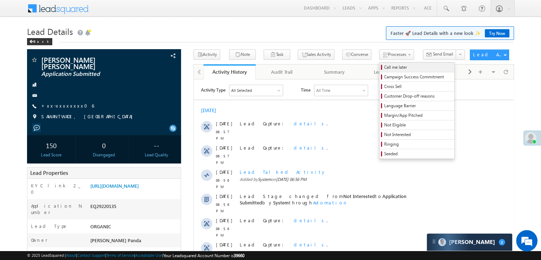
click at [384, 67] on span "Call me later" at bounding box center [418, 67] width 68 height 6
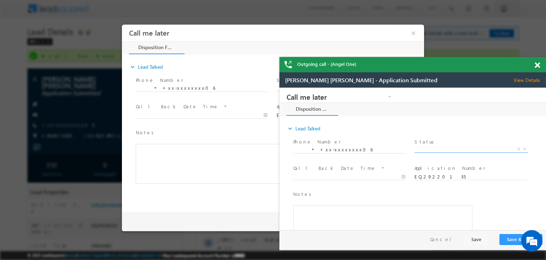
click at [452, 150] on span "X" at bounding box center [471, 148] width 113 height 7
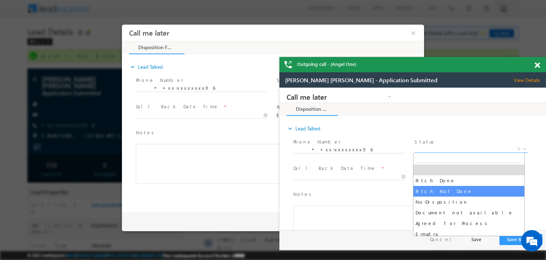
select select "Pitch Not Done"
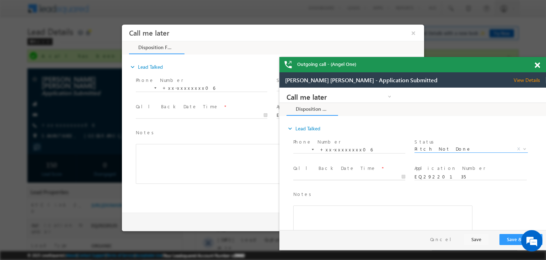
type input "10/14/25 6:58 PM"
click at [375, 173] on input "10/14/25 6:58 PM" at bounding box center [349, 176] width 112 height 7
click at [483, 209] on div "Notes * Editor toolbars Basic Styles Bold Italic Underline Paragraph Insert/Rem…" at bounding box center [419, 221] width 254 height 65
click at [509, 241] on button "Save & Close" at bounding box center [520, 239] width 43 height 11
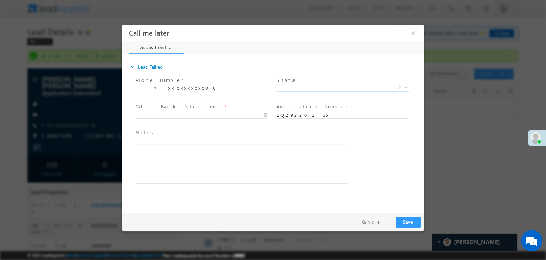
click at [329, 88] on span "X" at bounding box center [343, 87] width 133 height 7
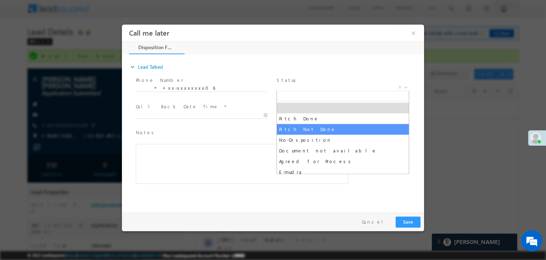
select select "Pitch Not Done"
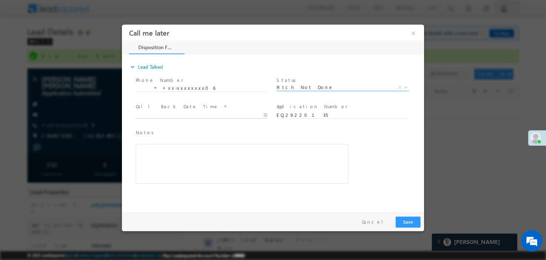
type input "10/14/25 6:58 PM"
click at [247, 116] on input "10/14/25 6:58 PM" at bounding box center [202, 115] width 132 height 7
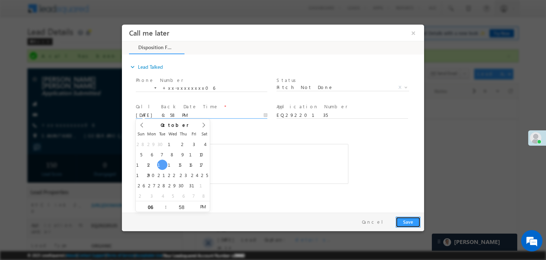
click at [408, 221] on button "Save" at bounding box center [408, 221] width 25 height 11
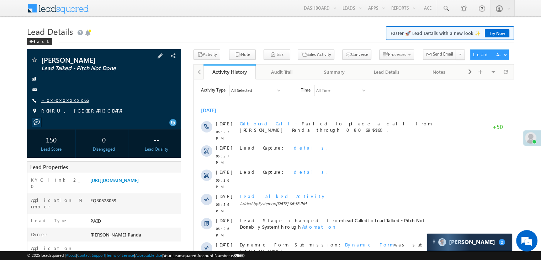
click at [61, 99] on link "+xx-xxxxxxxx66" at bounding box center [64, 100] width 47 height 6
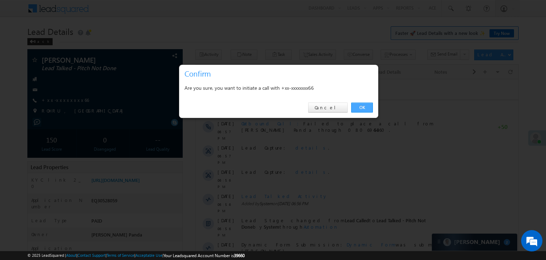
click at [363, 107] on link "OK" at bounding box center [362, 107] width 22 height 10
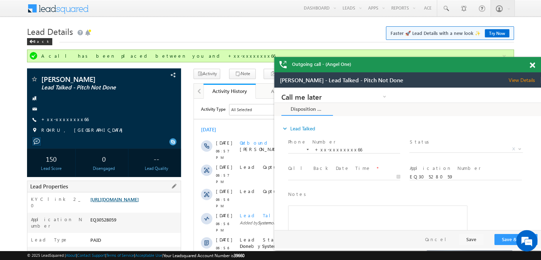
click at [132, 202] on link "[URL][DOMAIN_NAME]" at bounding box center [114, 199] width 48 height 6
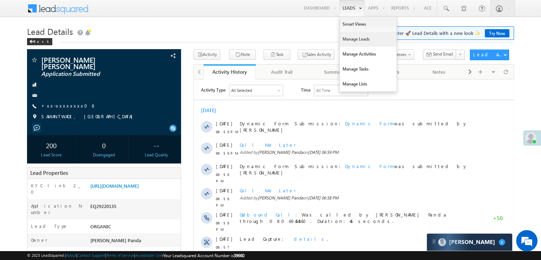
click at [351, 39] on link "Manage Leads" at bounding box center [367, 39] width 57 height 15
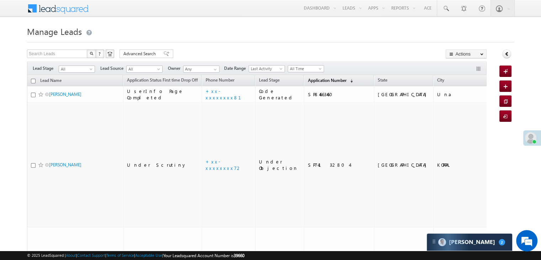
click at [314, 83] on span "Application Number" at bounding box center [327, 79] width 38 height 5
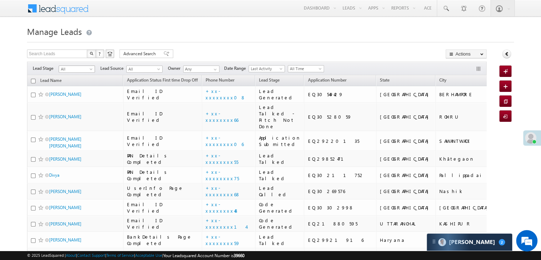
click at [92, 65] on link "All" at bounding box center [77, 68] width 36 height 7
click at [76, 82] on link "Lead Generated" at bounding box center [77, 84] width 36 height 6
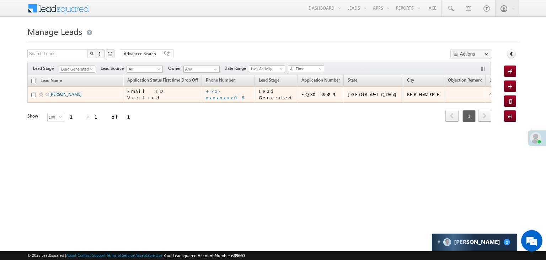
click at [62, 97] on link "[PERSON_NAME]" at bounding box center [65, 93] width 32 height 5
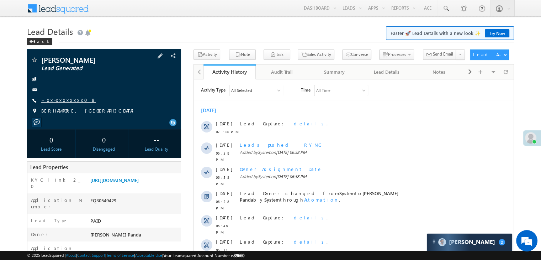
click at [60, 100] on link "+xx-xxxxxxxx08" at bounding box center [68, 100] width 55 height 6
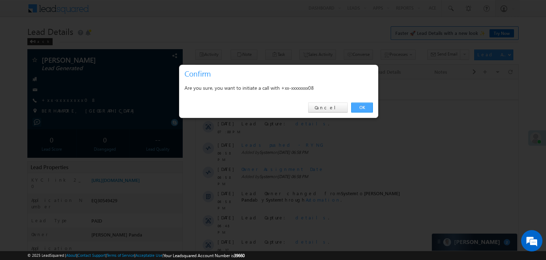
click at [361, 106] on link "OK" at bounding box center [362, 107] width 22 height 10
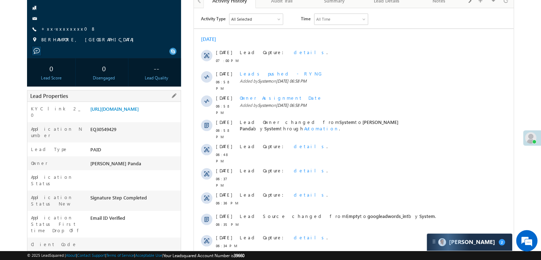
scroll to position [90, 0]
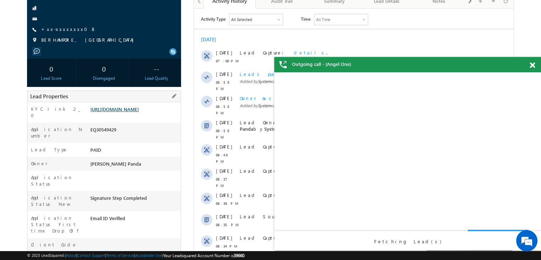
click at [125, 112] on link "[URL][DOMAIN_NAME]" at bounding box center [114, 109] width 48 height 6
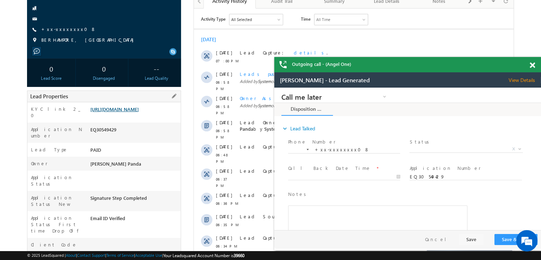
scroll to position [0, 0]
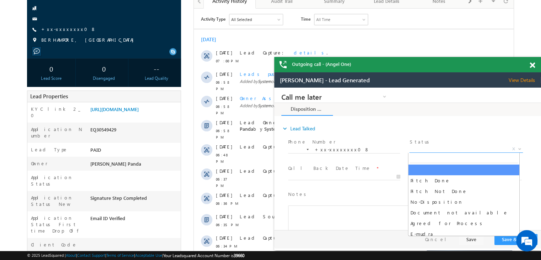
click at [471, 150] on span "X" at bounding box center [465, 148] width 113 height 7
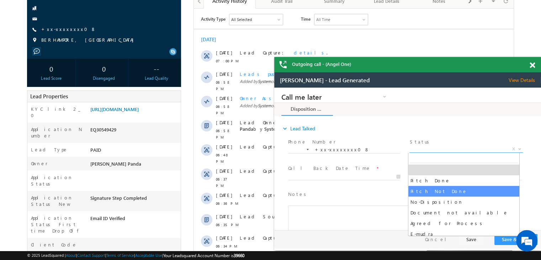
select select "Pitch Not Done"
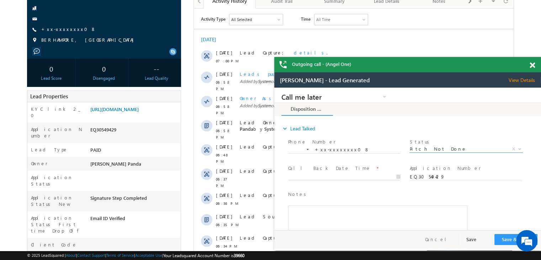
type input "10/14/25 7:01 PM"
click at [371, 176] on input "10/14/25 7:01 PM" at bounding box center [344, 176] width 112 height 7
click at [513, 238] on button "Save & Close" at bounding box center [515, 239] width 43 height 11
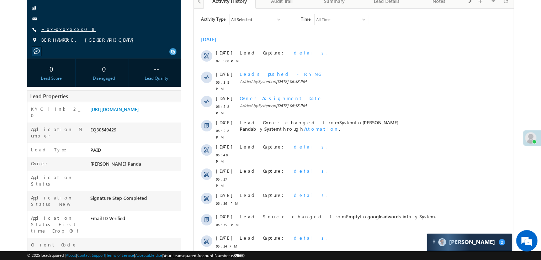
click at [57, 30] on link "+xx-xxxxxxxx08" at bounding box center [68, 29] width 55 height 6
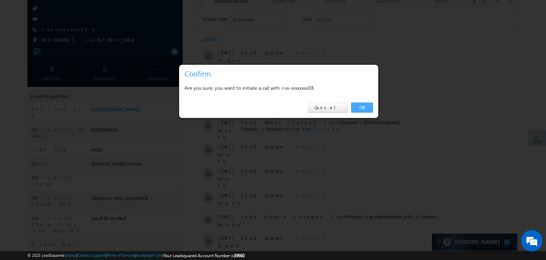
click at [364, 108] on link "OK" at bounding box center [362, 107] width 22 height 10
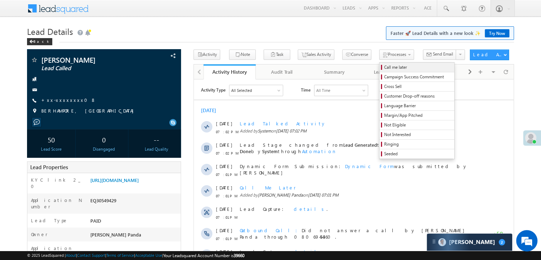
click at [384, 69] on span "Call me later" at bounding box center [418, 67] width 68 height 6
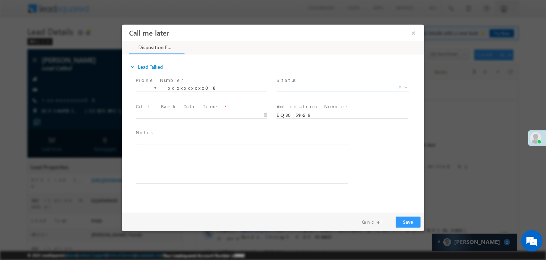
click at [353, 85] on span "X" at bounding box center [343, 87] width 133 height 7
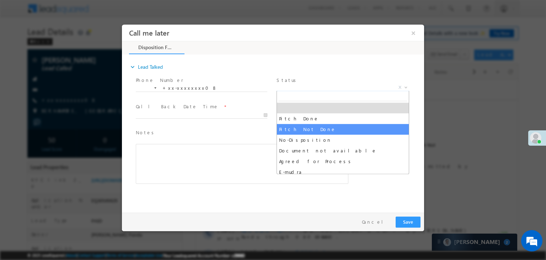
select select "Pitch Not Done"
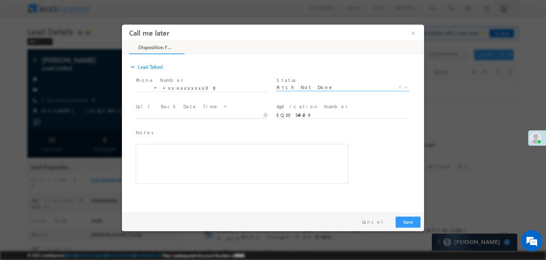
type input "[DATE] 7:03 PM"
click at [244, 115] on input "10/14/25 7:03 PM" at bounding box center [202, 115] width 132 height 7
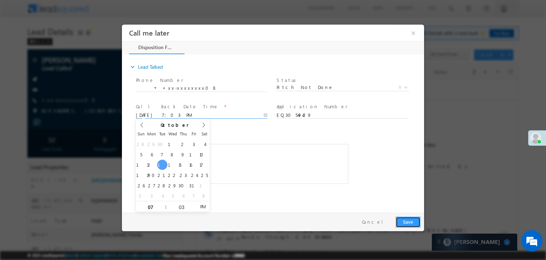
click at [404, 221] on button "Save" at bounding box center [408, 221] width 25 height 11
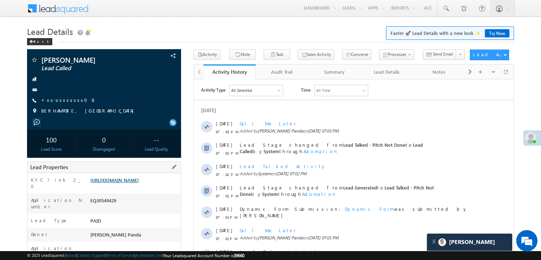
click at [128, 183] on link "[URL][DOMAIN_NAME]" at bounding box center [114, 180] width 48 height 6
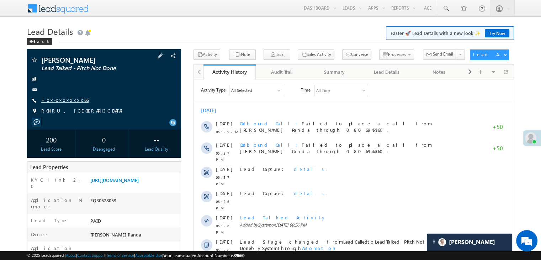
click at [60, 100] on link "+xx-xxxxxxxx66" at bounding box center [64, 100] width 47 height 6
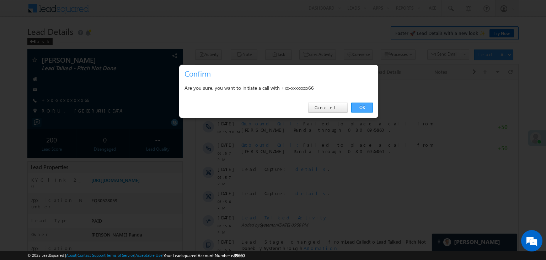
click at [363, 109] on link "OK" at bounding box center [362, 107] width 22 height 10
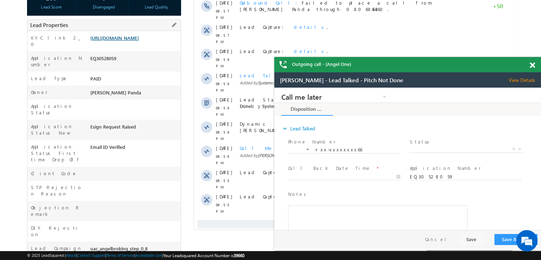
click at [125, 41] on link "[URL][DOMAIN_NAME]" at bounding box center [114, 38] width 48 height 6
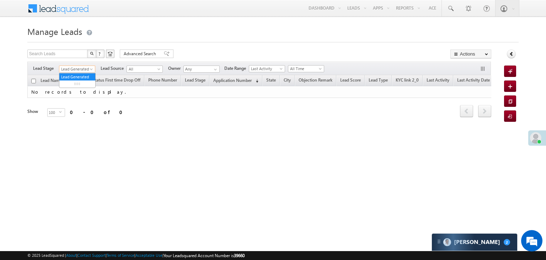
click at [88, 71] on span "Lead Generated" at bounding box center [76, 69] width 34 height 6
click at [75, 78] on link "All" at bounding box center [77, 77] width 36 height 6
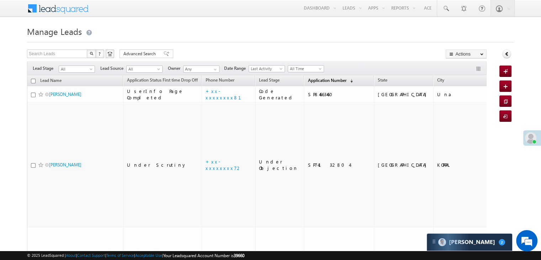
click at [308, 78] on span "Application Number" at bounding box center [327, 79] width 38 height 5
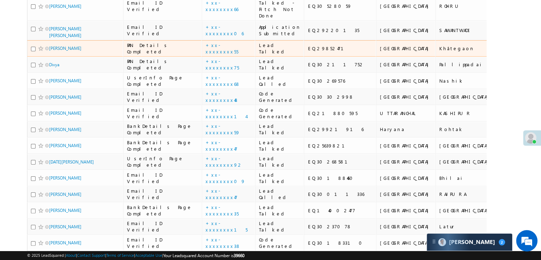
scroll to position [142, 0]
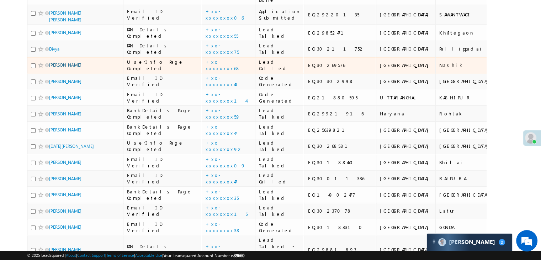
click at [55, 68] on link "Shivam kumar" at bounding box center [65, 64] width 32 height 5
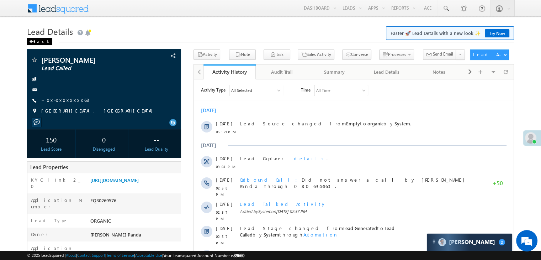
click at [32, 43] on span at bounding box center [31, 42] width 4 height 4
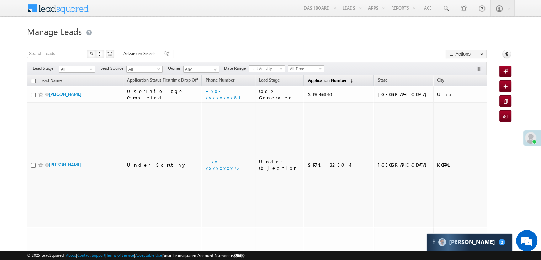
click at [308, 81] on span "Application Number" at bounding box center [327, 79] width 38 height 5
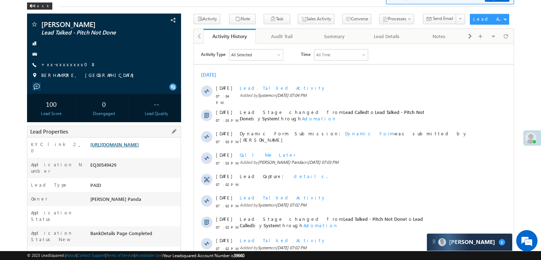
click at [130, 147] on link "https://angelbroking1-pk3em7sa.customui-test.leadsquared.com?leadId=84dcacf8-ff…" at bounding box center [114, 144] width 48 height 6
click at [66, 66] on link "+xx-xxxxxxxx08" at bounding box center [68, 64] width 55 height 6
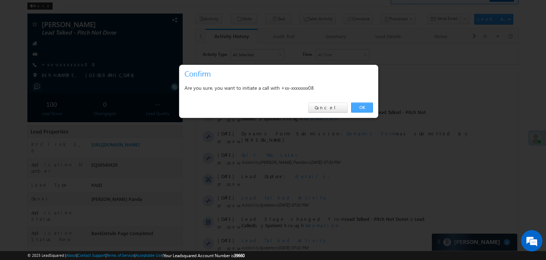
click at [361, 106] on link "OK" at bounding box center [362, 107] width 22 height 10
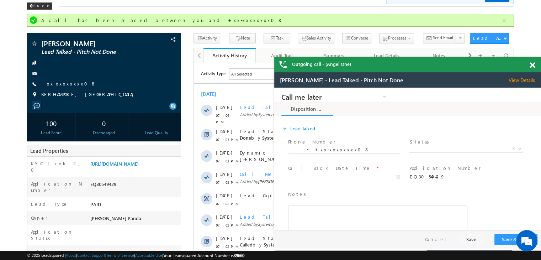
click at [531, 67] on div "Outgoing call - (Angel One)" at bounding box center [407, 64] width 267 height 15
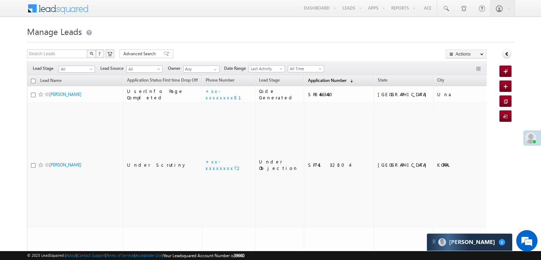
click at [310, 81] on span "Application Number" at bounding box center [327, 79] width 38 height 5
click at [449, 8] on span at bounding box center [445, 8] width 7 height 7
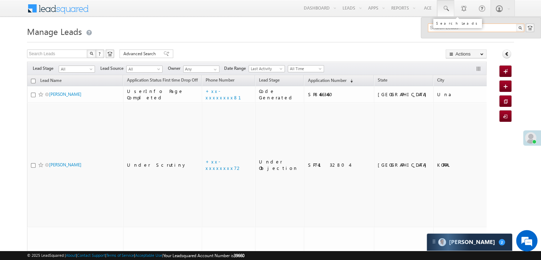
paste input "EQ30361515"
click at [308, 82] on span "Application Number" at bounding box center [327, 79] width 38 height 5
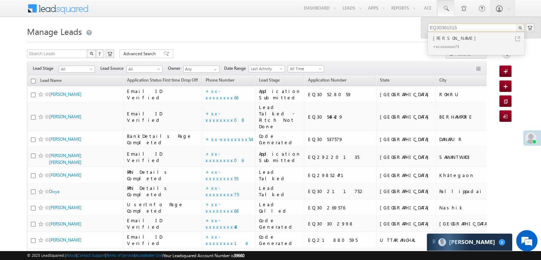
click at [447, 26] on input "EQ30361515" at bounding box center [476, 27] width 96 height 9
paste input "086864"
type input "EQ30086864"
click at [445, 39] on div "Rajan singh" at bounding box center [478, 38] width 95 height 8
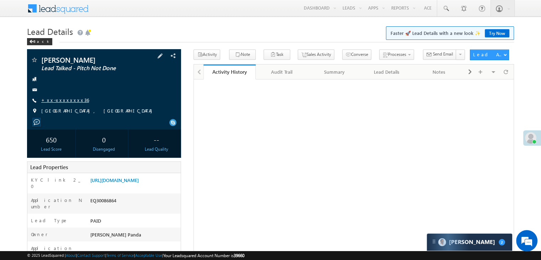
click at [62, 100] on link "+xx-xxxxxxxx36" at bounding box center [65, 100] width 48 height 6
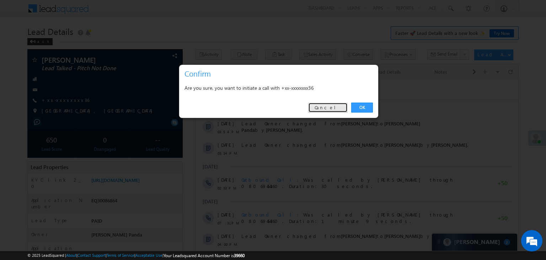
click at [340, 108] on link "Cancel" at bounding box center [327, 107] width 39 height 10
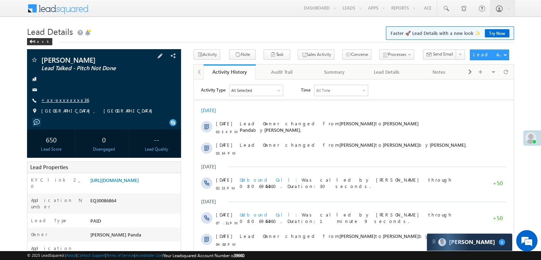
click at [58, 102] on link "+xx-xxxxxxxx36" at bounding box center [65, 100] width 48 height 6
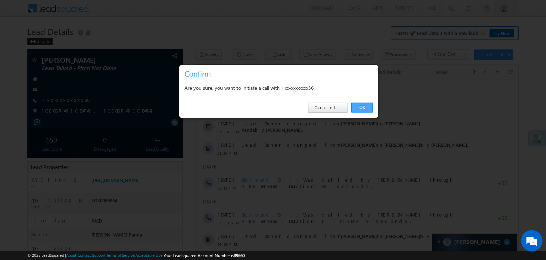
click at [359, 105] on link "OK" at bounding box center [362, 107] width 22 height 10
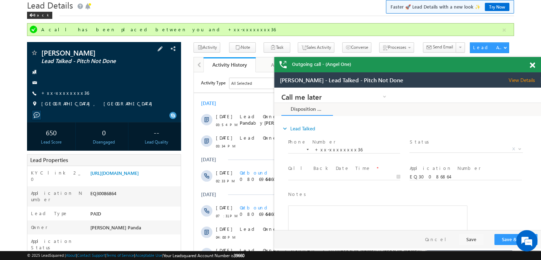
scroll to position [71, 0]
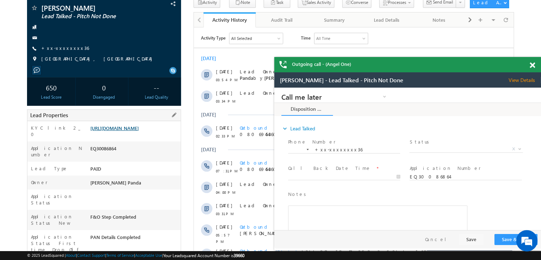
click at [128, 131] on link "https://angelbroking1-pk3em7sa.customui-test.leadsquared.com?leadId=7ed46319-85…" at bounding box center [114, 128] width 48 height 6
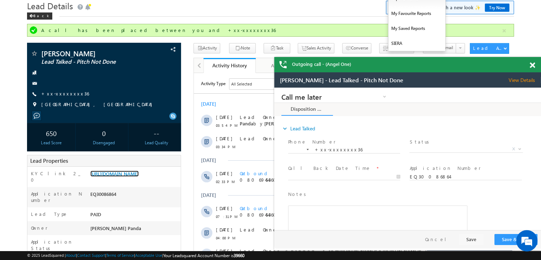
scroll to position [0, 0]
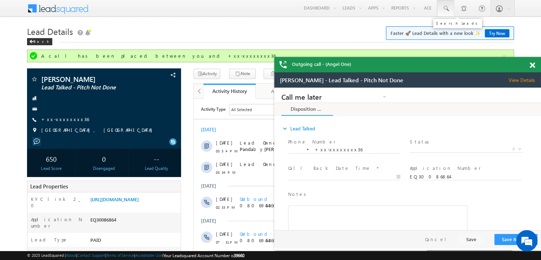
click at [447, 9] on span at bounding box center [445, 8] width 7 height 7
paste input "EQ25776660"
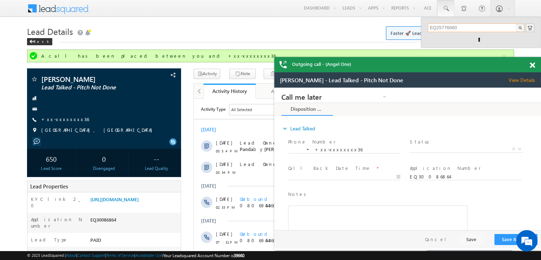
type input "EQ25776660"
click at [445, 40] on div "[PERSON_NAME]" at bounding box center [478, 38] width 95 height 8
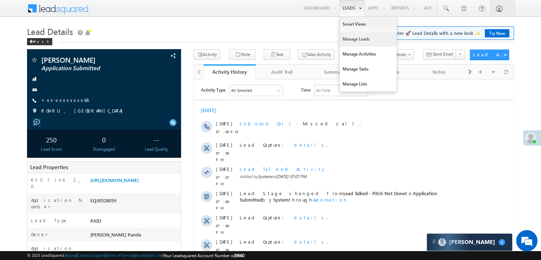
click at [350, 37] on link "Manage Leads" at bounding box center [367, 39] width 57 height 15
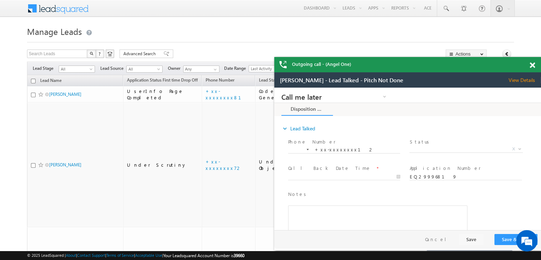
click at [531, 67] on span at bounding box center [531, 65] width 5 height 6
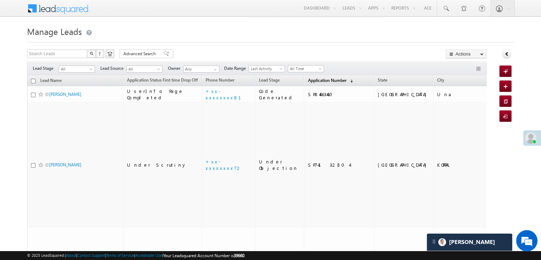
click at [308, 80] on span "Application Number" at bounding box center [327, 79] width 38 height 5
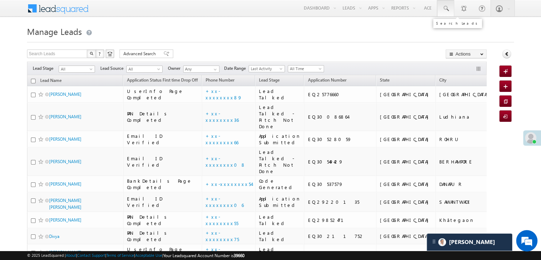
click at [446, 6] on span at bounding box center [445, 8] width 7 height 7
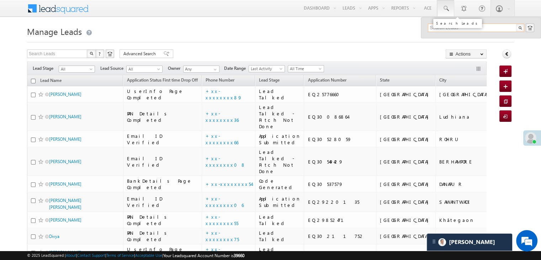
paste input "EQ30029710"
type input "EQ30029710"
click at [441, 36] on div "Zahid ahmad pathan" at bounding box center [478, 38] width 95 height 8
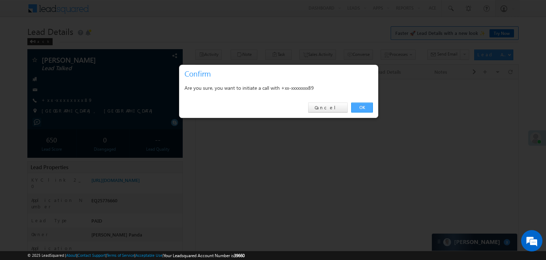
click at [362, 106] on link "OK" at bounding box center [362, 107] width 22 height 10
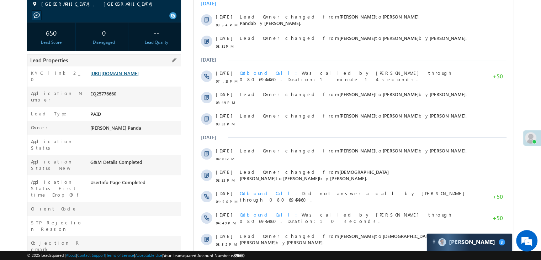
scroll to position [125, 0]
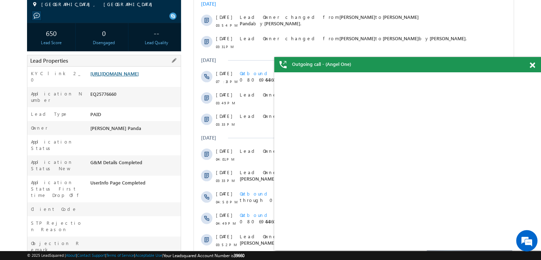
click at [125, 76] on link "[URL][DOMAIN_NAME]" at bounding box center [114, 73] width 48 height 6
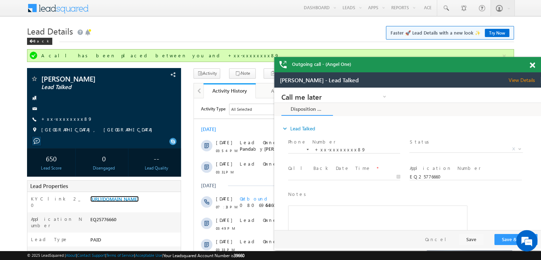
scroll to position [0, 0]
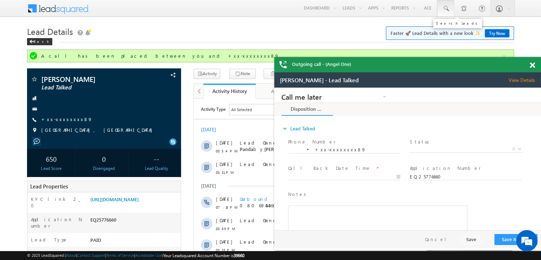
click at [447, 7] on span at bounding box center [445, 8] width 7 height 7
paste input "EQ29996819"
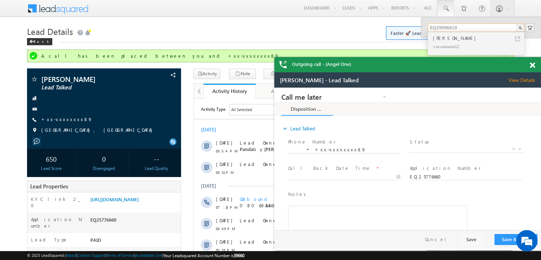
type input "EQ29996819"
click at [443, 39] on div "[PERSON_NAME]" at bounding box center [478, 38] width 95 height 8
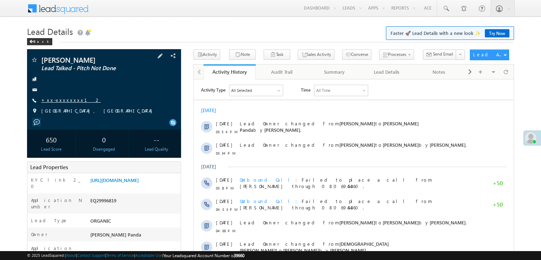
click at [59, 101] on link "+xx-xxxxxxxx12" at bounding box center [70, 100] width 59 height 6
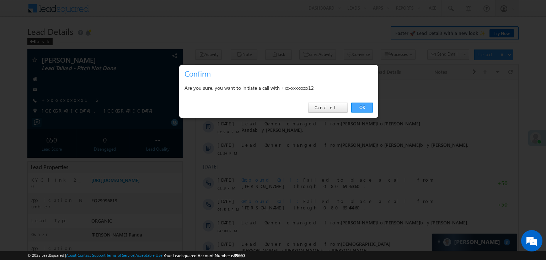
drag, startPoint x: 359, startPoint y: 107, endPoint x: 164, endPoint y: 26, distance: 210.5
click at [359, 107] on link "OK" at bounding box center [362, 107] width 22 height 10
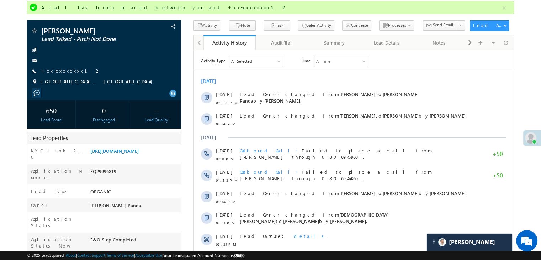
scroll to position [71, 0]
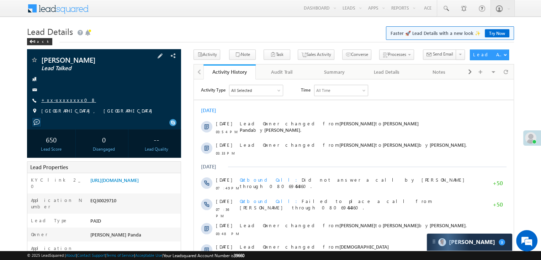
click at [60, 101] on link "+xx-xxxxxxxx08" at bounding box center [68, 100] width 55 height 6
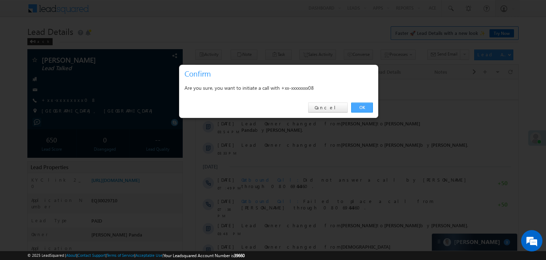
click at [362, 107] on link "OK" at bounding box center [362, 107] width 22 height 10
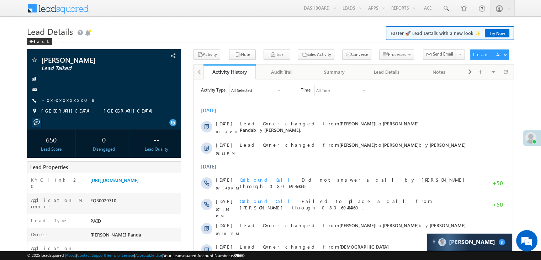
click at [530, 137] on span at bounding box center [530, 137] width 11 height 11
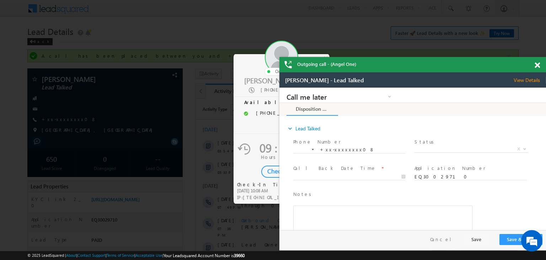
click at [537, 65] on span at bounding box center [537, 65] width 5 height 6
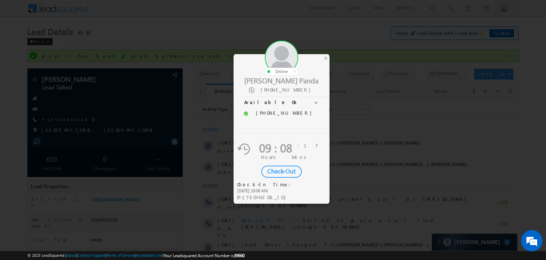
click at [283, 171] on div "Check-Out" at bounding box center [281, 171] width 41 height 12
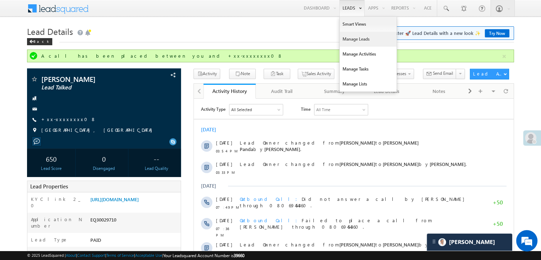
click at [349, 39] on link "Manage Leads" at bounding box center [367, 39] width 57 height 15
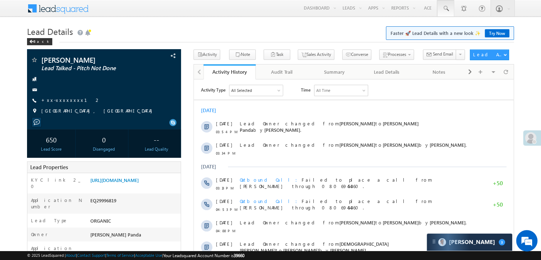
click at [447, 7] on span at bounding box center [445, 8] width 7 height 7
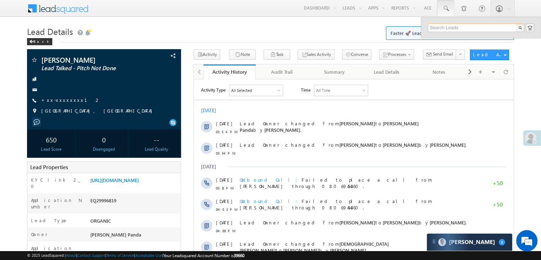
paste input "EQ30240763"
type input "EQ30240763"
click at [439, 40] on div "[PERSON_NAME]" at bounding box center [478, 38] width 95 height 8
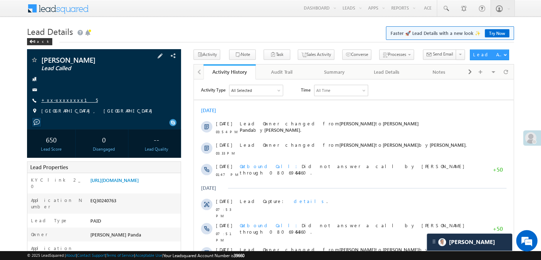
click at [57, 97] on link "+xx-xxxxxxxx15" at bounding box center [69, 100] width 57 height 6
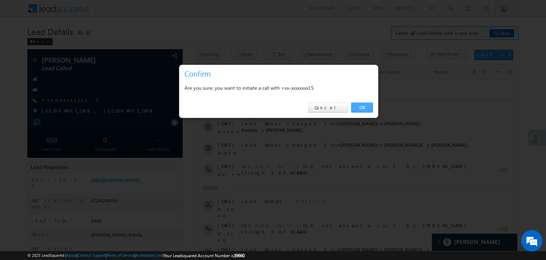
click at [355, 107] on link "OK" at bounding box center [362, 107] width 22 height 10
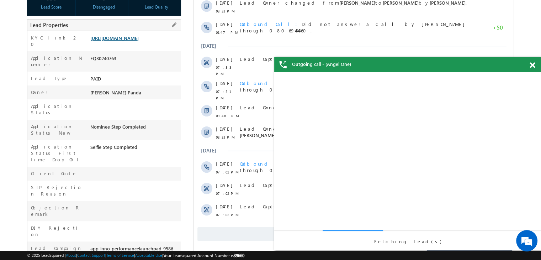
click at [114, 41] on link "[URL][DOMAIN_NAME]" at bounding box center [114, 38] width 48 height 6
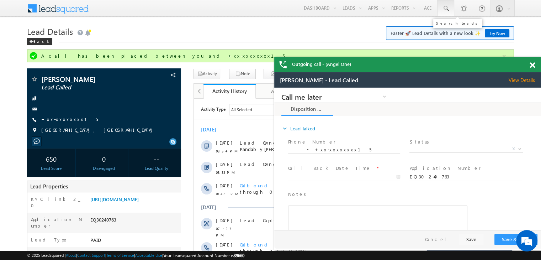
click at [444, 10] on span at bounding box center [445, 8] width 7 height 7
paste input "EQ29873531"
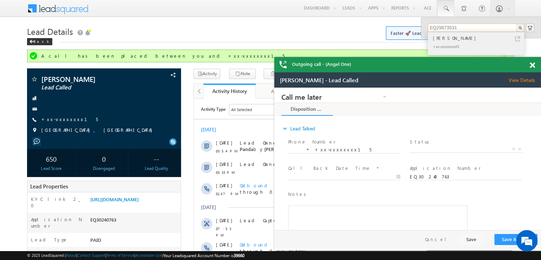
type input "EQ29873531"
click at [438, 39] on div "[PERSON_NAME]" at bounding box center [478, 38] width 95 height 8
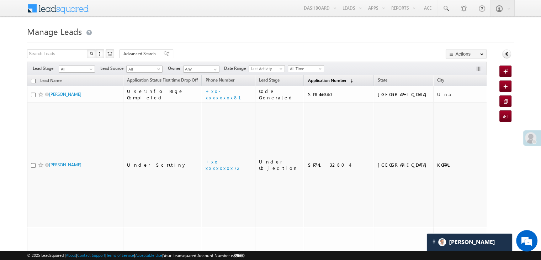
click at [314, 82] on span "Application Number" at bounding box center [327, 79] width 38 height 5
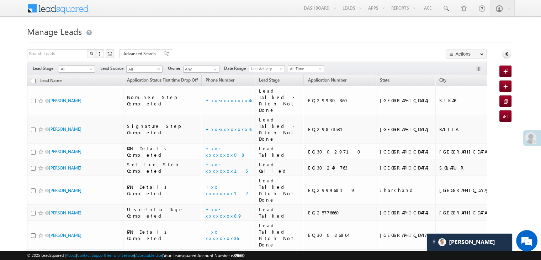
click at [89, 69] on span at bounding box center [92, 71] width 6 height 6
click at [74, 81] on link "Lead Generated" at bounding box center [77, 84] width 36 height 6
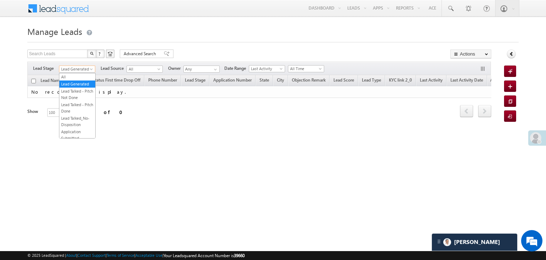
click at [90, 68] on span at bounding box center [92, 71] width 6 height 6
click at [79, 75] on link "All" at bounding box center [77, 77] width 36 height 6
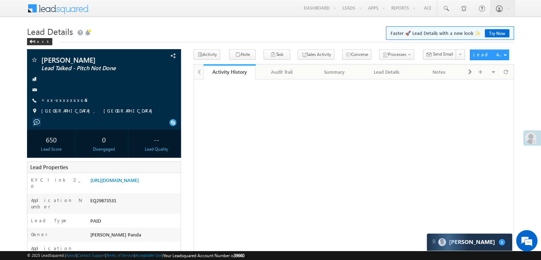
click at [57, 101] on link "+xx-xxxxxxxx45" at bounding box center [64, 100] width 46 height 6
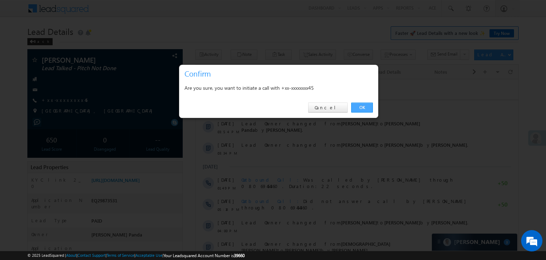
click at [359, 107] on link "OK" at bounding box center [362, 107] width 22 height 10
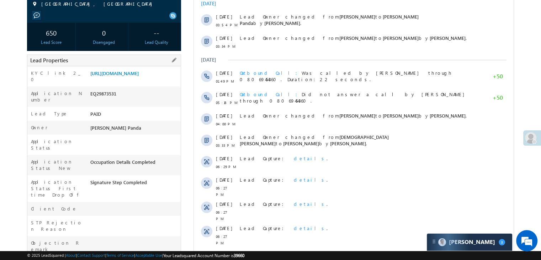
scroll to position [125, 0]
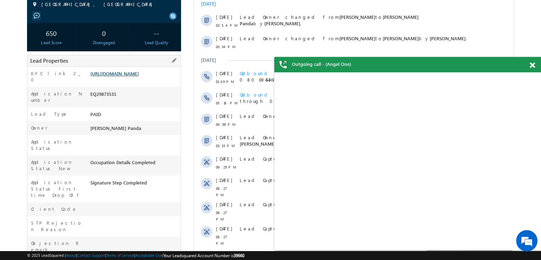
click at [124, 76] on link "https://angelbroking1-pk3em7sa.customui-test.leadsquared.com?leadId=52a23707-3c…" at bounding box center [114, 73] width 48 height 6
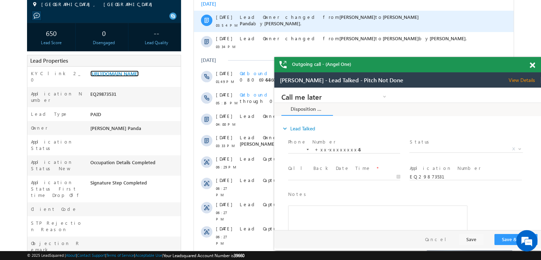
scroll to position [0, 0]
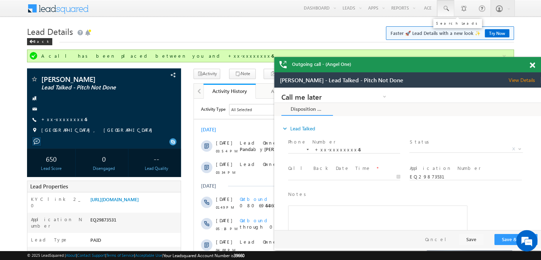
click at [444, 5] on span at bounding box center [445, 8] width 7 height 7
paste input "EQ29930360"
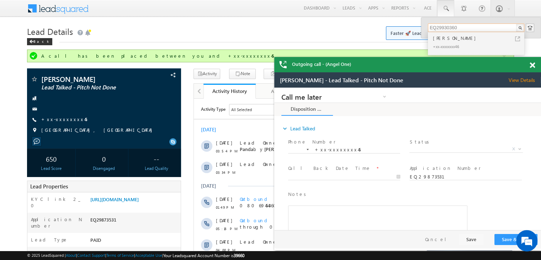
type input "EQ29930360"
click at [450, 37] on div "RAM CHANDRA BALODA" at bounding box center [478, 38] width 95 height 8
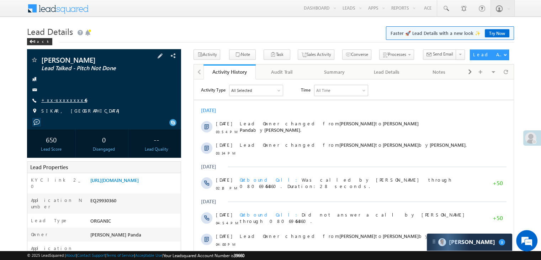
click at [62, 99] on link "+xx-xxxxxxxx46" at bounding box center [64, 100] width 46 height 6
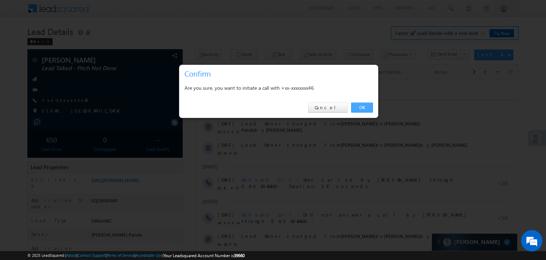
click at [360, 107] on link "OK" at bounding box center [362, 107] width 22 height 10
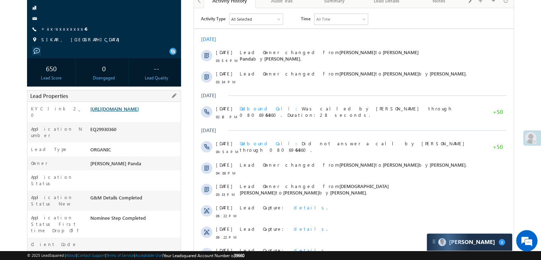
scroll to position [90, 0]
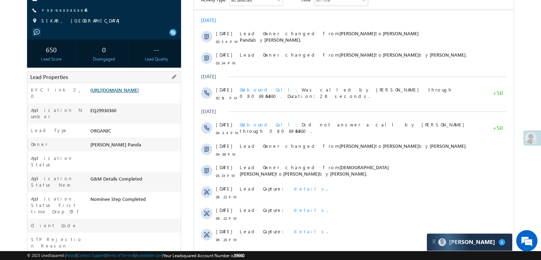
click at [123, 93] on link "https://angelbroking1-pk3em7sa.customui-test.leadsquared.com?leadId=2fd25bd5-f4…" at bounding box center [114, 90] width 48 height 6
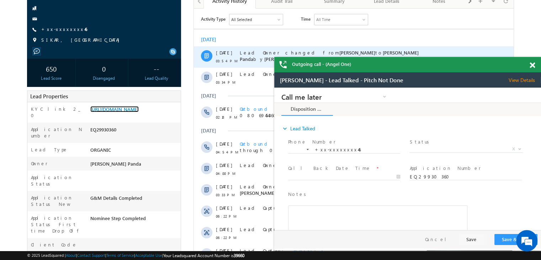
scroll to position [0, 0]
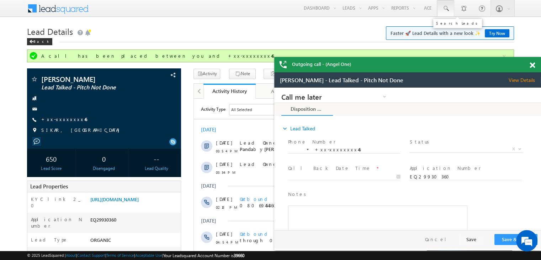
click at [447, 10] on span at bounding box center [445, 8] width 7 height 7
paste input "EQ30164239"
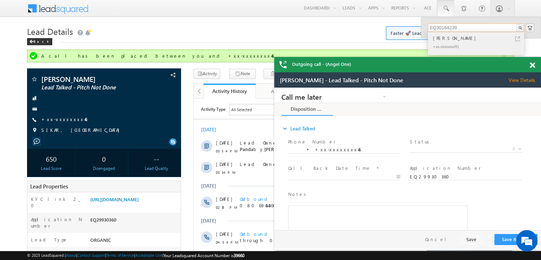
type input "EQ30164239"
click at [449, 37] on div "[PERSON_NAME]" at bounding box center [478, 38] width 95 height 8
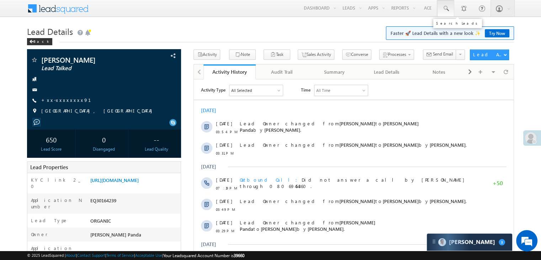
click at [446, 9] on span at bounding box center [445, 8] width 7 height 7
paste input "EQ30164239"
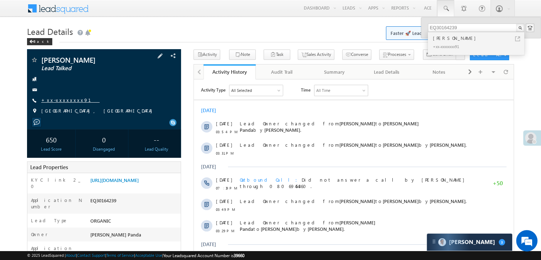
click at [50, 103] on link "+xx-xxxxxxxx91" at bounding box center [70, 100] width 58 height 6
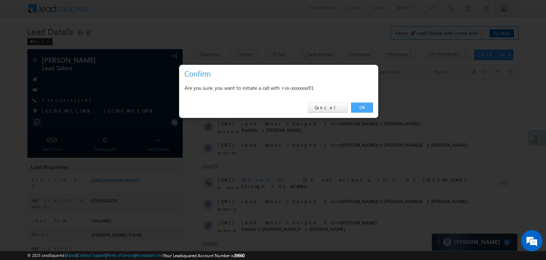
drag, startPoint x: 364, startPoint y: 107, endPoint x: 160, endPoint y: 27, distance: 218.8
click at [364, 107] on link "OK" at bounding box center [362, 107] width 22 height 10
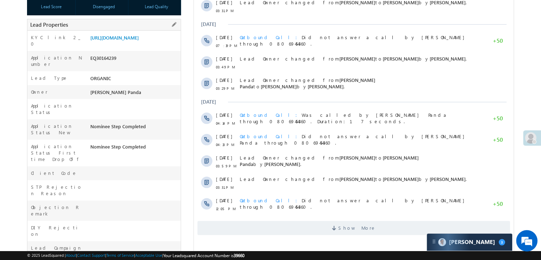
click at [133, 78] on div "Lead Type ORGANIC" at bounding box center [103, 78] width 153 height 14
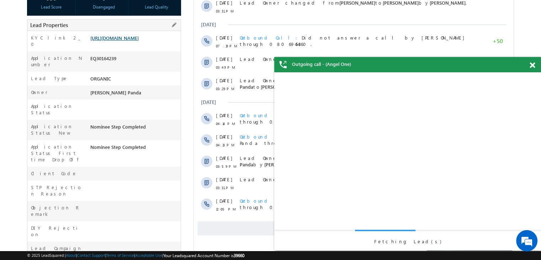
click at [129, 41] on link "[URL][DOMAIN_NAME]" at bounding box center [114, 38] width 48 height 6
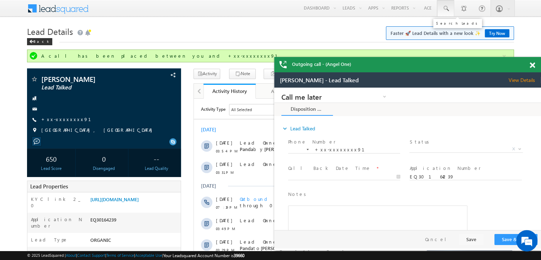
click at [445, 11] on span at bounding box center [445, 8] width 7 height 7
paste input "EQ29828232"
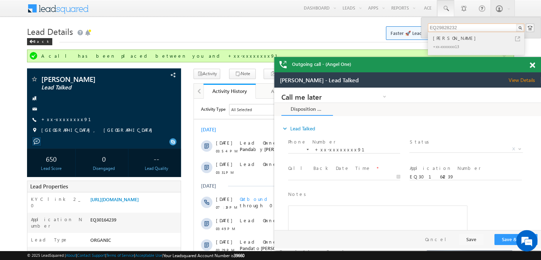
type input "EQ29828232"
click at [444, 38] on div "Reena Vasave" at bounding box center [478, 38] width 95 height 8
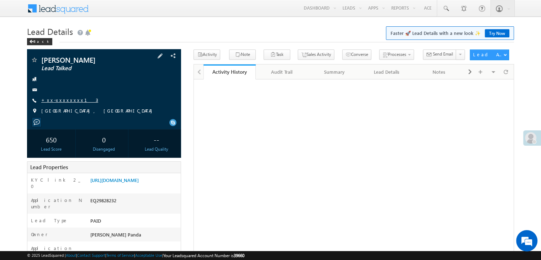
click at [57, 102] on link "+xx-xxxxxxxx13" at bounding box center [69, 100] width 57 height 6
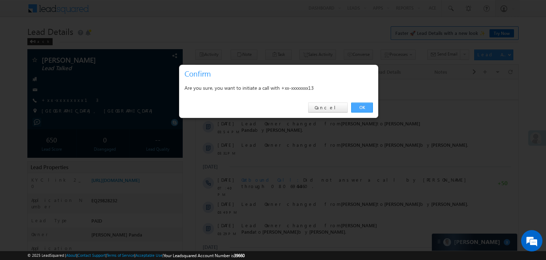
click at [363, 104] on link "OK" at bounding box center [362, 107] width 22 height 10
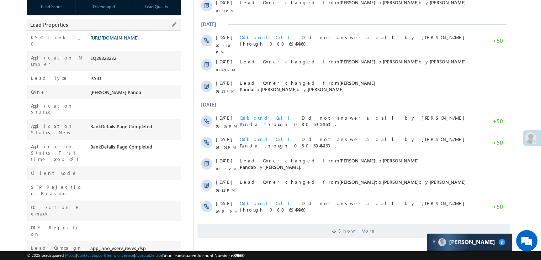
scroll to position [161, 0]
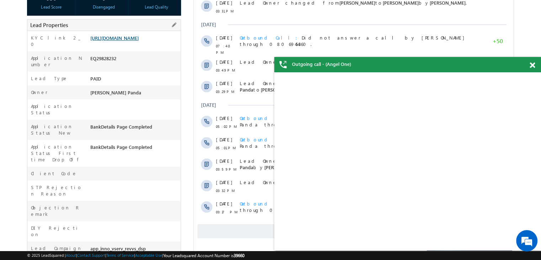
click at [130, 41] on link "https://angelbroking1-pk3em7sa.customui-test.leadsquared.com?leadId=1fe8561e-a6…" at bounding box center [114, 38] width 48 height 6
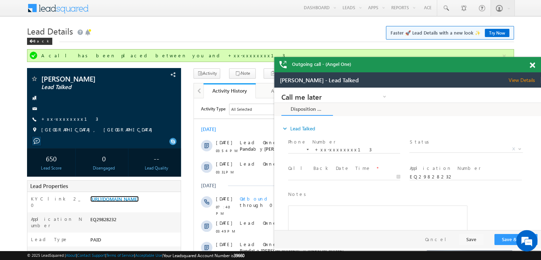
scroll to position [0, 0]
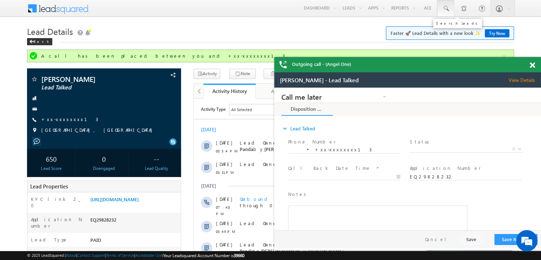
click at [443, 10] on span at bounding box center [445, 8] width 7 height 7
paste input "EQ30258262"
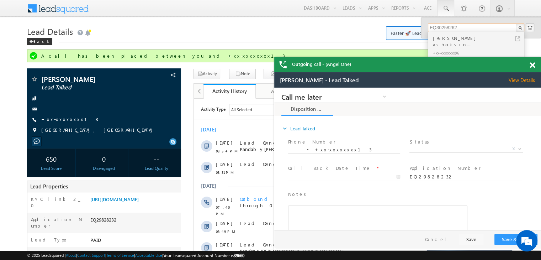
type input "EQ30258262"
click at [455, 37] on div "Tomar Mahendrasinh ashoksin..." at bounding box center [478, 41] width 95 height 14
click at [59, 119] on link "+xx-xxxxxxxx13" at bounding box center [69, 119] width 57 height 6
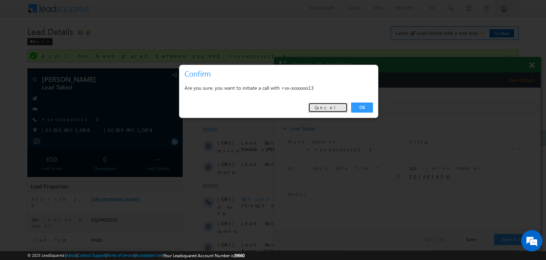
click at [338, 105] on link "Cancel" at bounding box center [327, 107] width 39 height 10
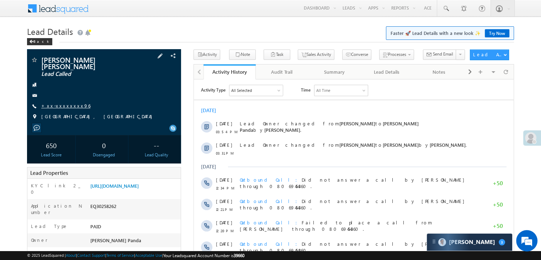
click at [62, 106] on link "+xx-xxxxxxxx96" at bounding box center [65, 105] width 49 height 6
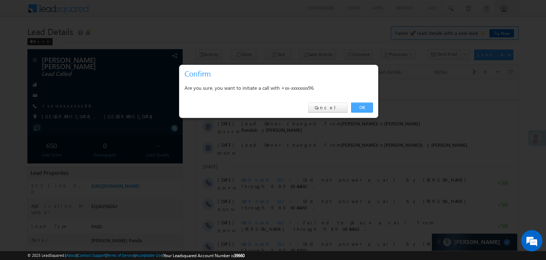
click at [364, 107] on link "OK" at bounding box center [362, 107] width 22 height 10
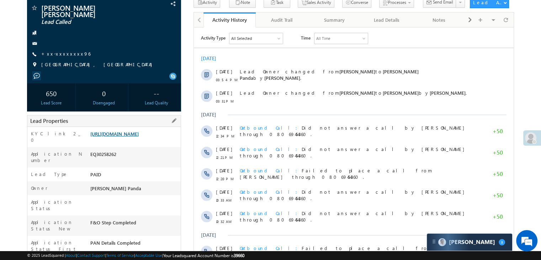
scroll to position [90, 0]
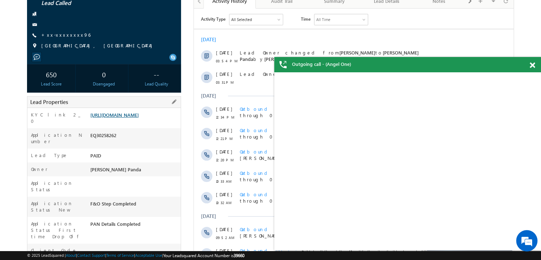
click at [127, 118] on link "https://angelbroking1-pk3em7sa.customui-test.leadsquared.com?leadId=e0f64afd-c0…" at bounding box center [114, 115] width 48 height 6
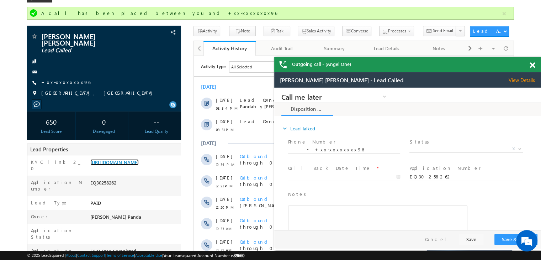
scroll to position [0, 0]
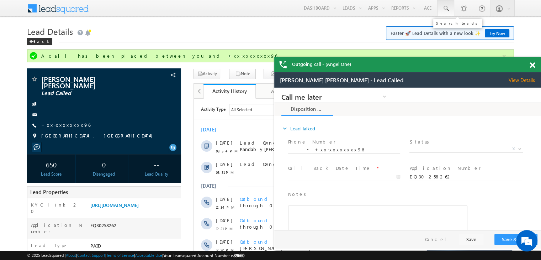
click at [444, 7] on span at bounding box center [445, 8] width 7 height 7
paste input "EQ30219040"
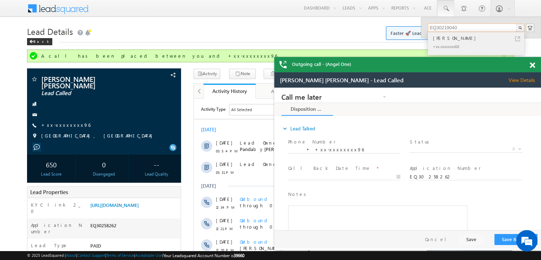
type input "EQ30219040"
click at [450, 37] on div "Sushil kumar" at bounding box center [478, 38] width 95 height 8
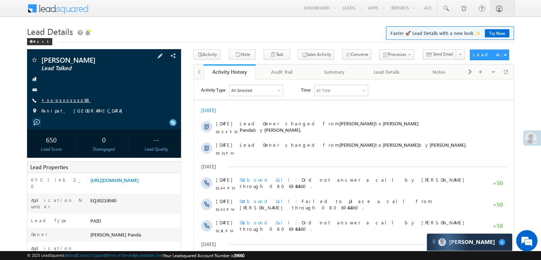
click at [58, 98] on link "+xx-xxxxxxxx68" at bounding box center [65, 100] width 49 height 6
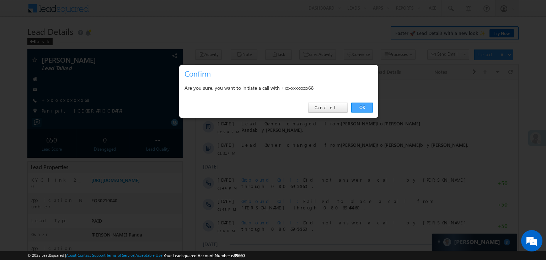
click at [363, 106] on link "OK" at bounding box center [362, 107] width 22 height 10
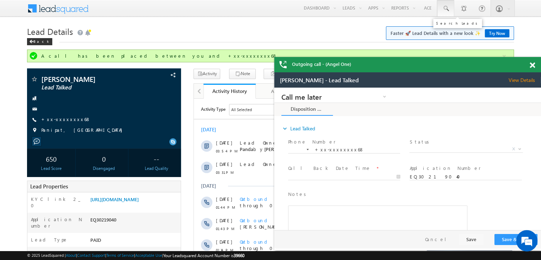
click at [446, 6] on span at bounding box center [445, 8] width 7 height 7
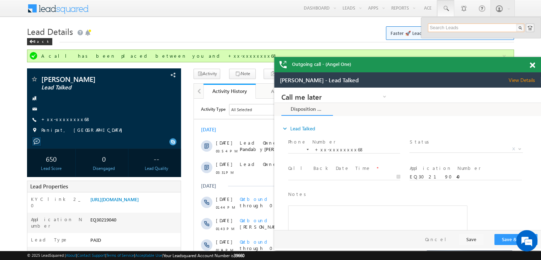
paste input "EQ29852471"
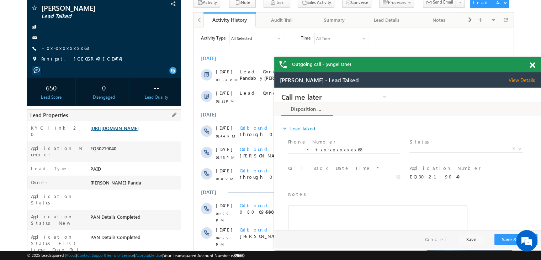
click at [138, 131] on link "https://angelbroking1-pk3em7sa.customui-test.leadsquared.com?leadId=5248a4bf-85…" at bounding box center [114, 128] width 48 height 6
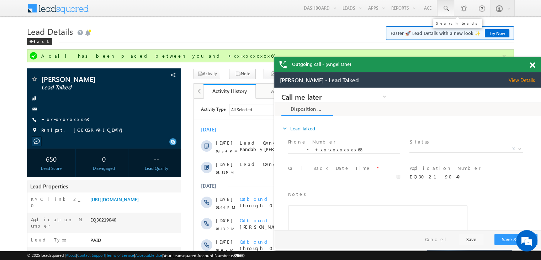
click at [448, 6] on span at bounding box center [445, 8] width 7 height 7
paste input "EQ29852471"
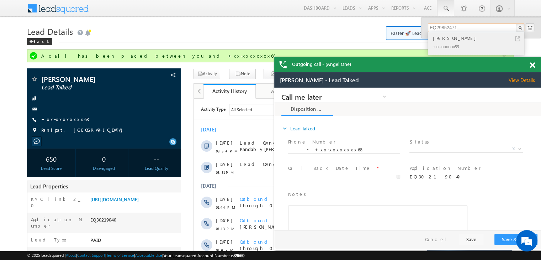
type input "EQ29852471"
click at [443, 39] on div "Mohan Ahirwar" at bounding box center [478, 38] width 95 height 8
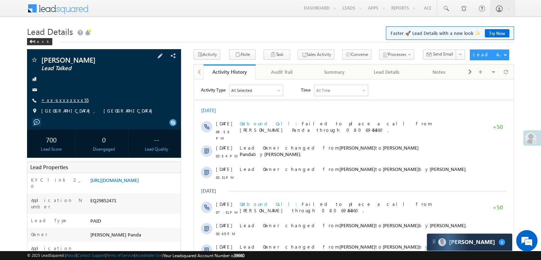
click at [61, 98] on link "+xx-xxxxxxxx55" at bounding box center [64, 100] width 47 height 6
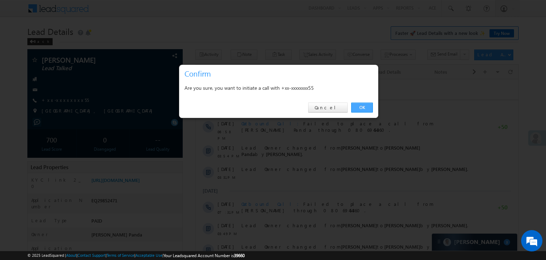
drag, startPoint x: 365, startPoint y: 107, endPoint x: 170, endPoint y: 30, distance: 210.8
click at [365, 107] on link "OK" at bounding box center [362, 107] width 22 height 10
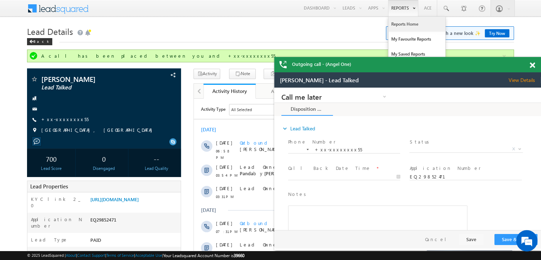
click at [401, 23] on link "Reports Home" at bounding box center [416, 24] width 57 height 15
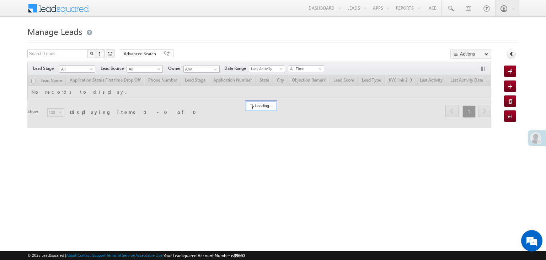
click at [90, 71] on span at bounding box center [92, 71] width 6 height 6
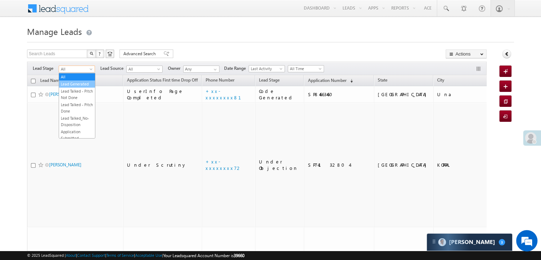
click at [82, 86] on link "Lead Generated" at bounding box center [77, 84] width 36 height 6
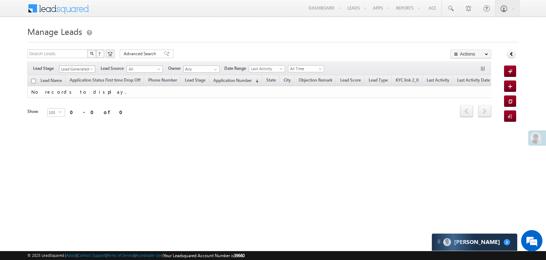
click at [70, 69] on span "Lead Generated" at bounding box center [76, 69] width 34 height 6
click at [71, 77] on link "All" at bounding box center [77, 77] width 36 height 6
